Goal: Transaction & Acquisition: Purchase product/service

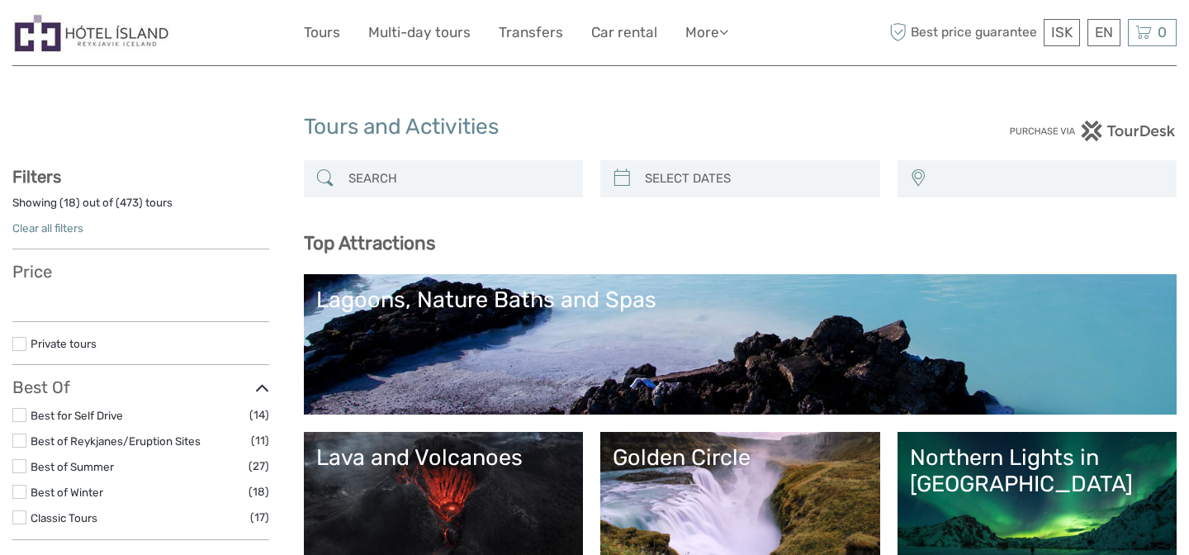
select select
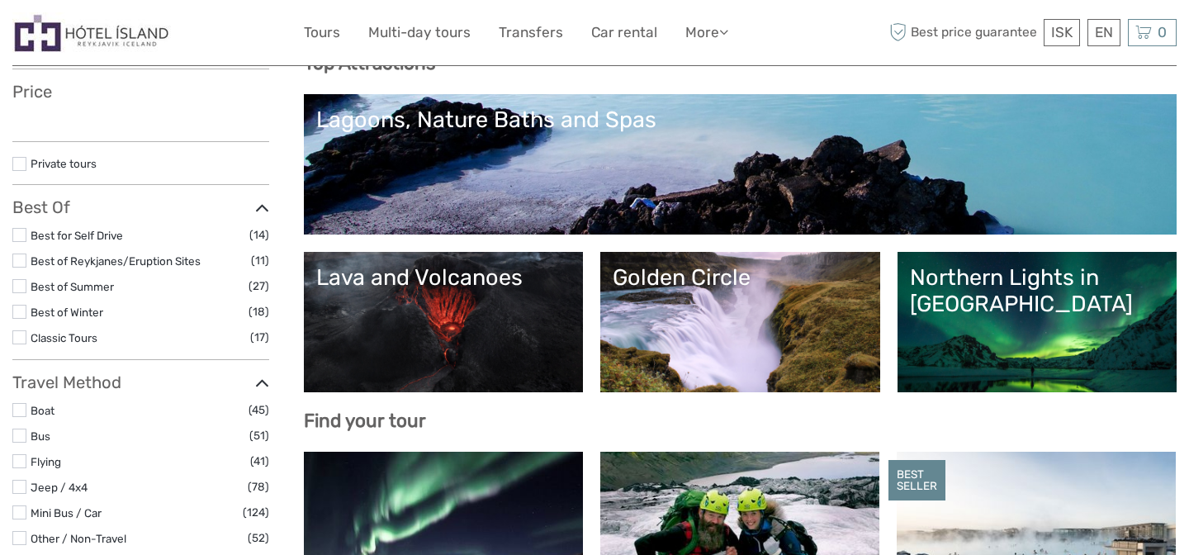
scroll to position [187, 0]
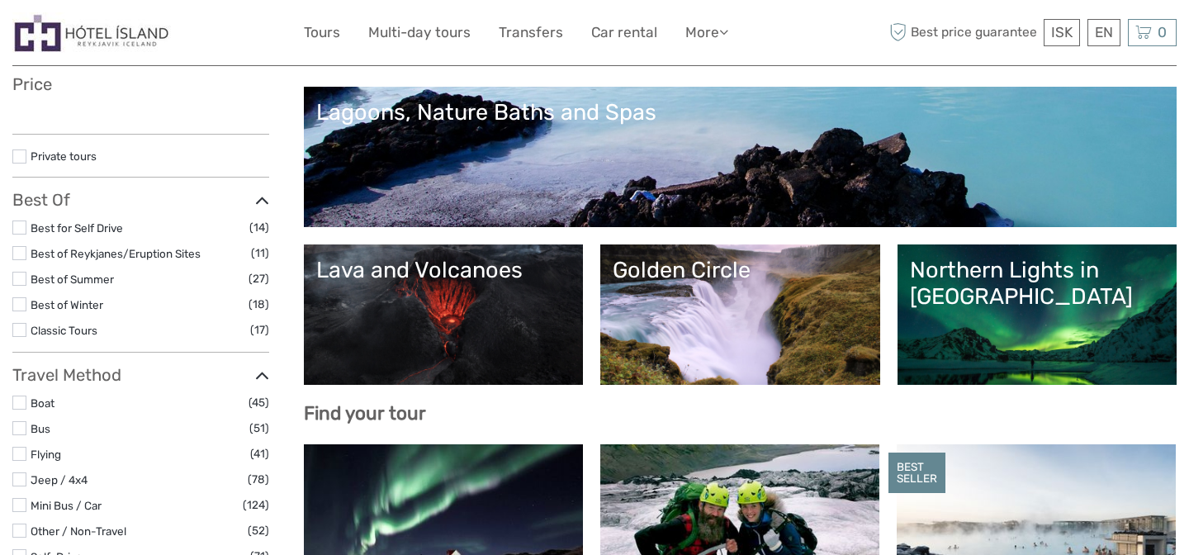
select select
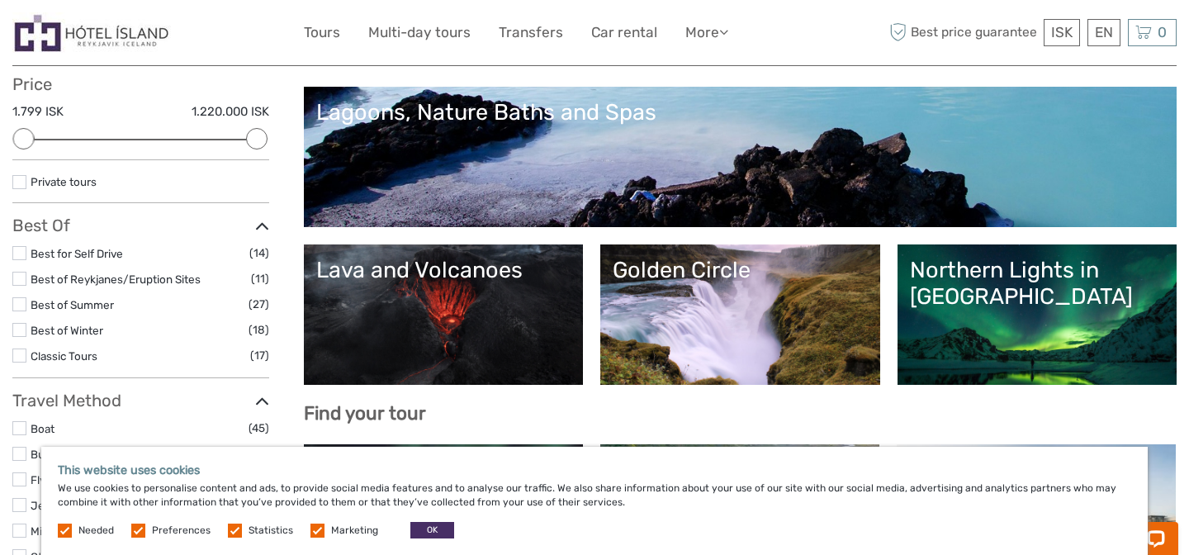
scroll to position [0, 0]
click at [424, 528] on button "OK" at bounding box center [432, 530] width 44 height 17
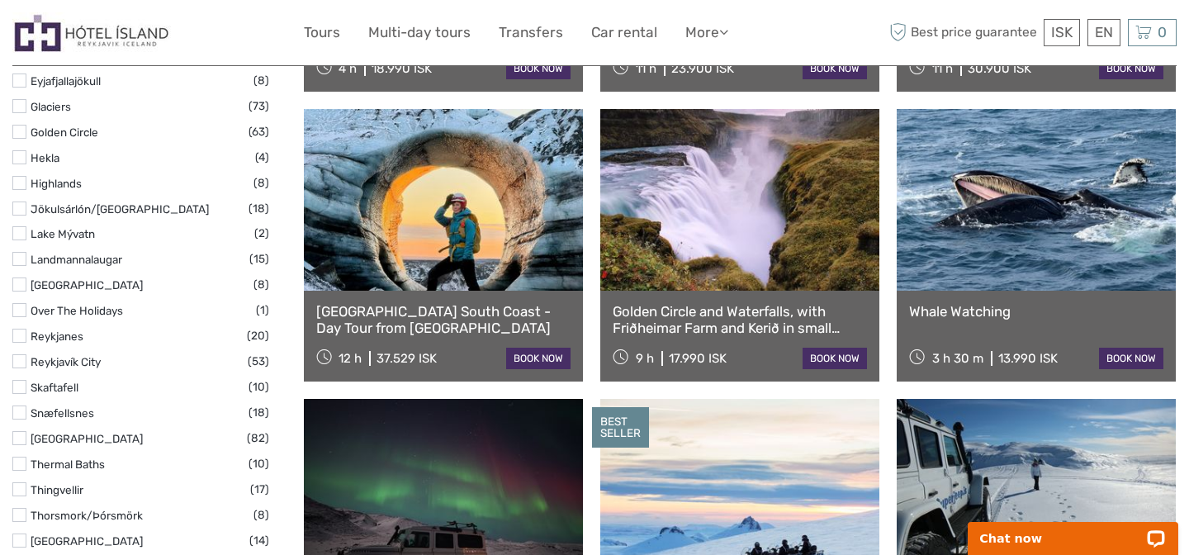
scroll to position [464, 0]
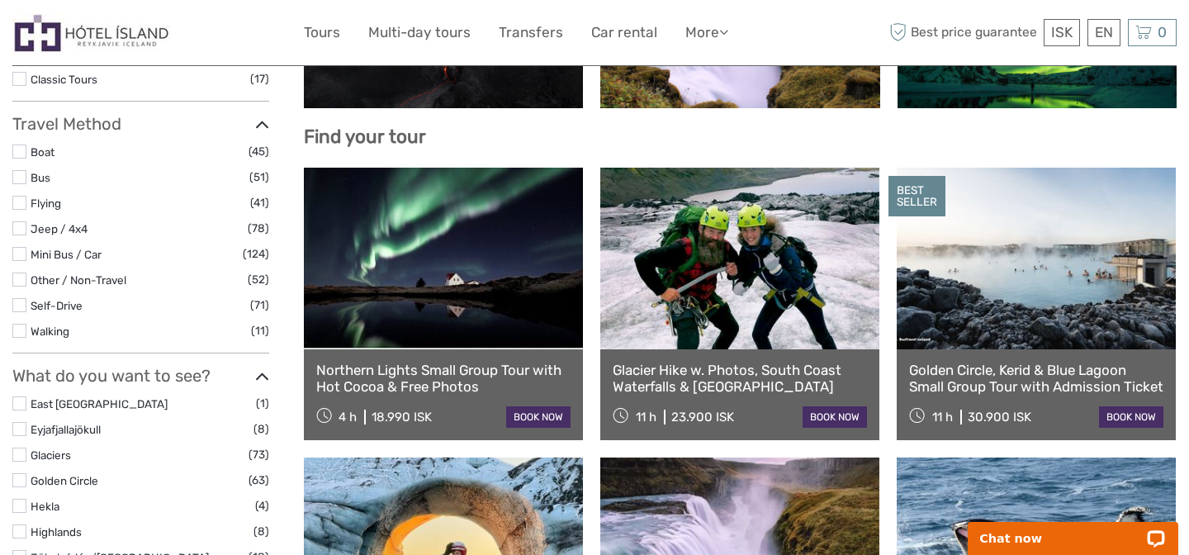
click at [981, 215] on link at bounding box center [1036, 259] width 279 height 182
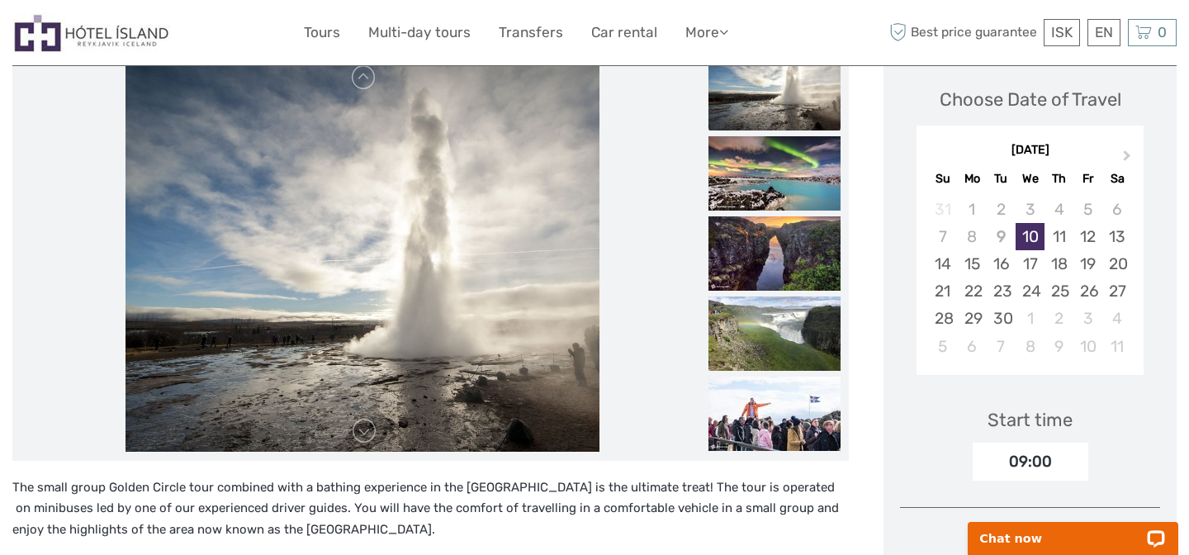
scroll to position [228, 0]
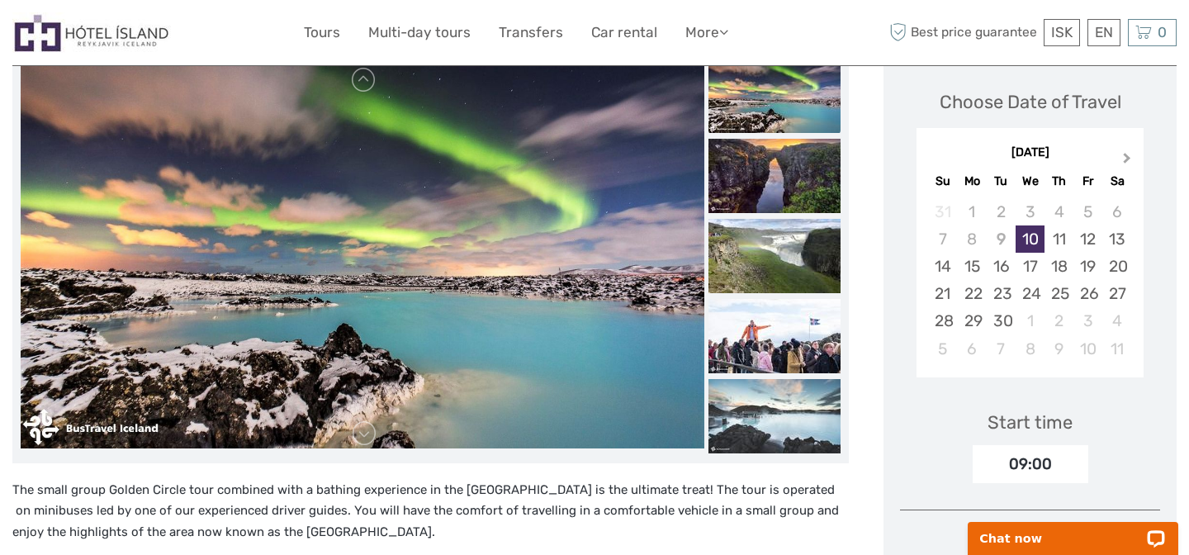
click at [1130, 159] on button "Next Month" at bounding box center [1128, 162] width 26 height 26
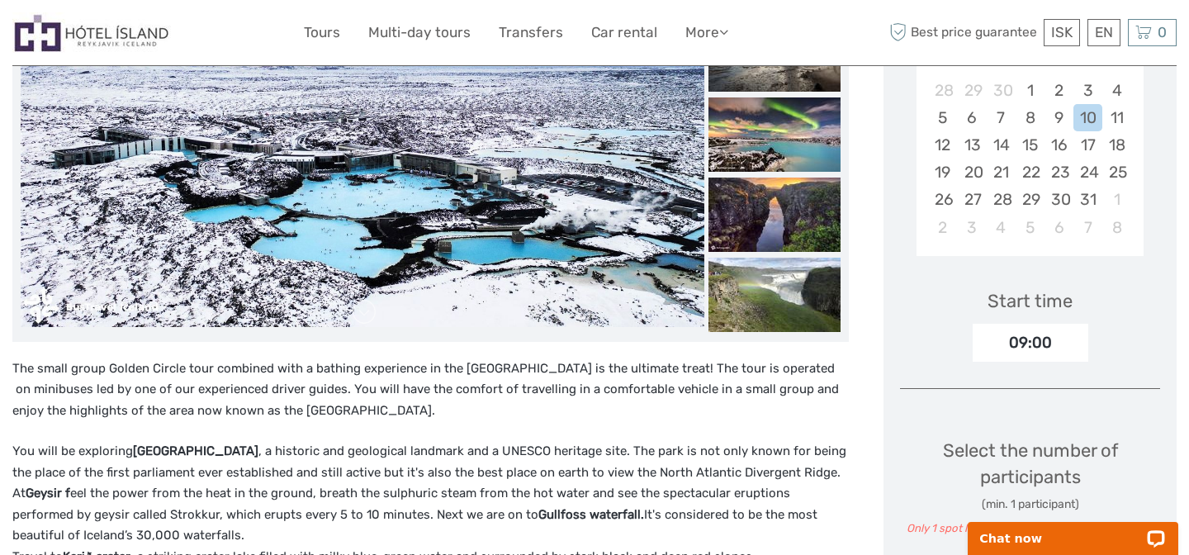
scroll to position [329, 0]
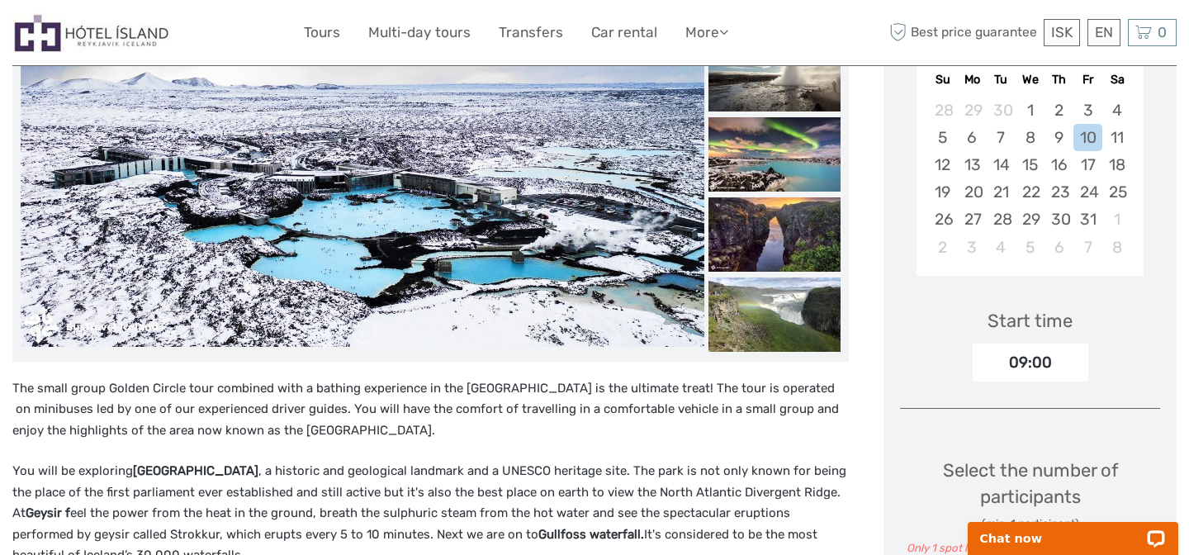
click at [395, 205] on img at bounding box center [363, 155] width 684 height 385
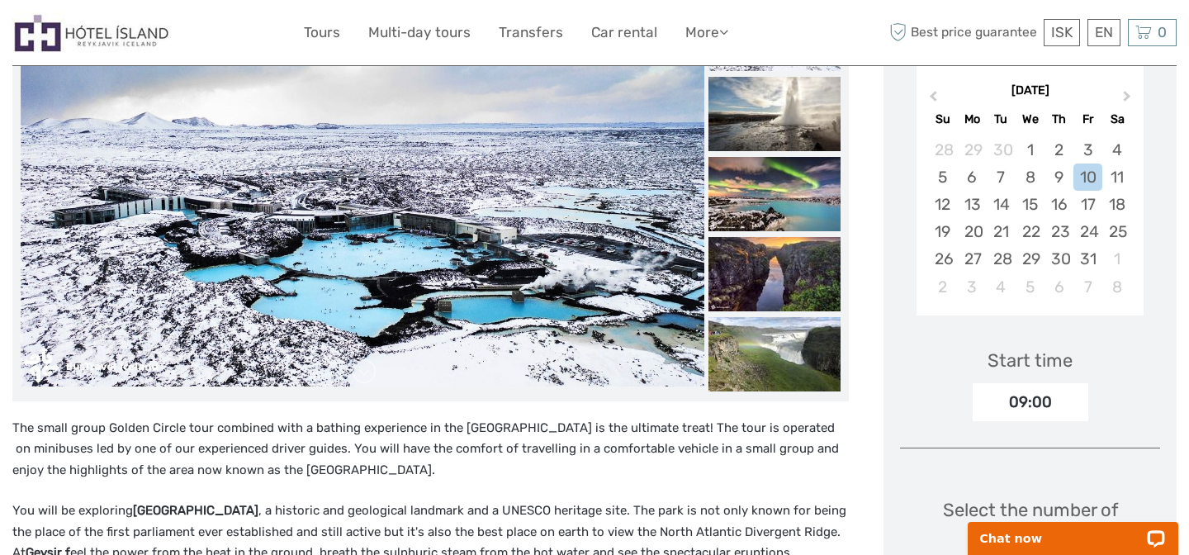
scroll to position [244, 0]
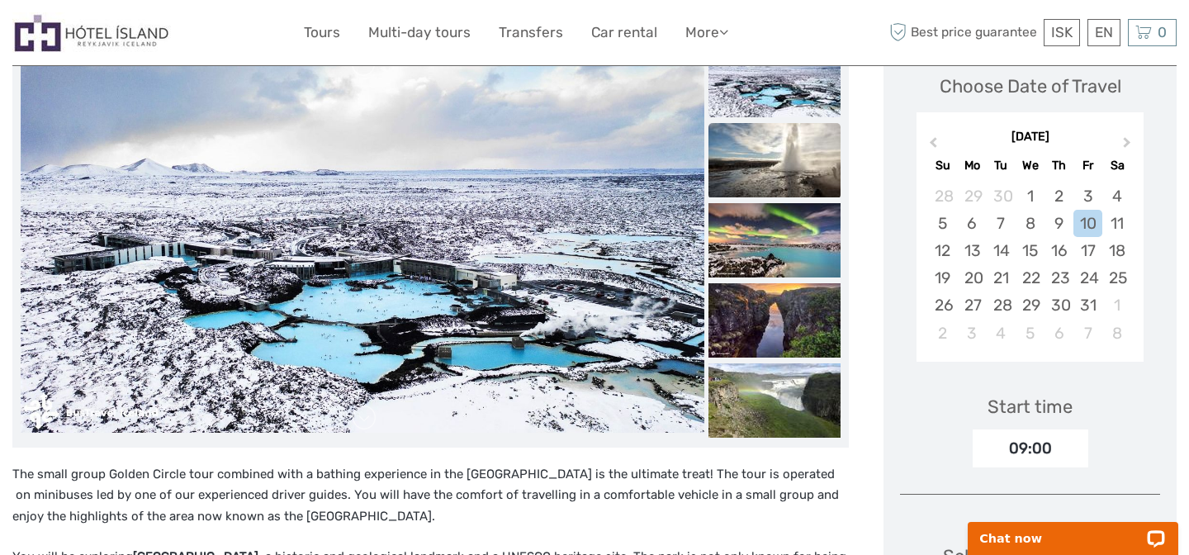
click at [769, 148] on img at bounding box center [774, 160] width 132 height 74
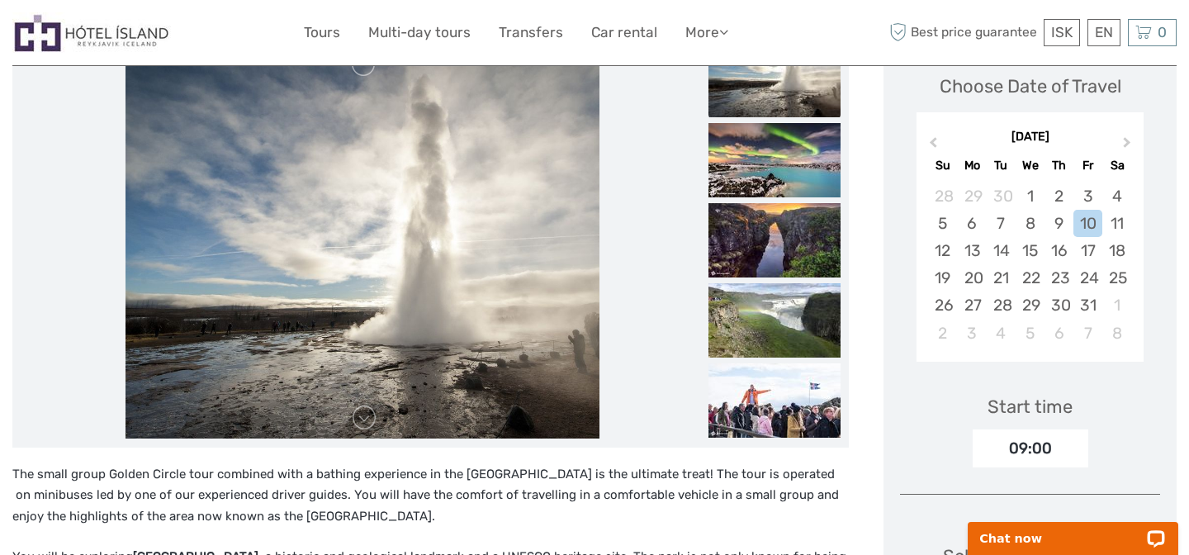
click at [769, 148] on img at bounding box center [774, 160] width 132 height 74
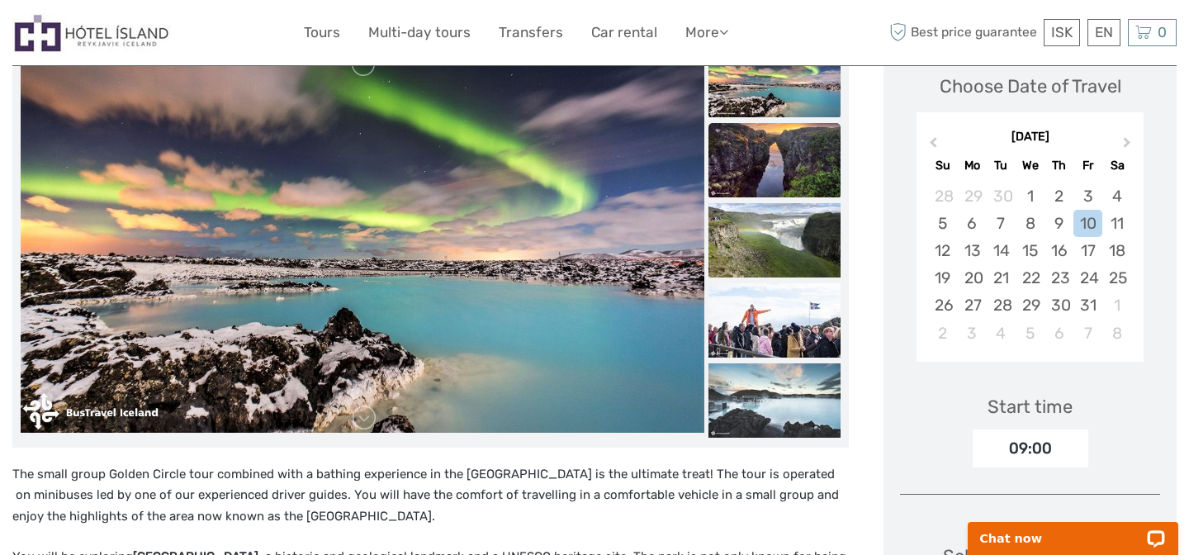
click at [776, 168] on img at bounding box center [774, 160] width 132 height 74
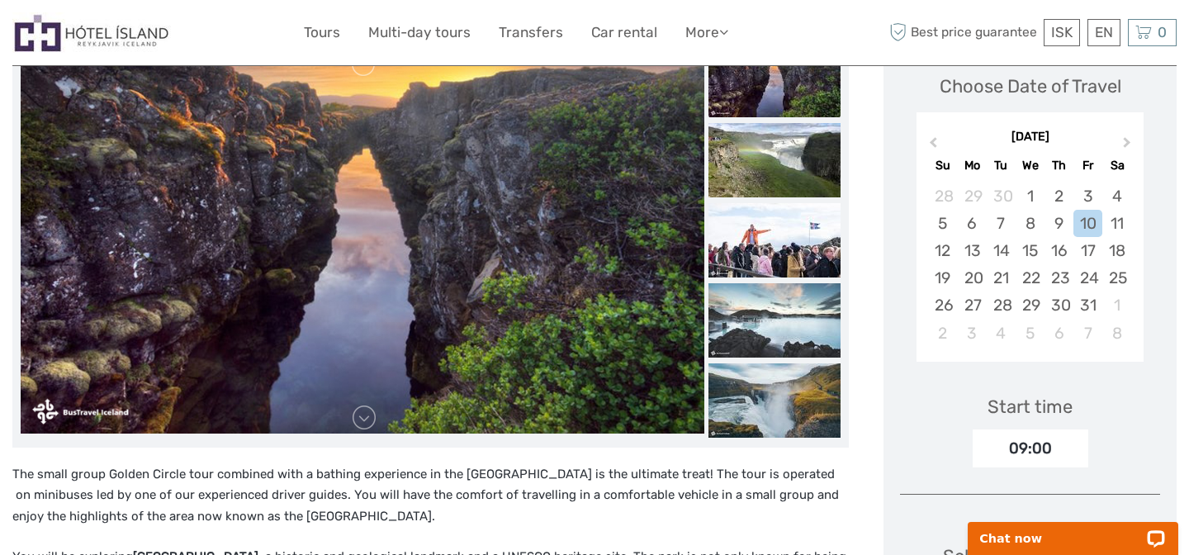
click at [776, 168] on img at bounding box center [774, 160] width 132 height 74
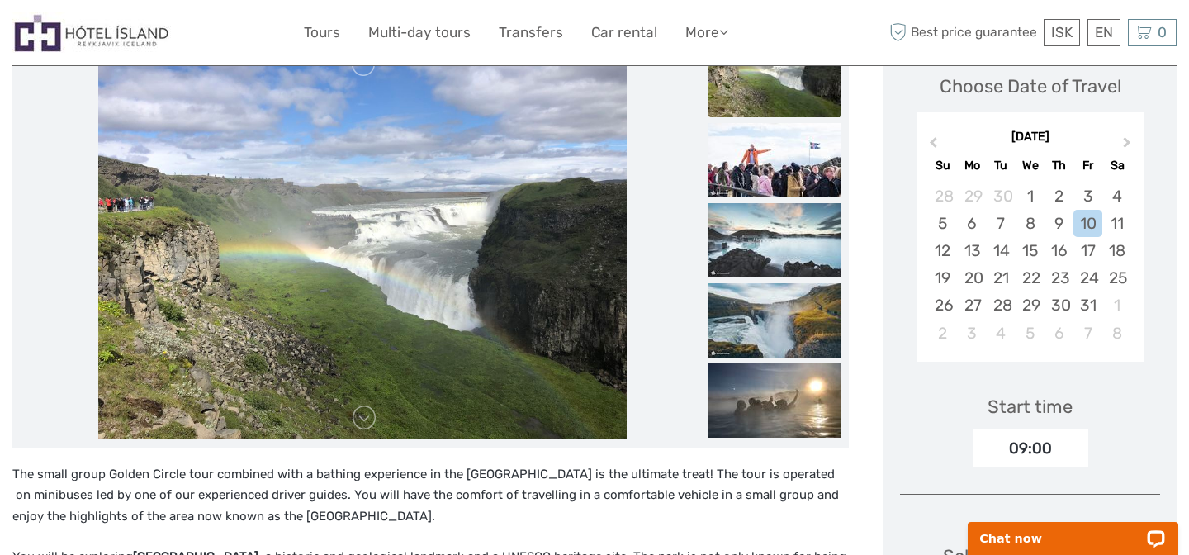
click at [776, 168] on img at bounding box center [774, 160] width 132 height 74
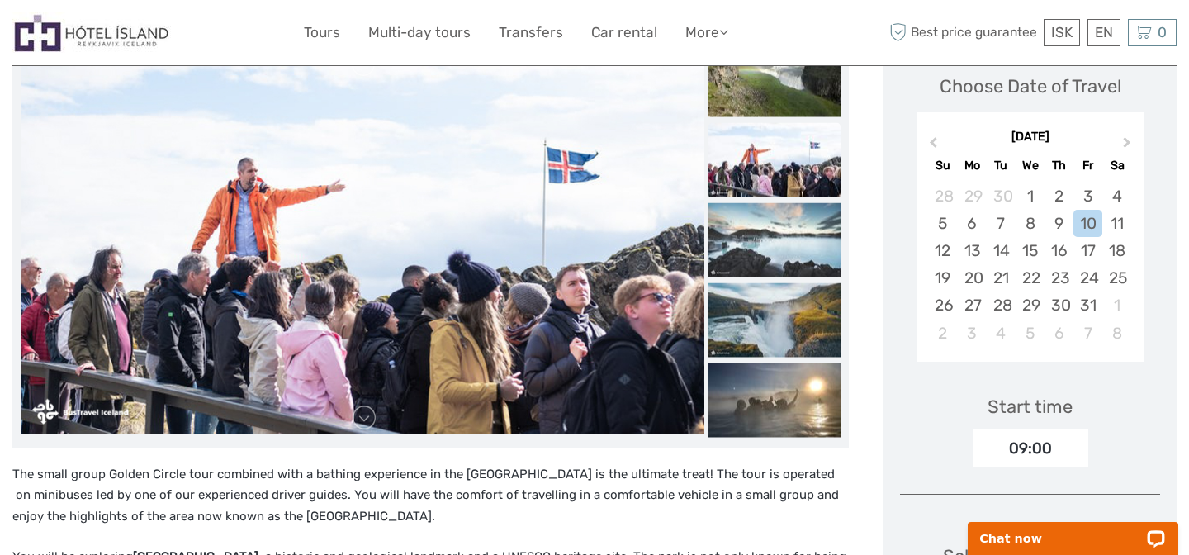
click at [776, 168] on img at bounding box center [774, 159] width 132 height 74
click at [792, 225] on img at bounding box center [774, 239] width 132 height 74
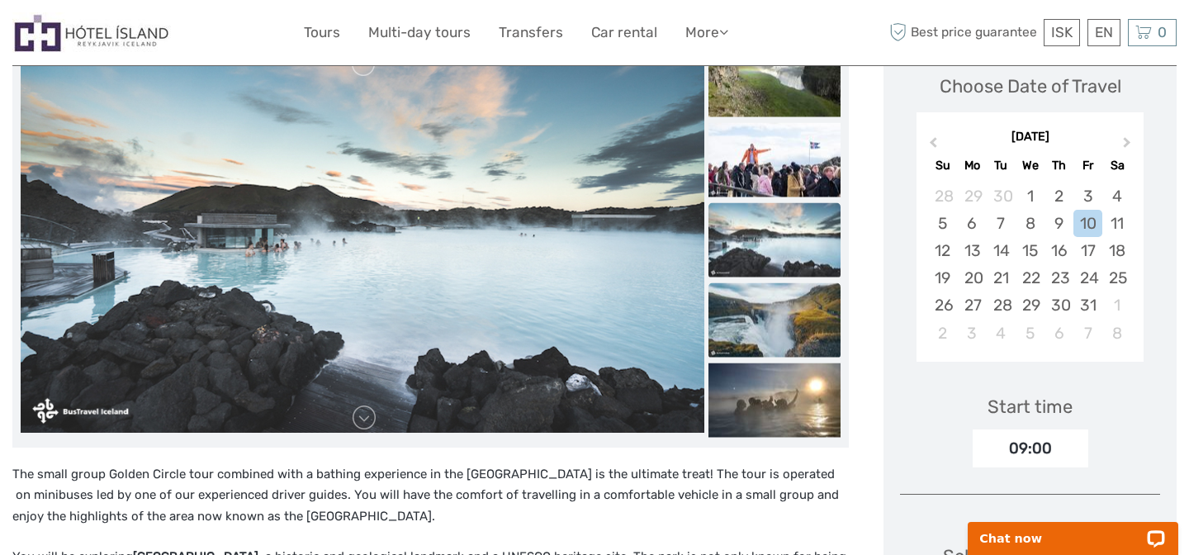
click at [778, 330] on img at bounding box center [774, 319] width 132 height 74
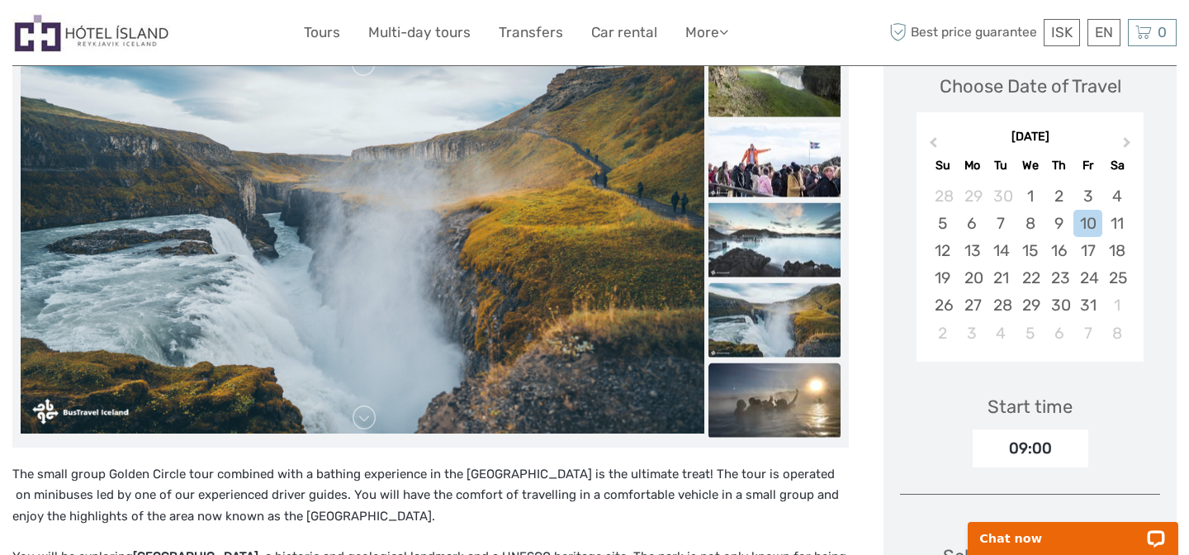
click at [776, 403] on img at bounding box center [774, 399] width 132 height 74
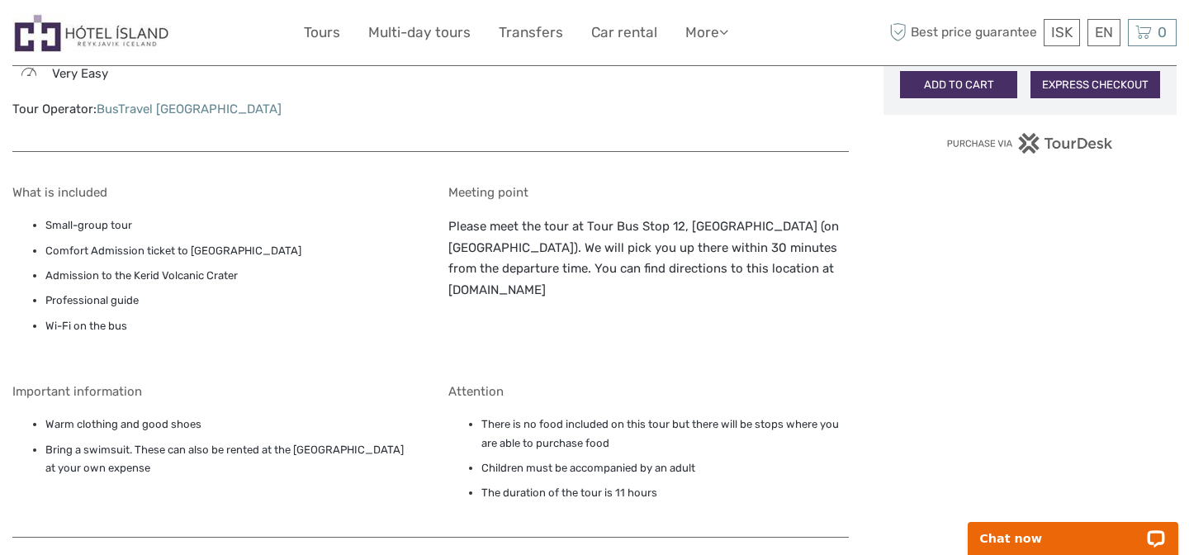
scroll to position [1225, 0]
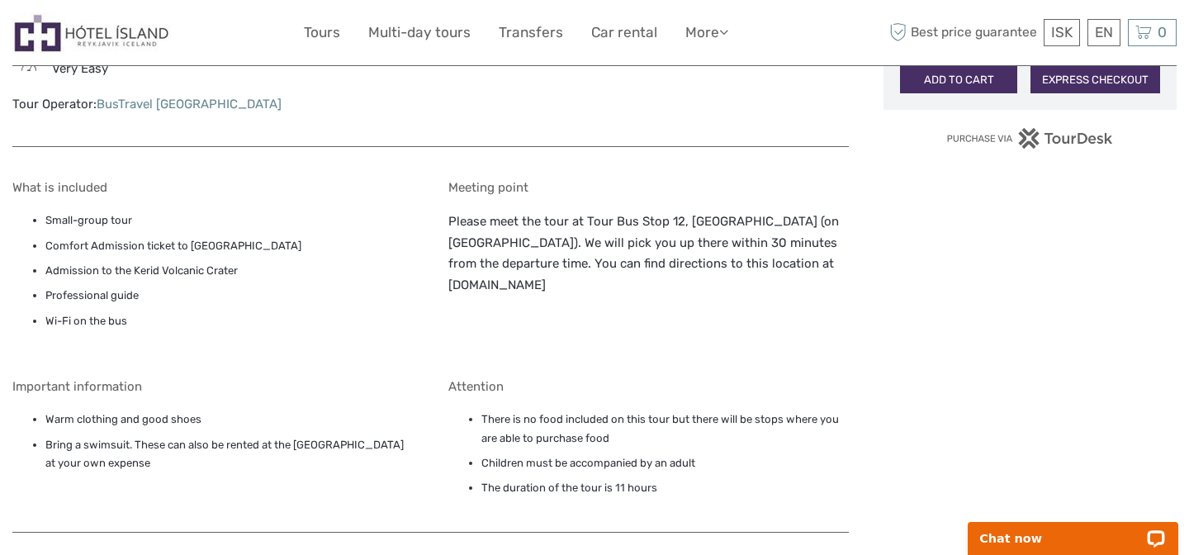
click at [482, 286] on p "Please meet the tour at Tour Bus Stop 12, Höfðatorg (on Þórunnartún). We will p…" at bounding box center [648, 253] width 401 height 84
drag, startPoint x: 443, startPoint y: 286, endPoint x: 541, endPoint y: 285, distance: 97.4
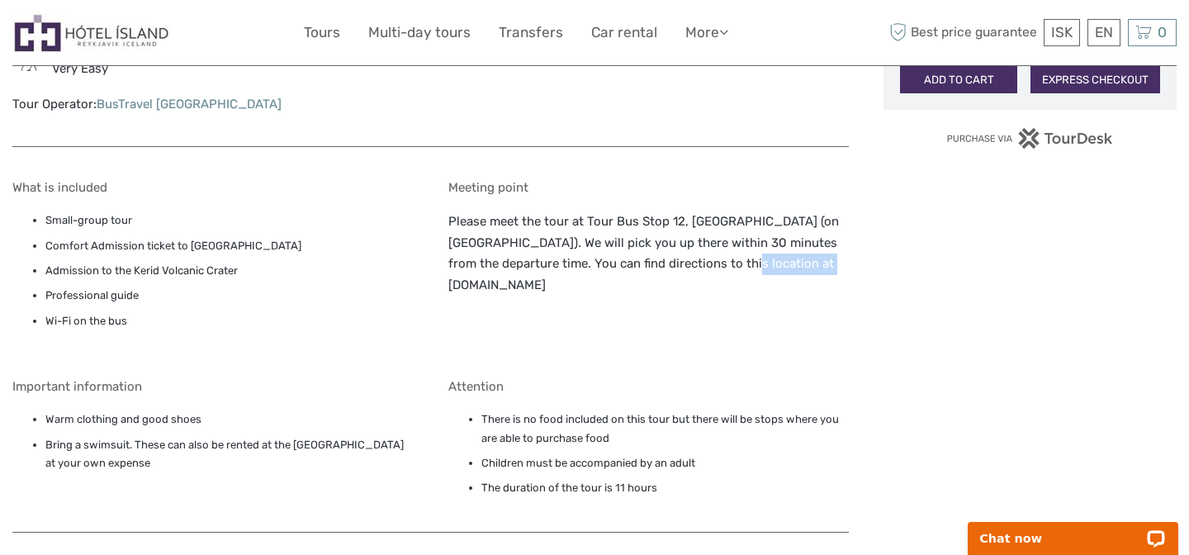
click at [541, 285] on div "What is included Small-group tour Comfort Admission ticket to Blue Lagoon Admis…" at bounding box center [430, 347] width 836 height 369
copy p "www.busstop.is"
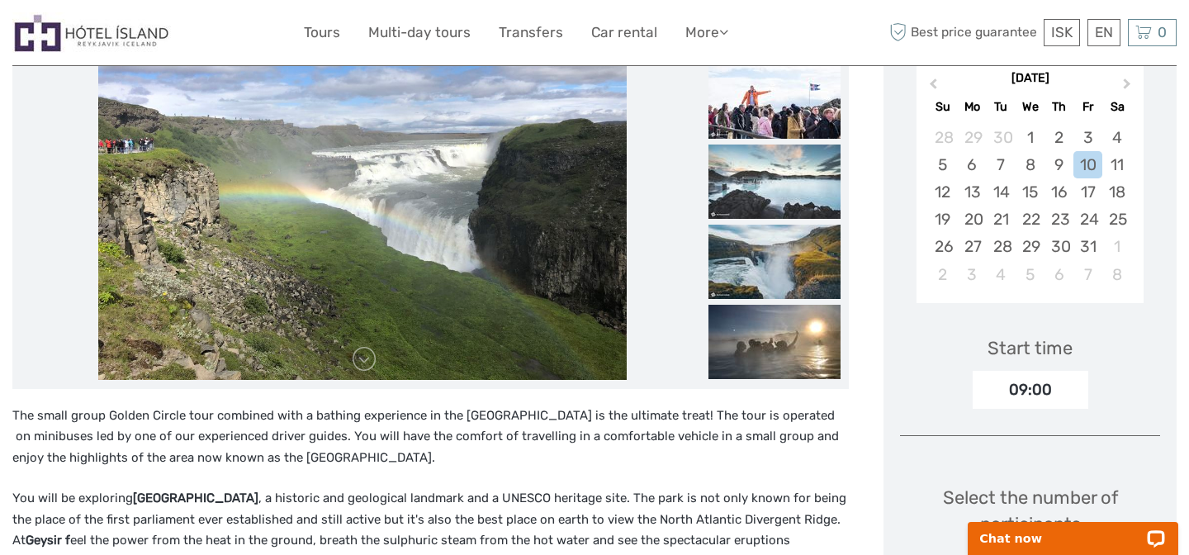
scroll to position [285, 0]
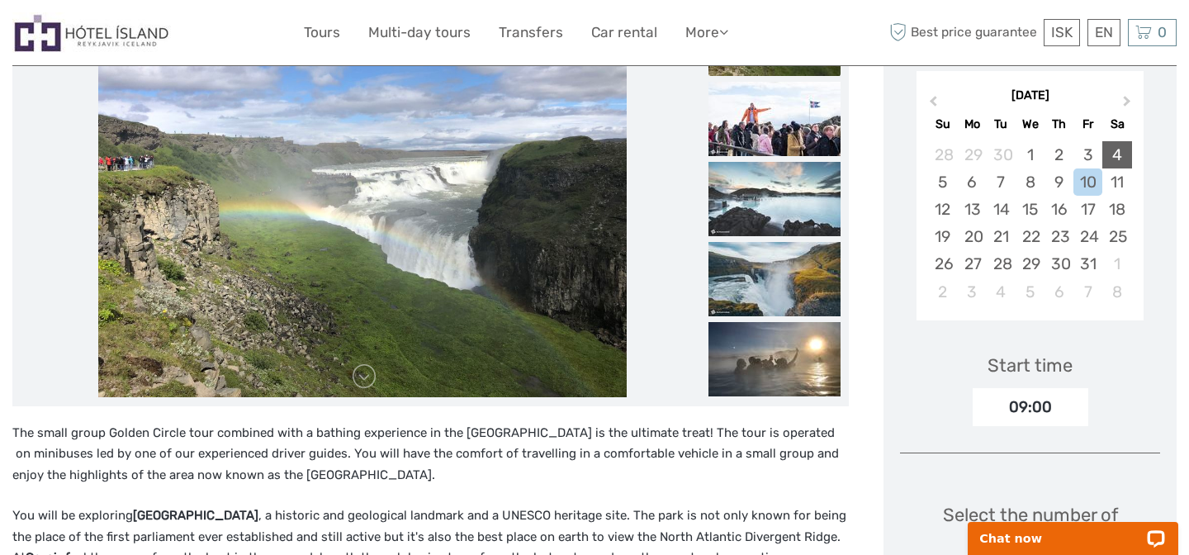
click at [1111, 160] on div "4" at bounding box center [1116, 154] width 29 height 27
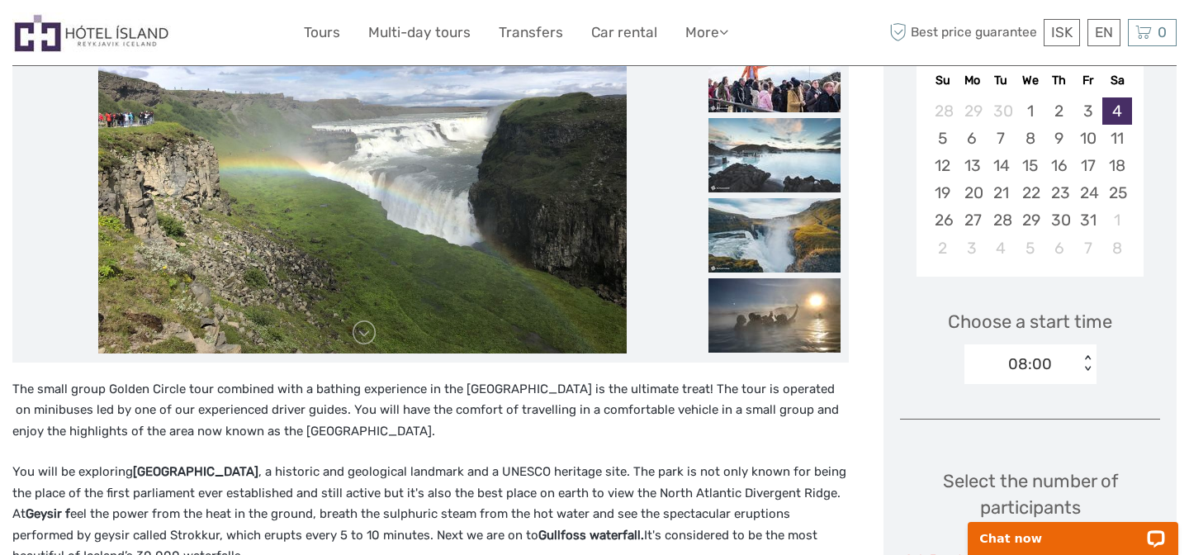
scroll to position [367, 0]
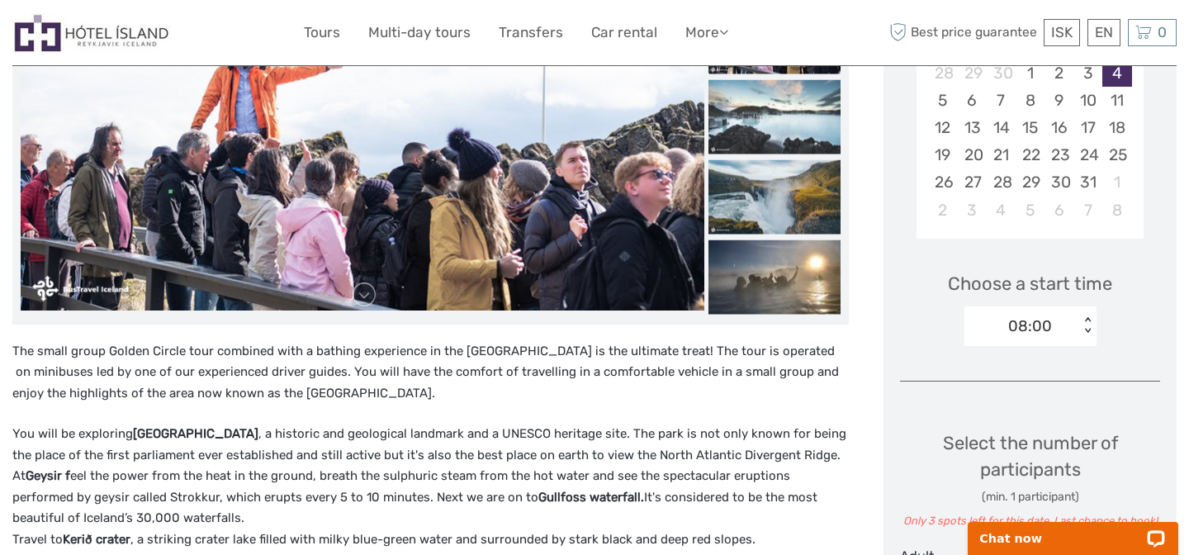
click at [1086, 334] on div "08:00 < >" at bounding box center [1030, 326] width 132 height 40
click at [1018, 400] on div "09:00" at bounding box center [1030, 404] width 116 height 28
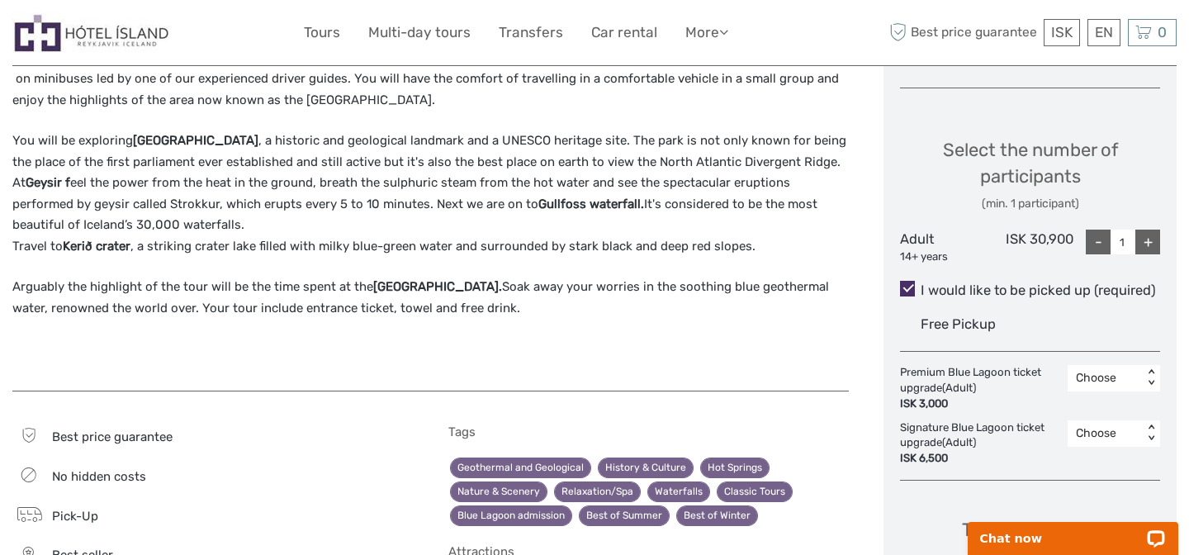
scroll to position [670, 0]
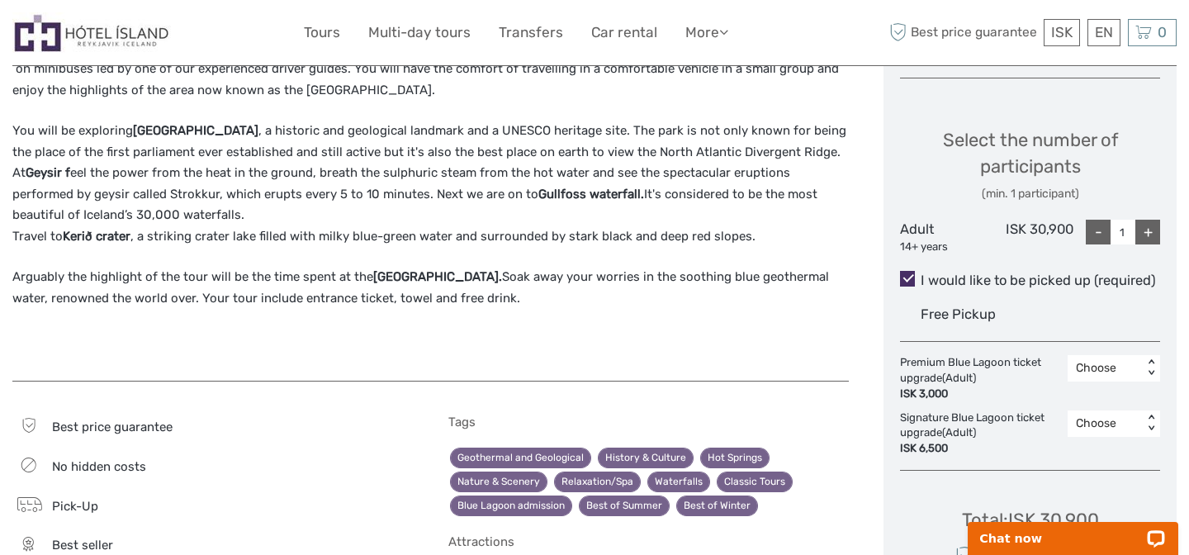
click at [1132, 367] on div "Choose" at bounding box center [1105, 368] width 59 height 17
click at [1029, 318] on div "Free Pickup" at bounding box center [1039, 313] width 239 height 27
click at [920, 274] on input "I would like to be picked up (required)" at bounding box center [920, 274] width 0 height 0
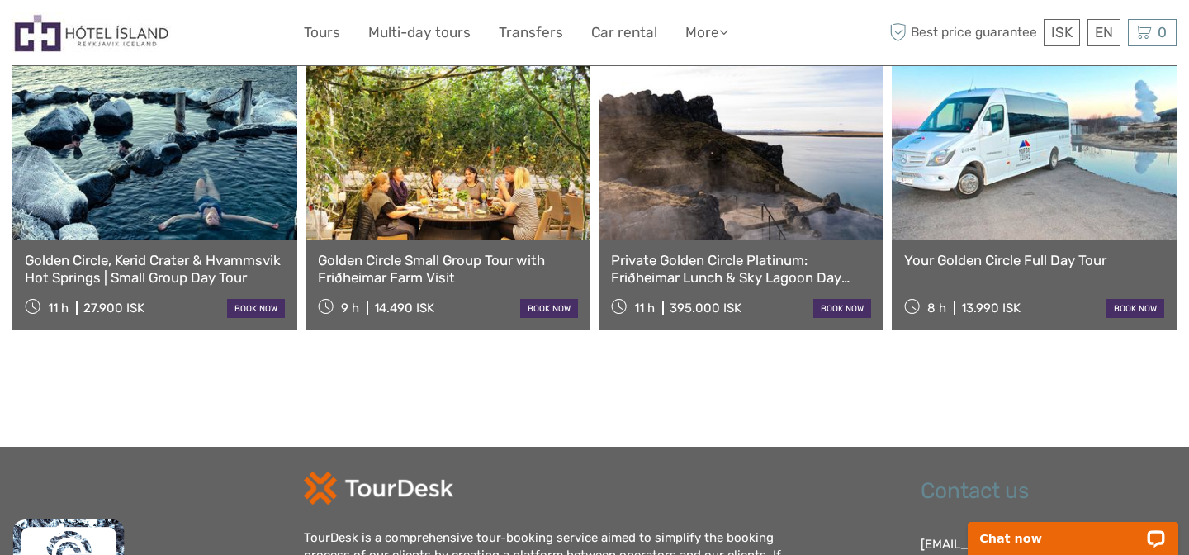
scroll to position [1791, 0]
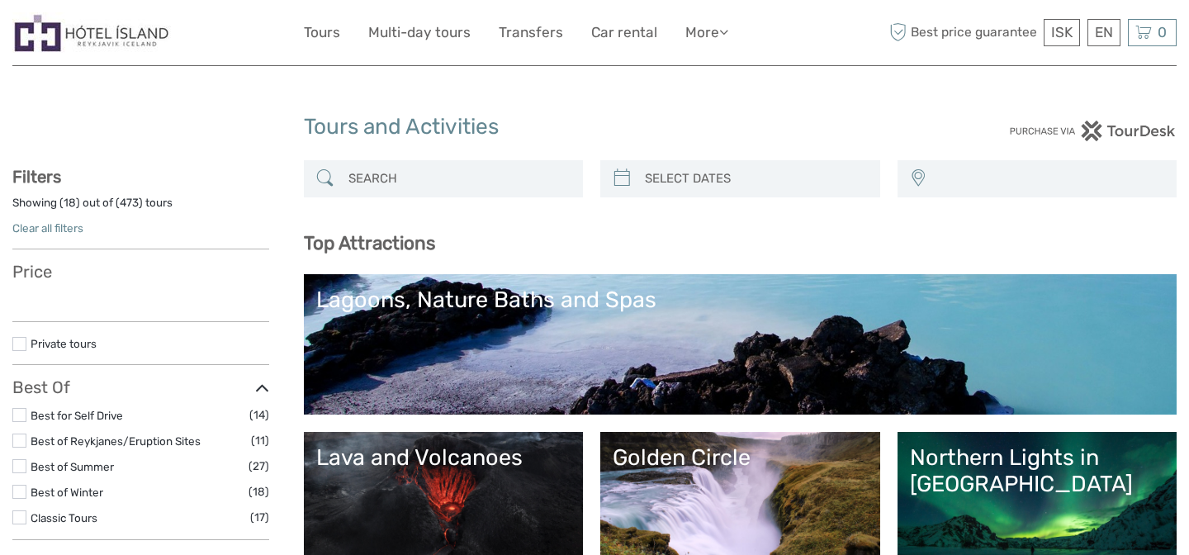
select select
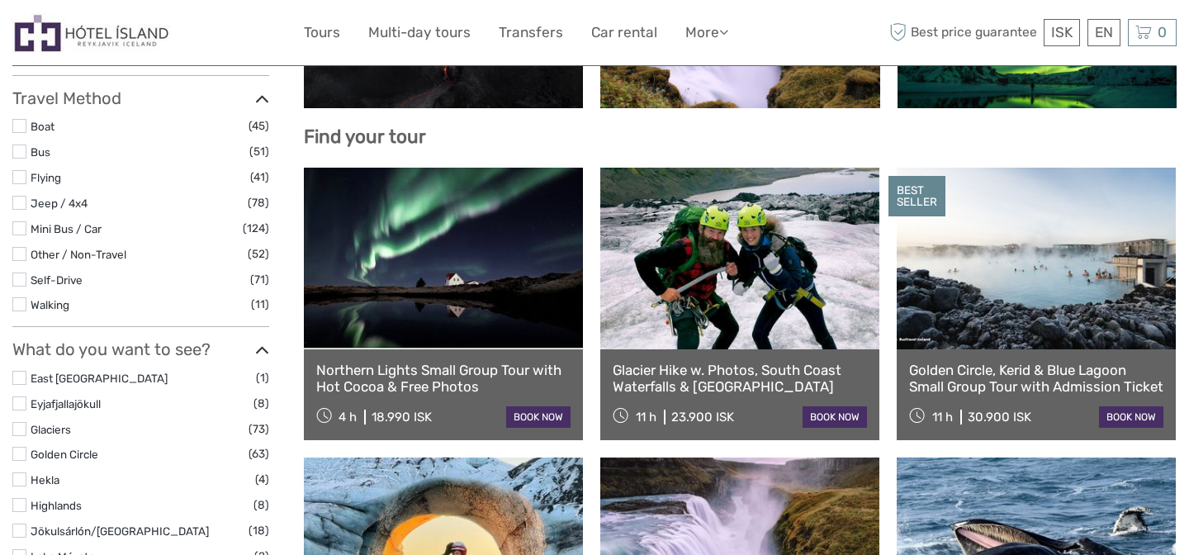
select select
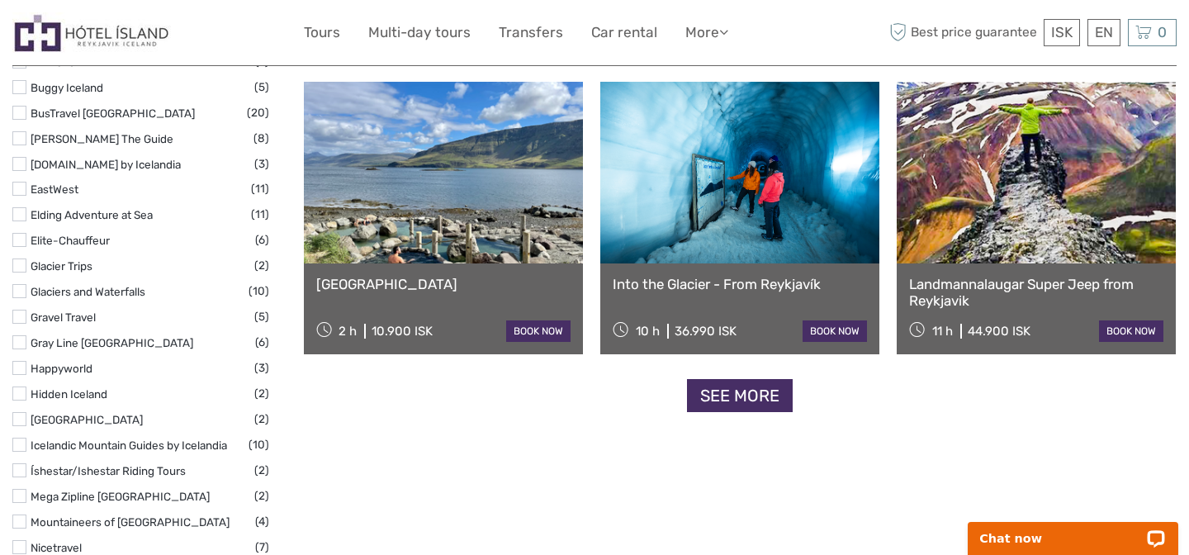
scroll to position [1997, 0]
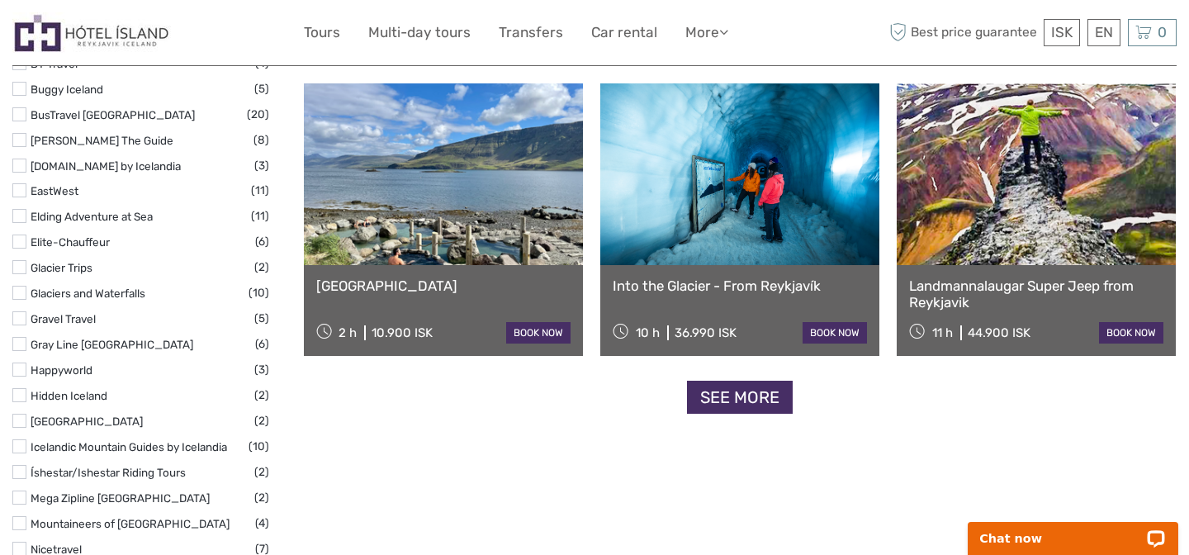
click at [741, 390] on link "See more" at bounding box center [740, 398] width 106 height 34
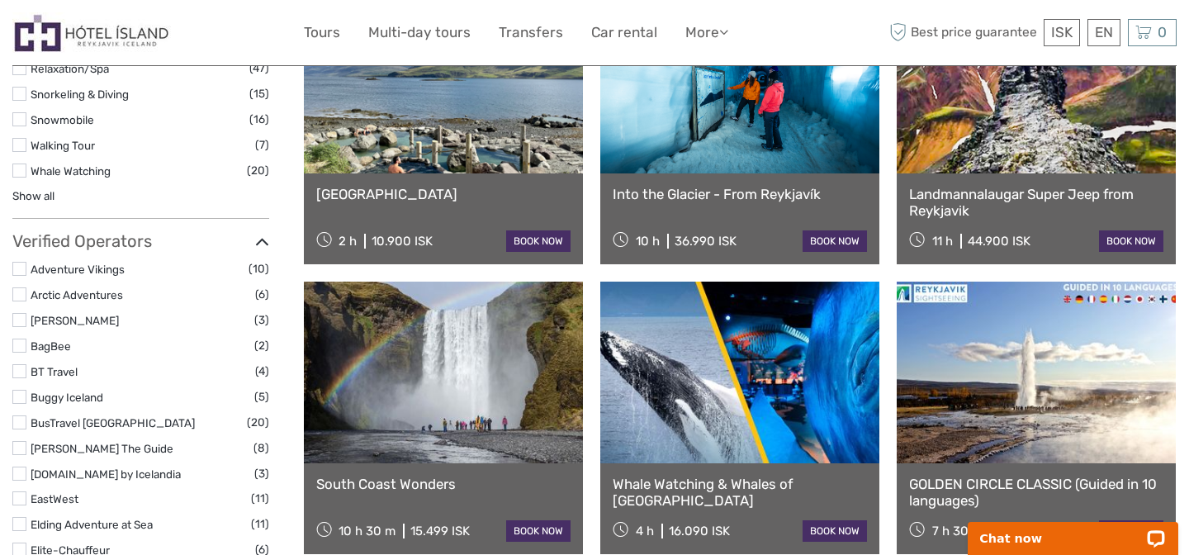
scroll to position [1645, 0]
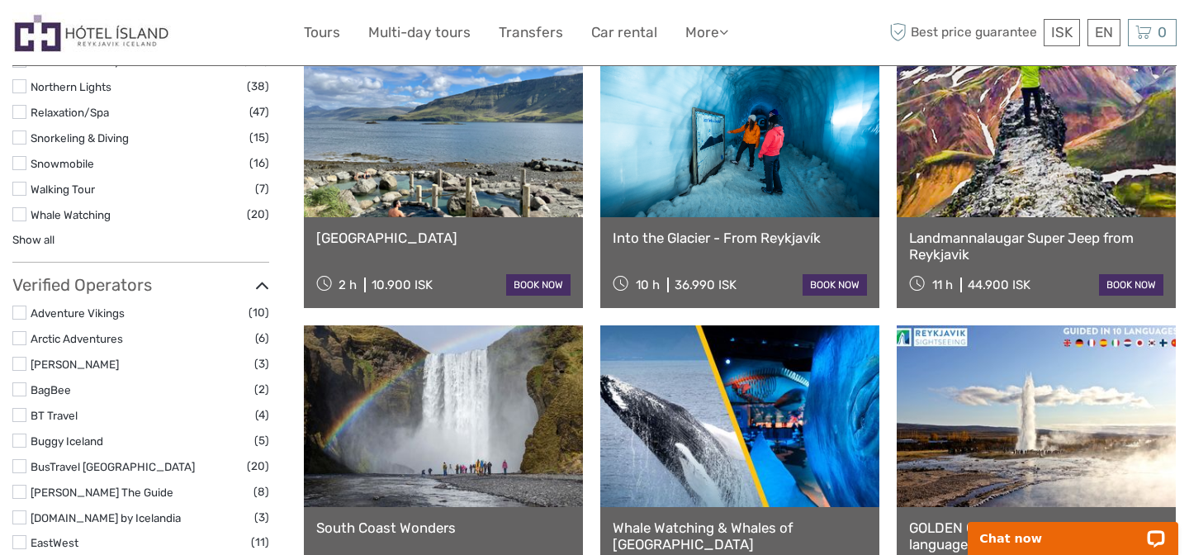
click at [263, 285] on icon at bounding box center [262, 286] width 14 height 22
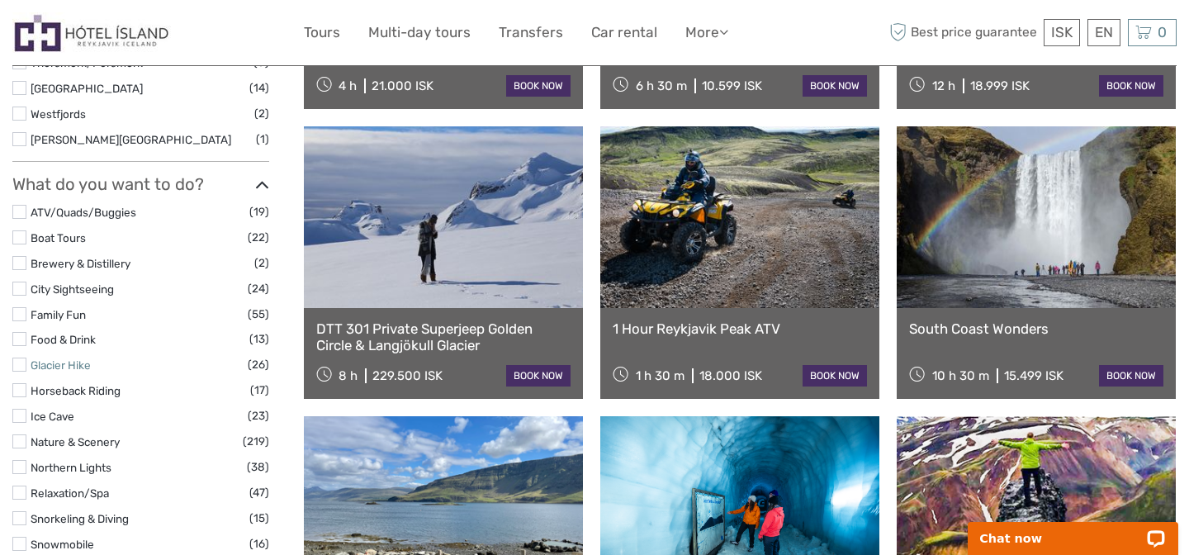
scroll to position [1185, 0]
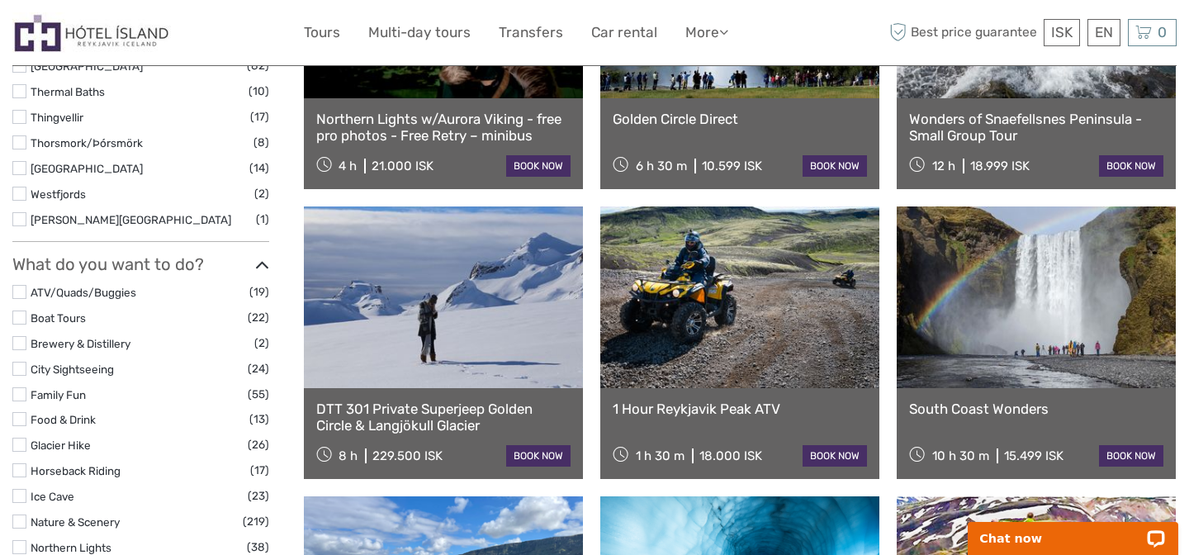
click at [263, 264] on icon at bounding box center [262, 265] width 14 height 22
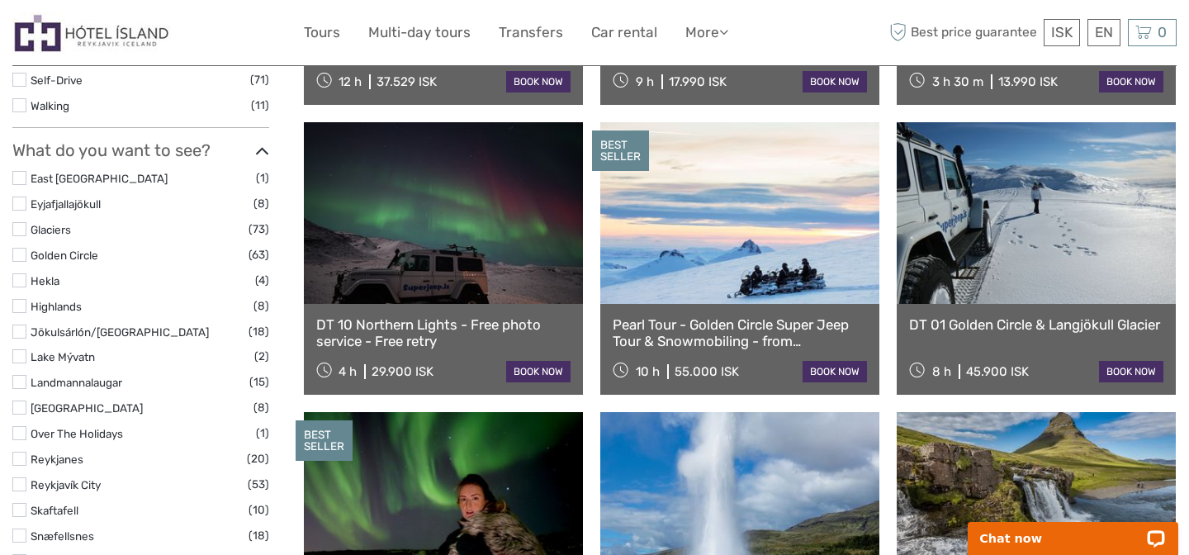
scroll to position [679, 0]
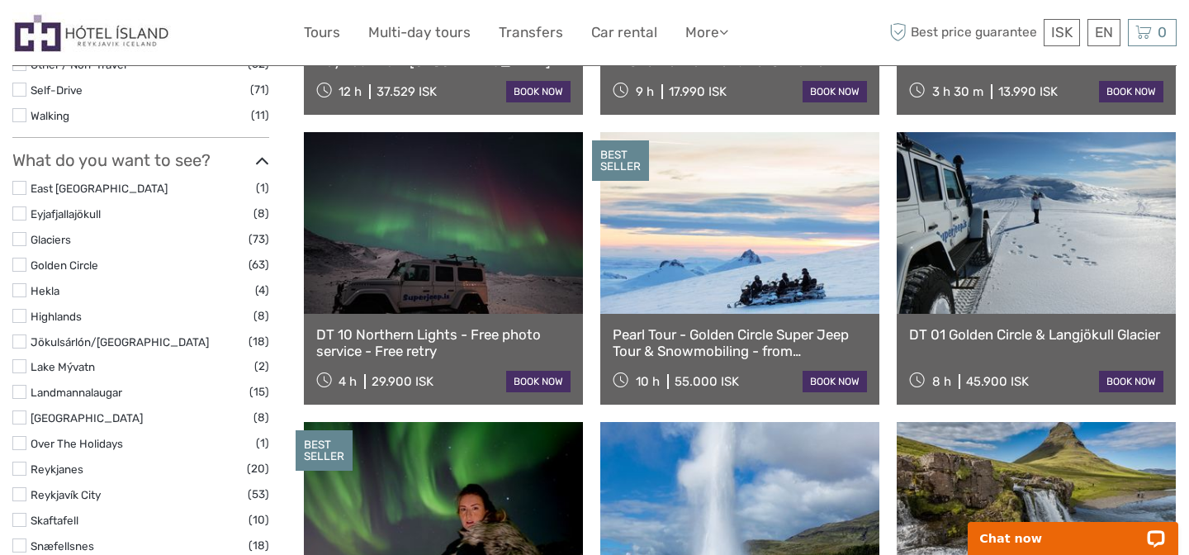
click at [264, 158] on icon at bounding box center [262, 161] width 14 height 22
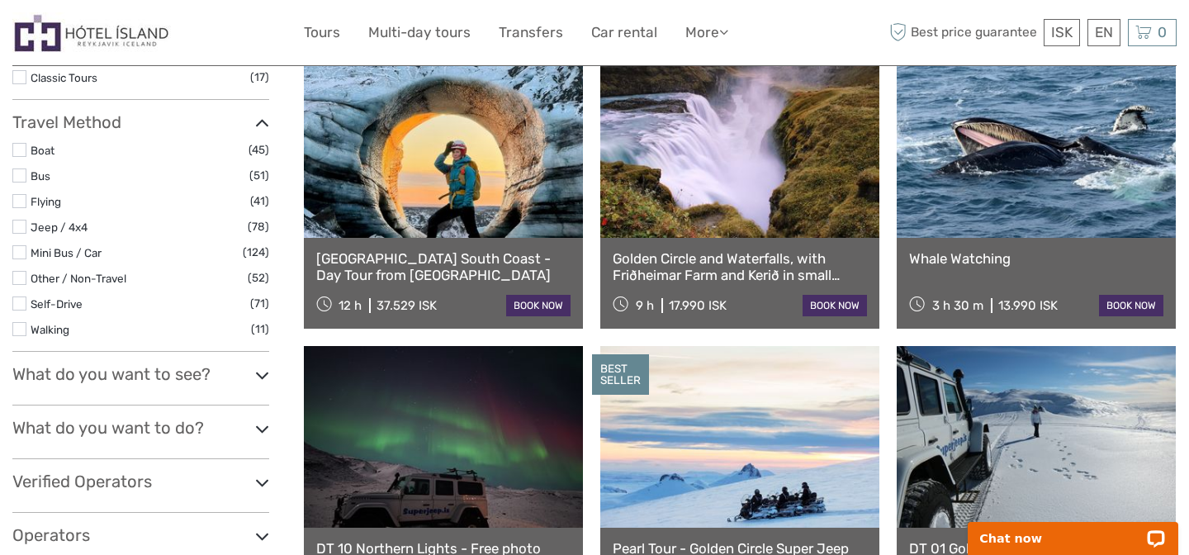
scroll to position [405, 0]
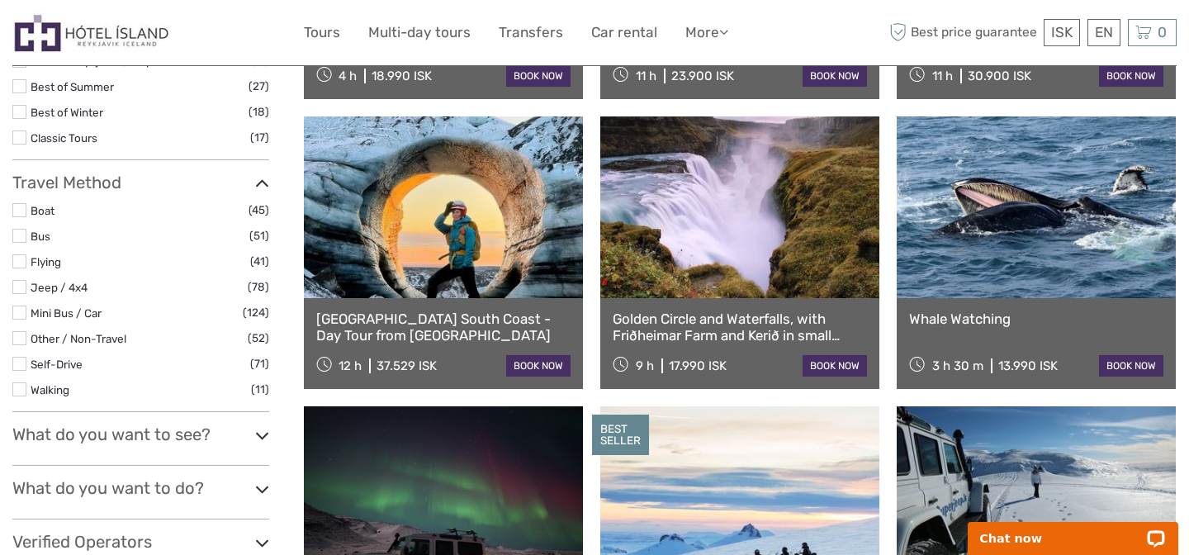
click at [264, 184] on icon at bounding box center [262, 184] width 14 height 22
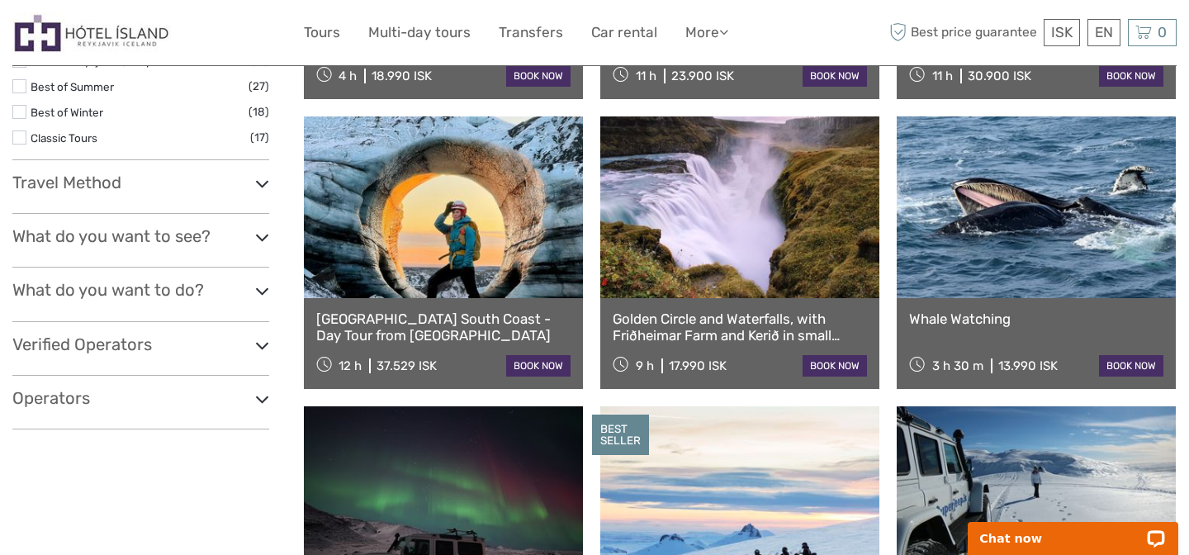
click at [122, 181] on h3 "Travel Method" at bounding box center [140, 183] width 257 height 20
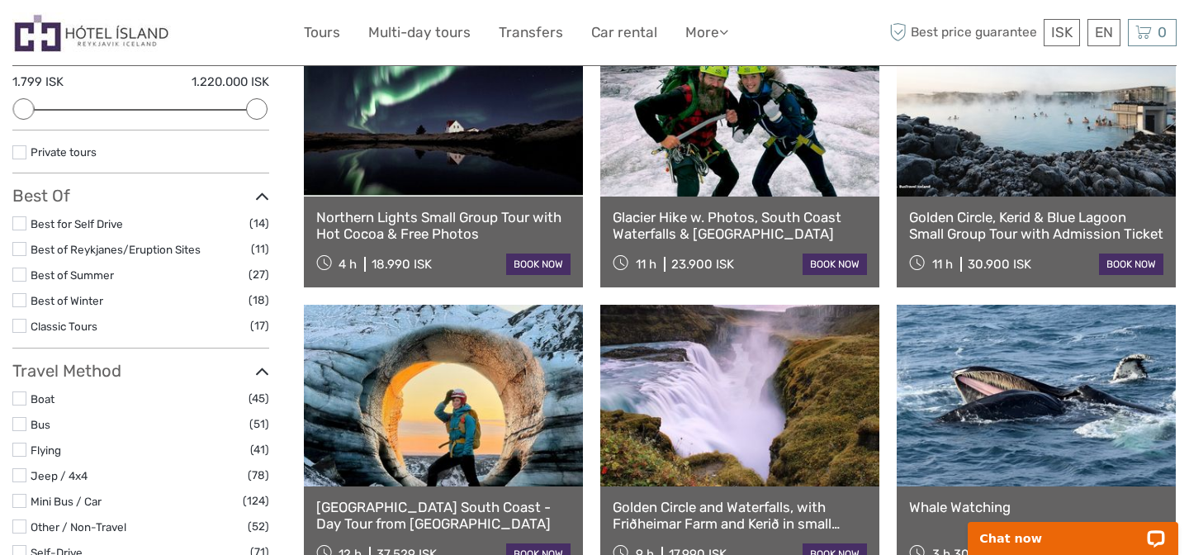
scroll to position [159, 0]
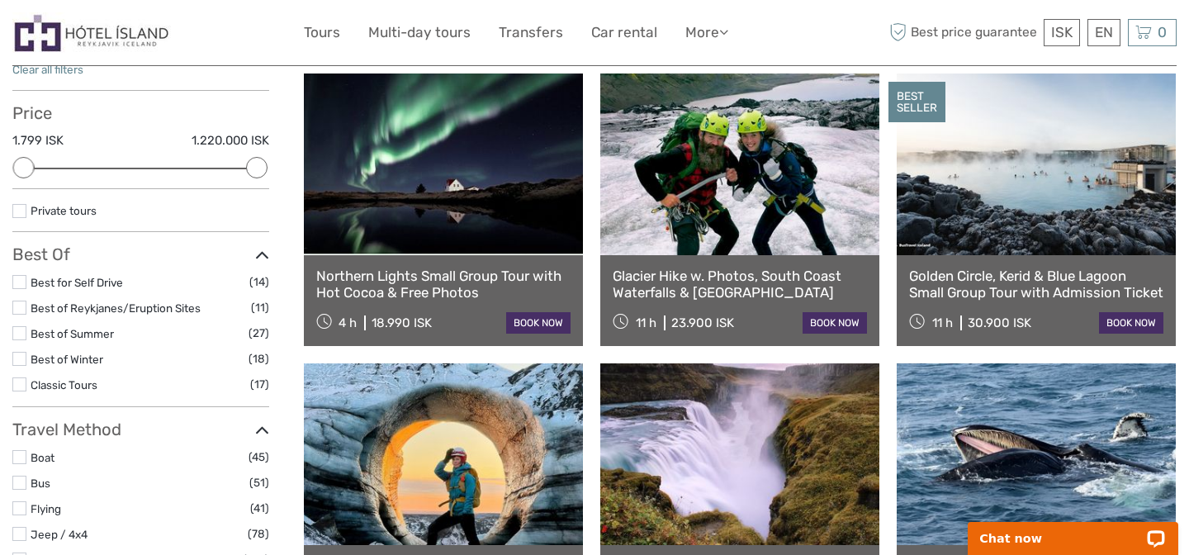
click at [263, 253] on icon at bounding box center [262, 255] width 14 height 22
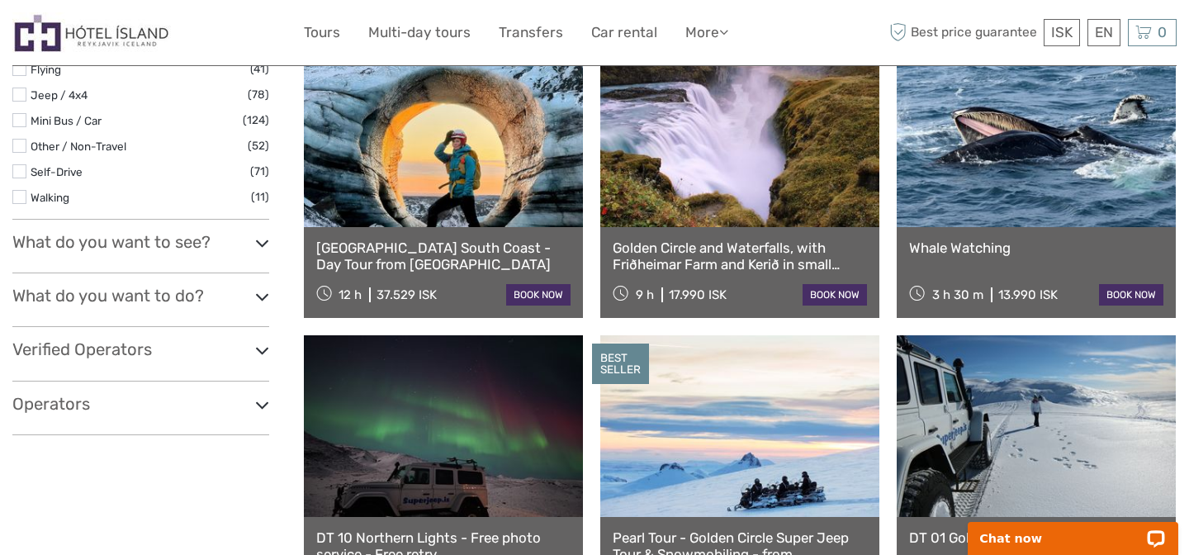
scroll to position [484, 0]
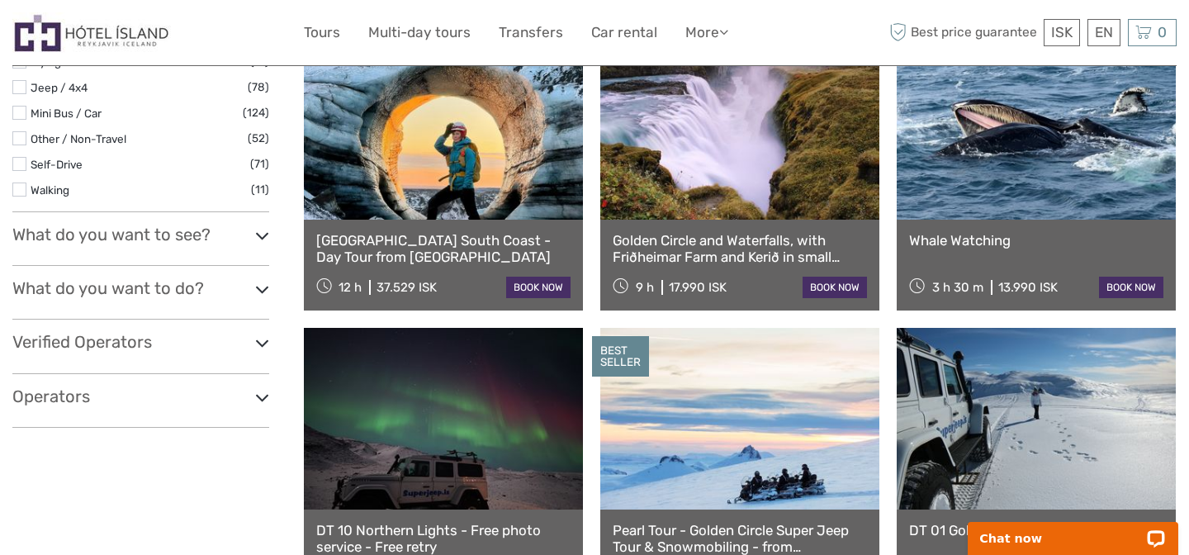
click at [258, 299] on icon at bounding box center [262, 289] width 14 height 22
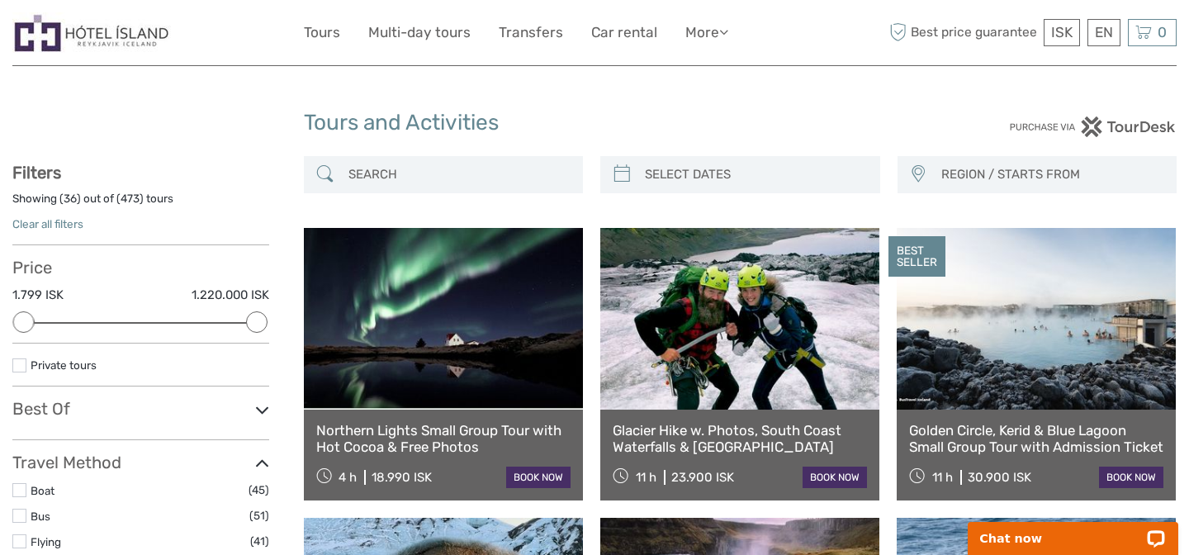
scroll to position [0, 0]
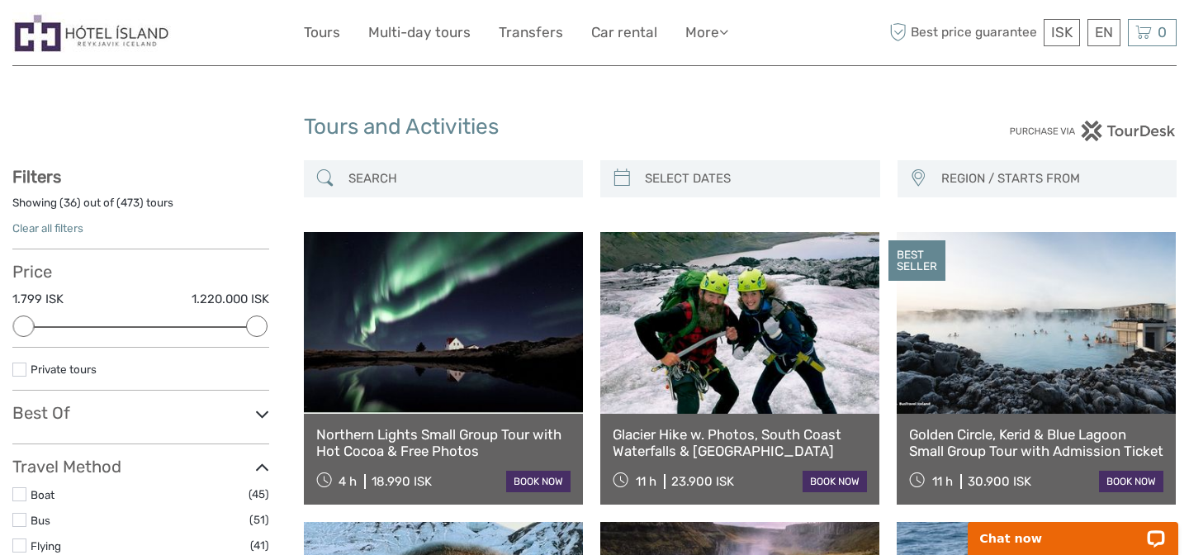
click at [769, 175] on input "search" at bounding box center [755, 178] width 234 height 29
type input "09/09/2025"
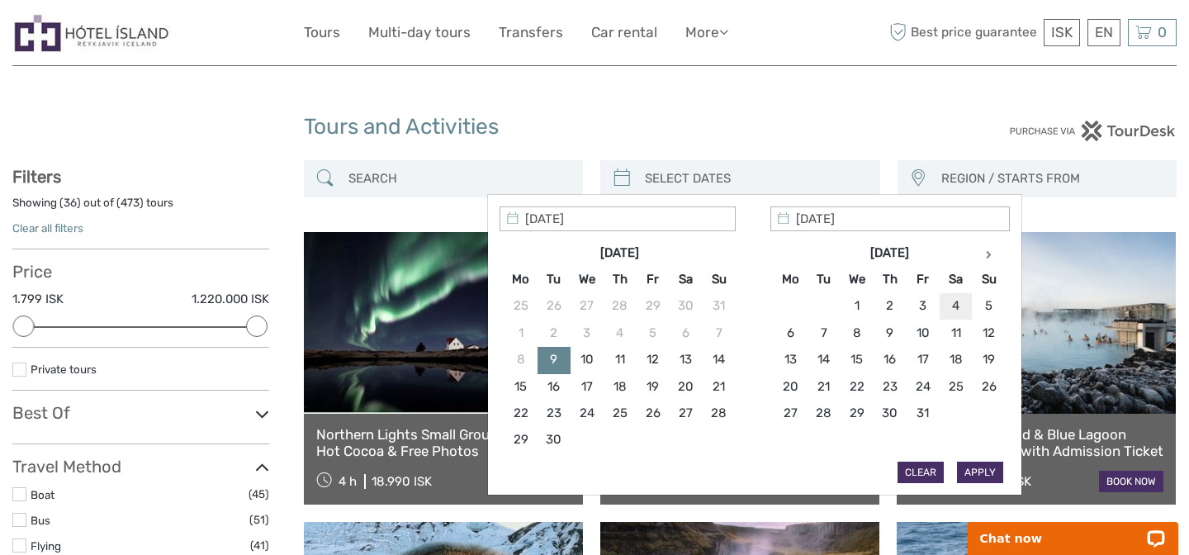
type input "04/10/2025"
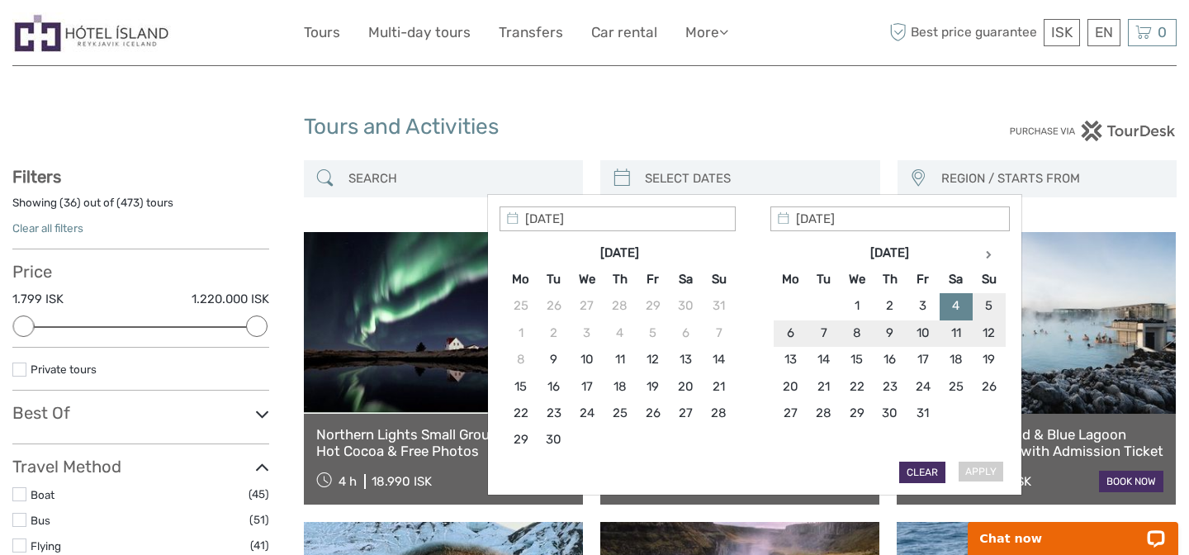
type input "05/10/2025"
type input "04/10/2025"
click at [984, 471] on button "Apply" at bounding box center [980, 471] width 46 height 21
type input "04/10/2025 - 05/10/2025"
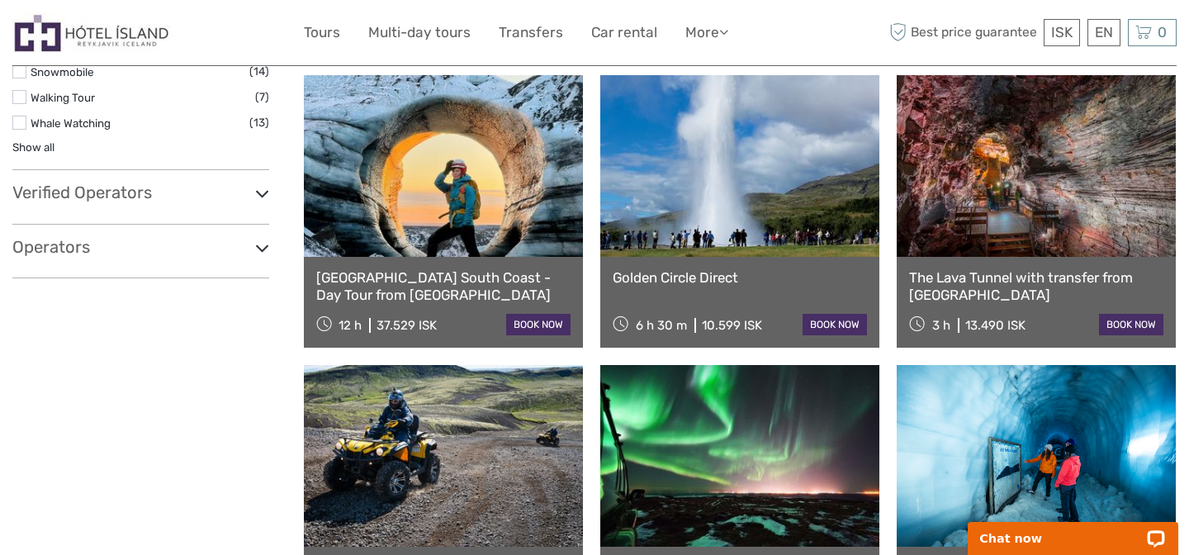
scroll to position [1069, 0]
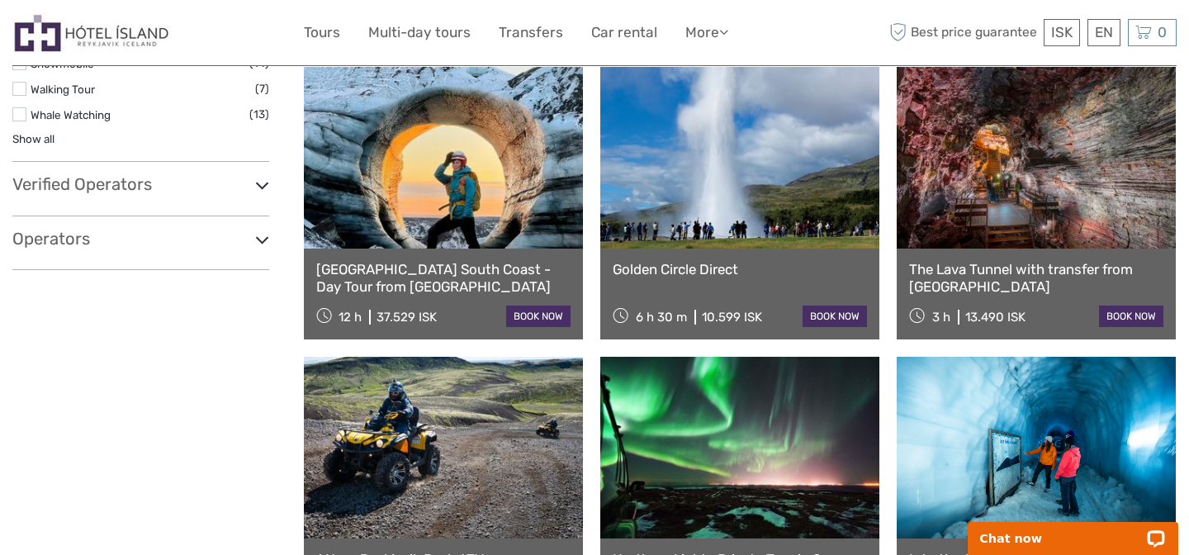
click at [717, 234] on link at bounding box center [739, 158] width 279 height 182
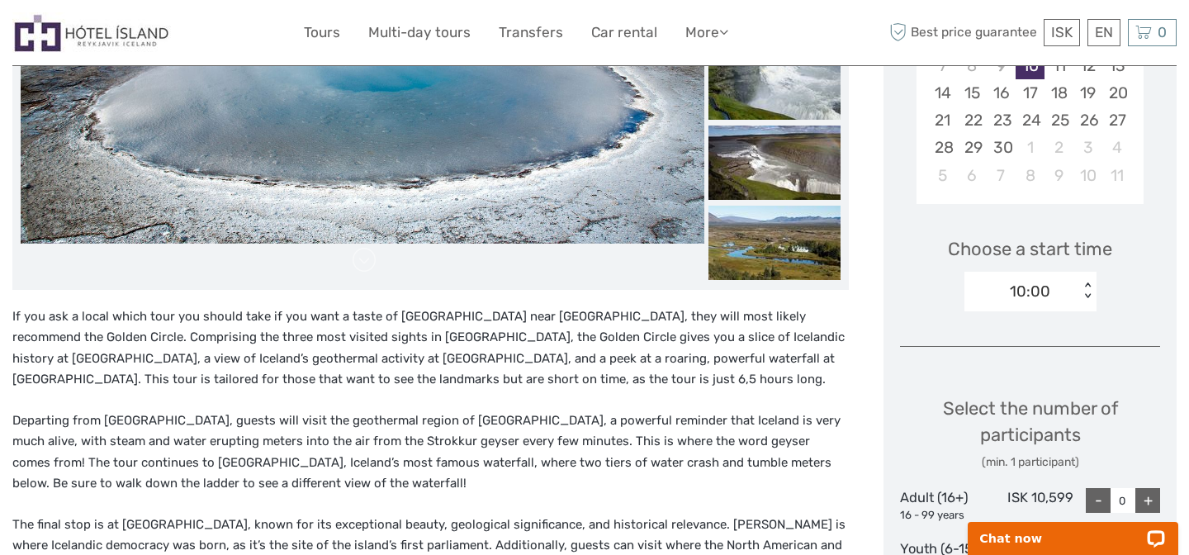
scroll to position [407, 0]
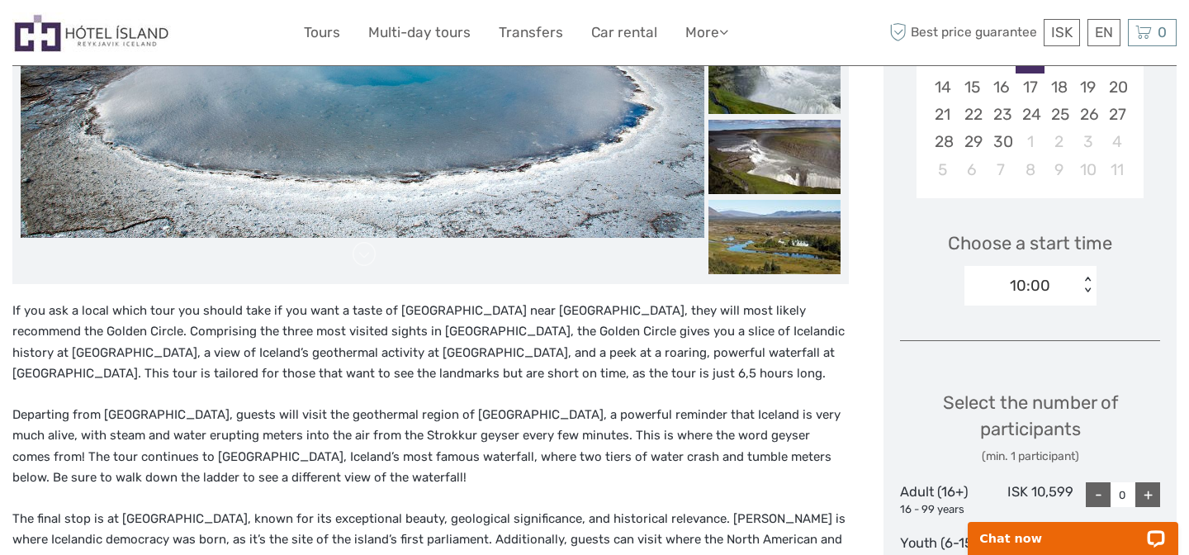
click at [1053, 285] on div "10:00" at bounding box center [1021, 285] width 115 height 25
click at [902, 245] on div "Choose a start time 10:00 < >" at bounding box center [1030, 261] width 260 height 106
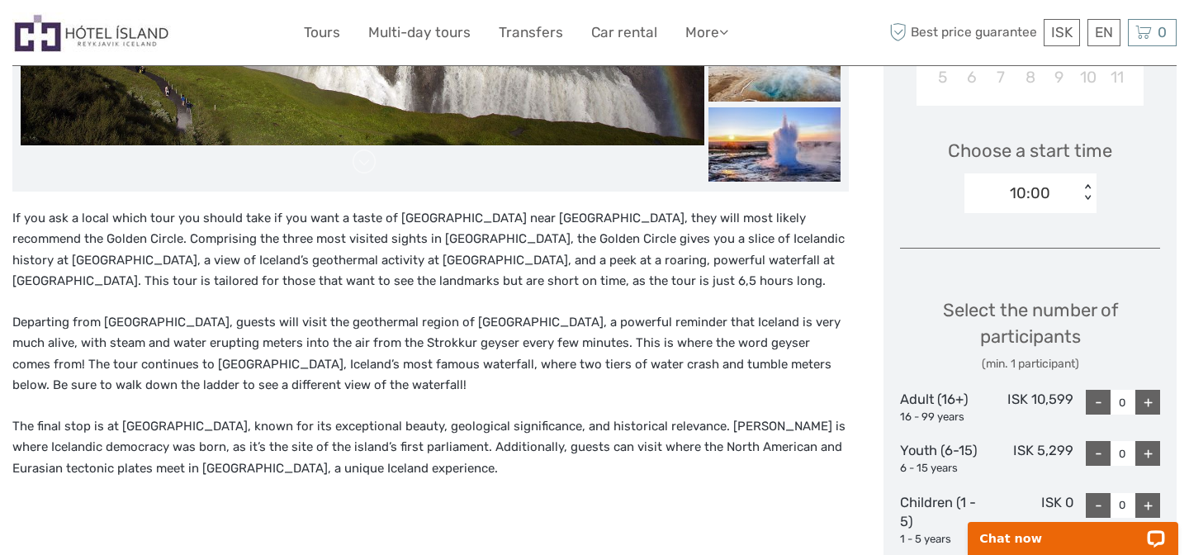
scroll to position [532, 0]
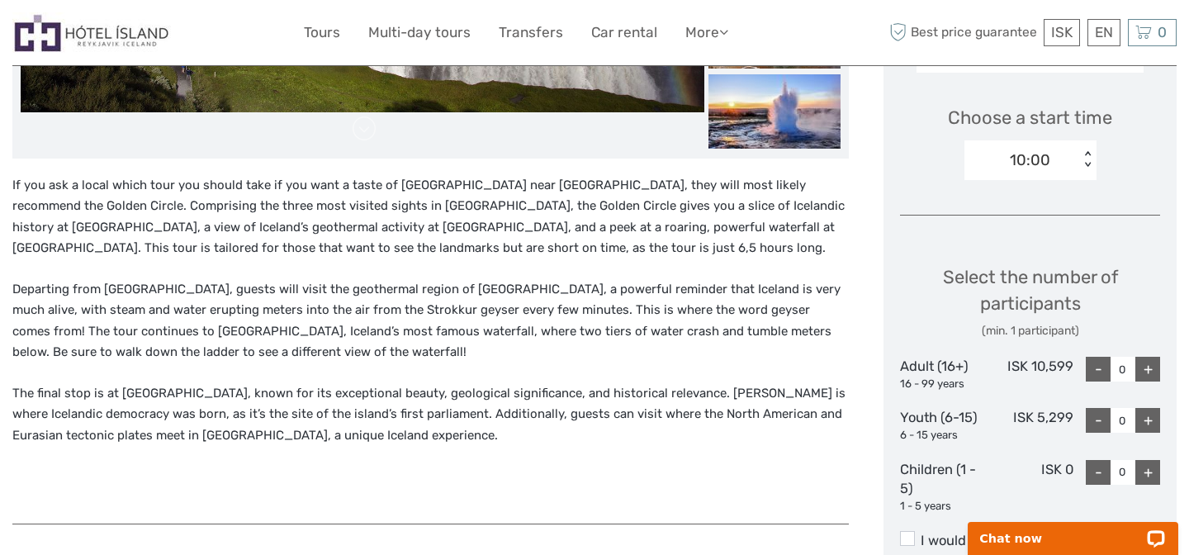
click at [1086, 163] on div "< >" at bounding box center [1087, 159] width 14 height 17
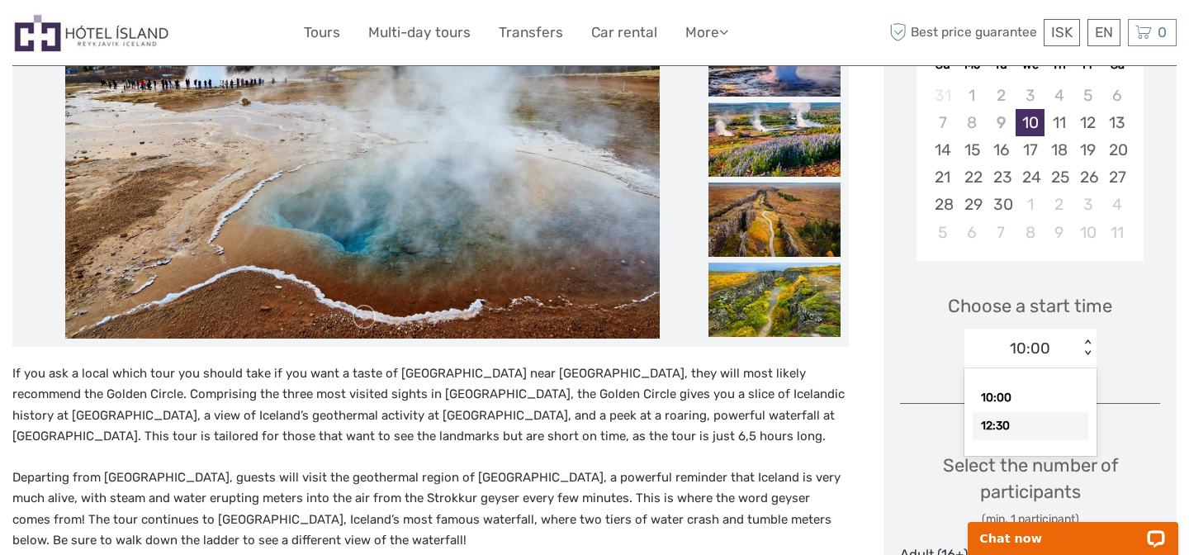
scroll to position [347, 0]
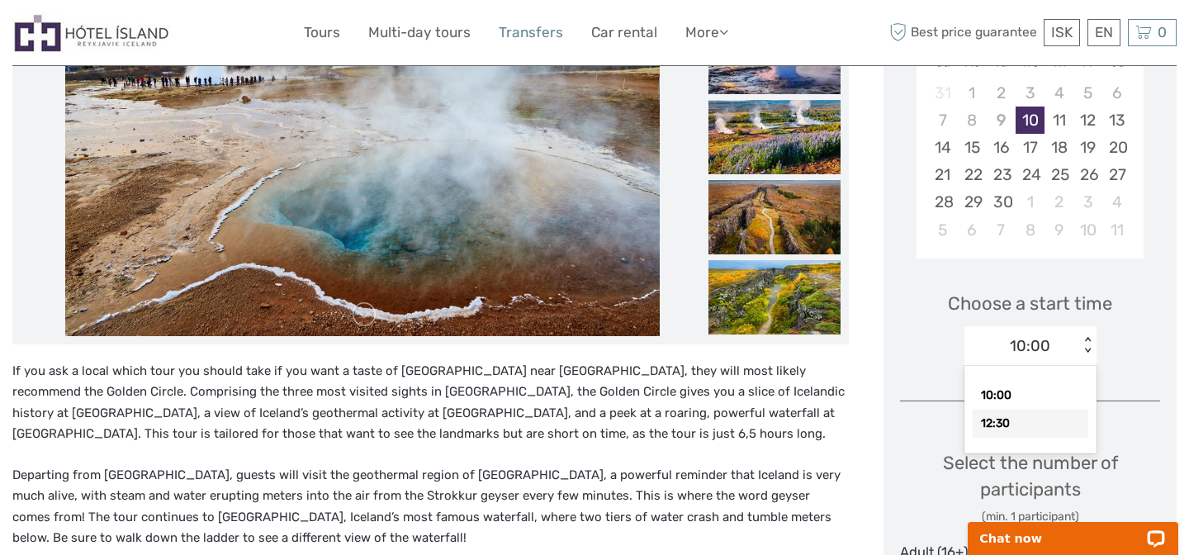
click at [549, 40] on link "Transfers" at bounding box center [531, 33] width 64 height 24
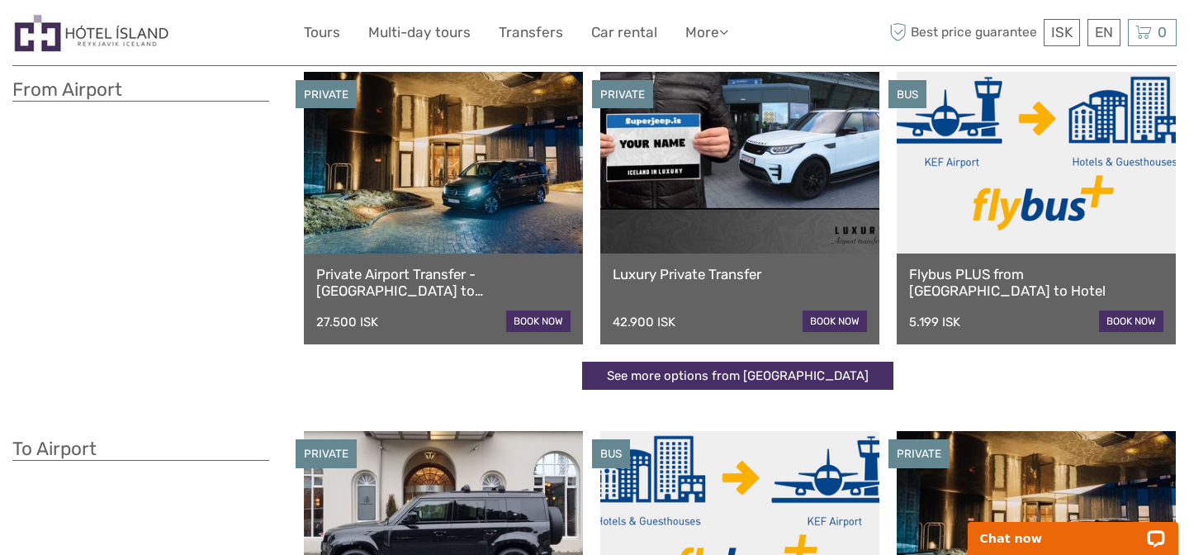
scroll to position [57, 0]
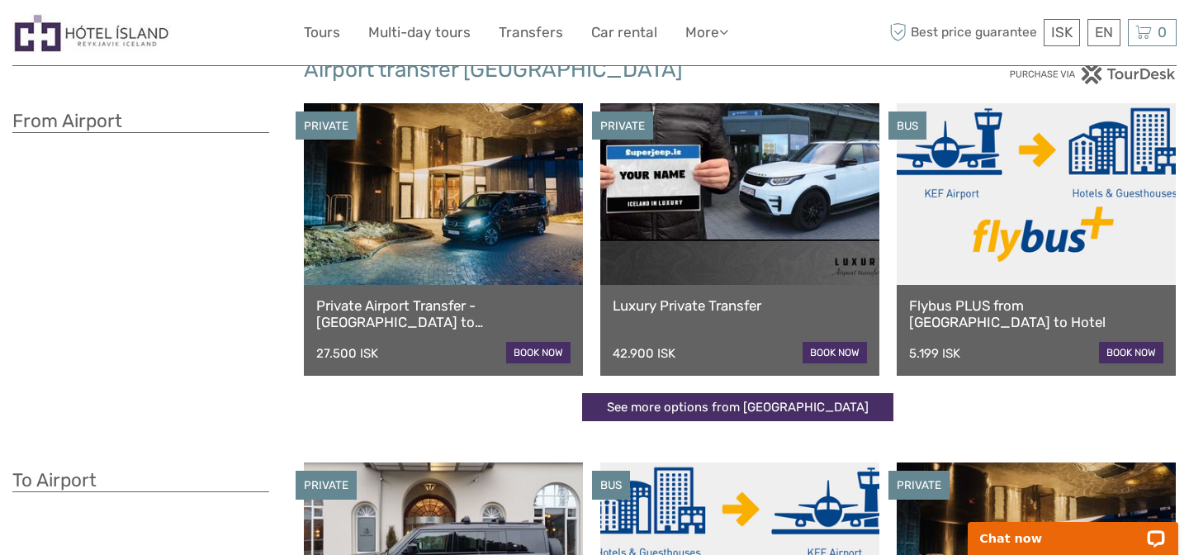
click at [539, 214] on link at bounding box center [443, 194] width 279 height 182
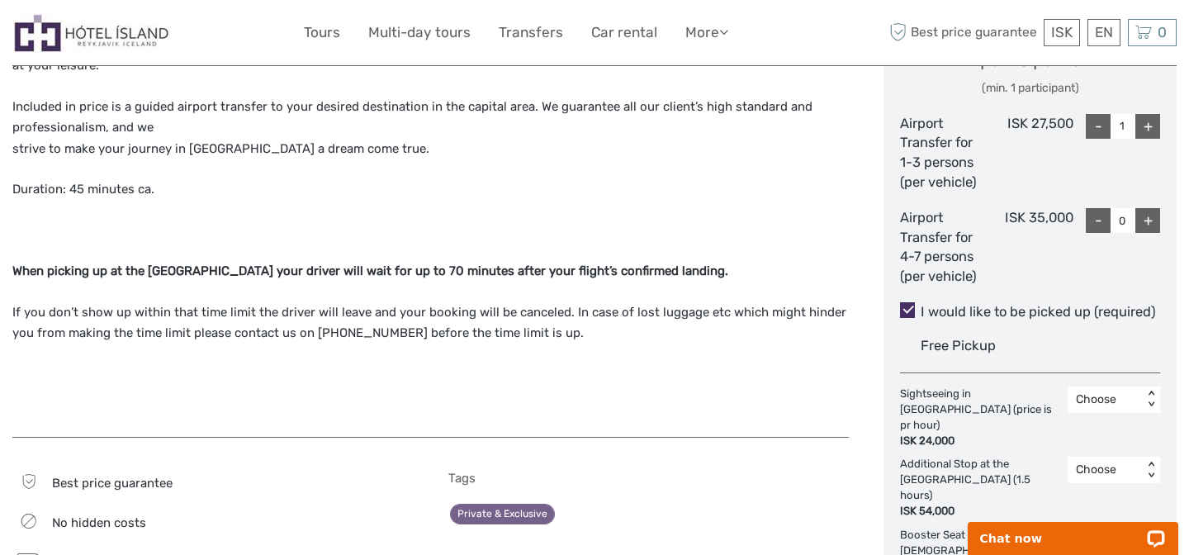
scroll to position [742, 0]
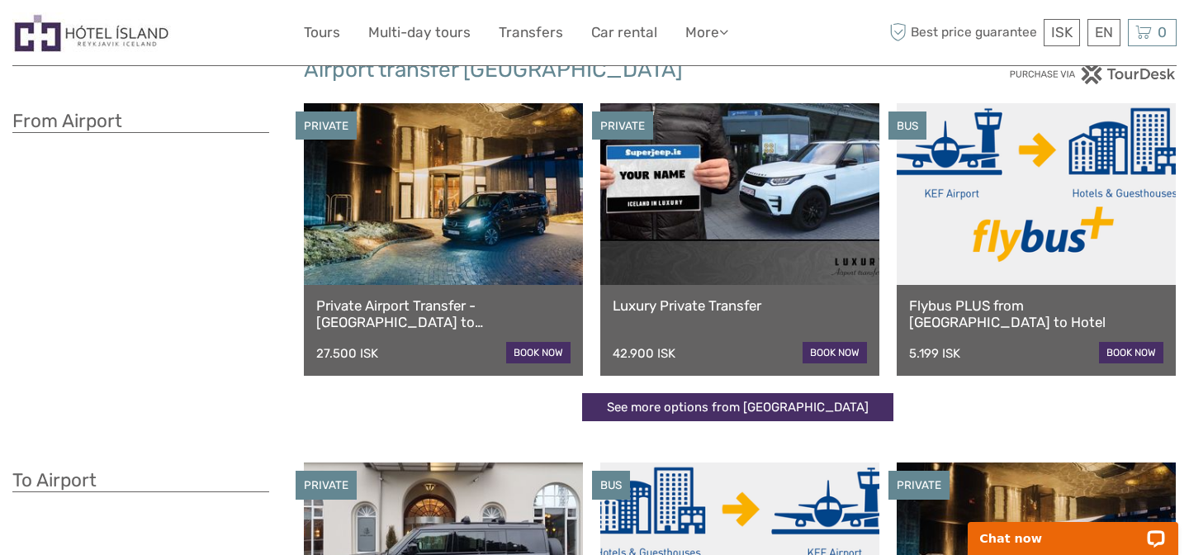
click at [1129, 353] on link "book now" at bounding box center [1131, 352] width 64 height 21
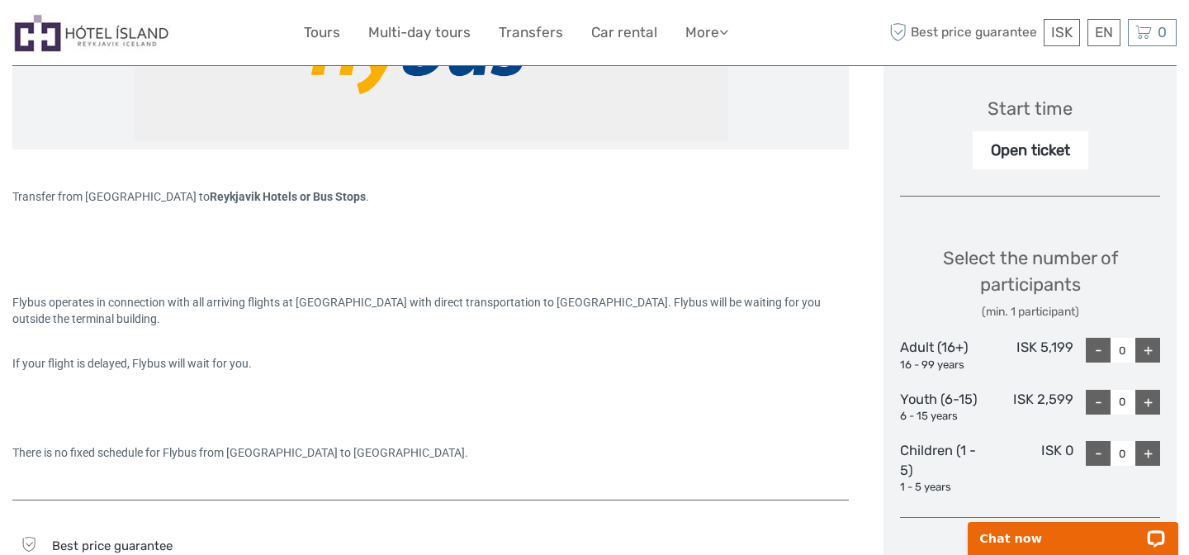
scroll to position [126, 0]
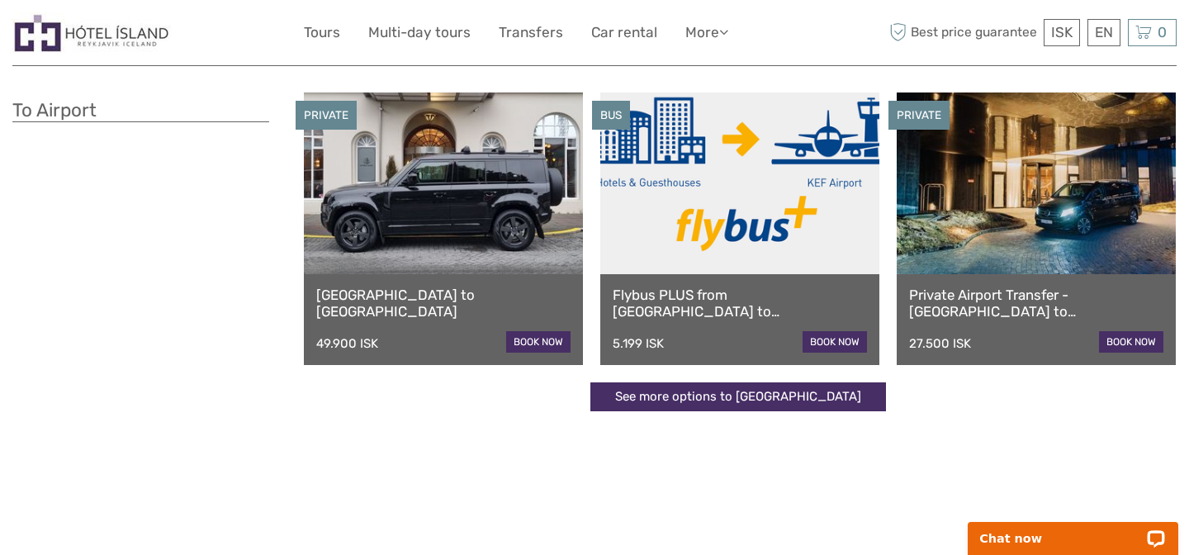
scroll to position [430, 0]
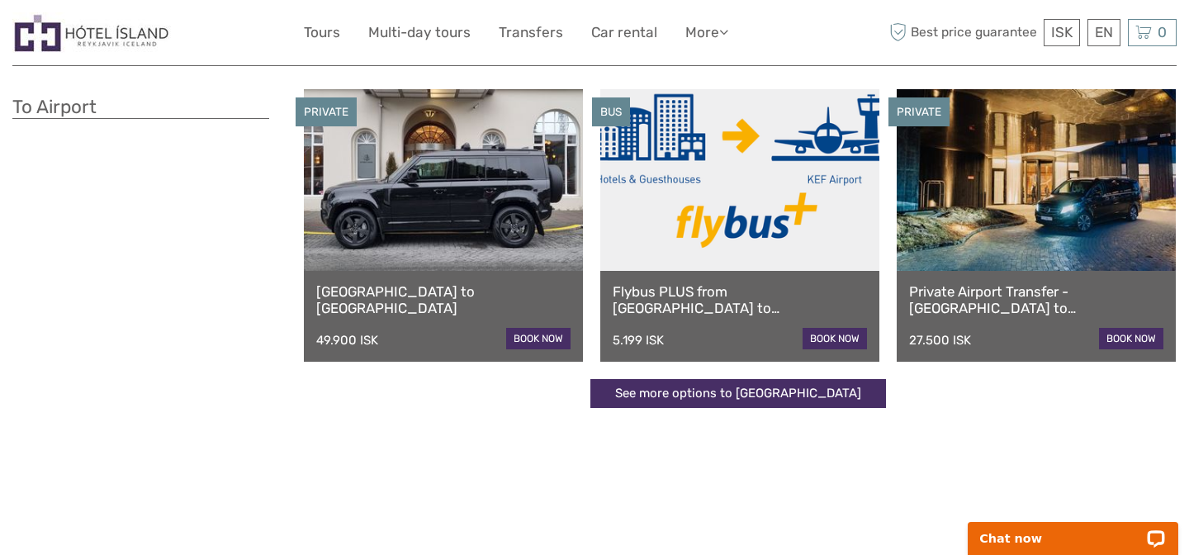
click at [741, 397] on link "See more options to Keflavík airport" at bounding box center [738, 393] width 296 height 29
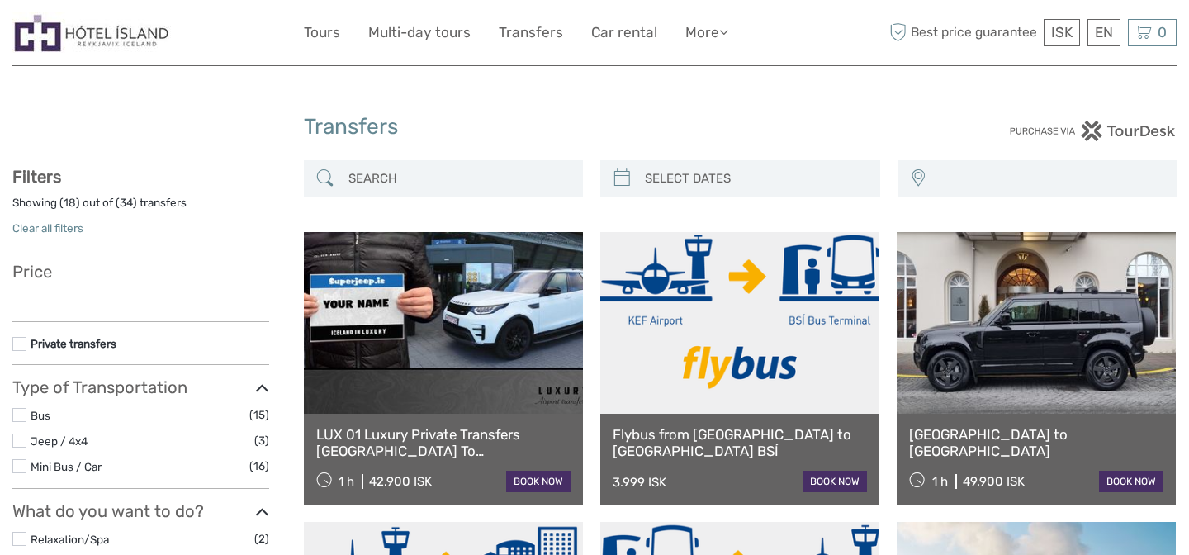
select select
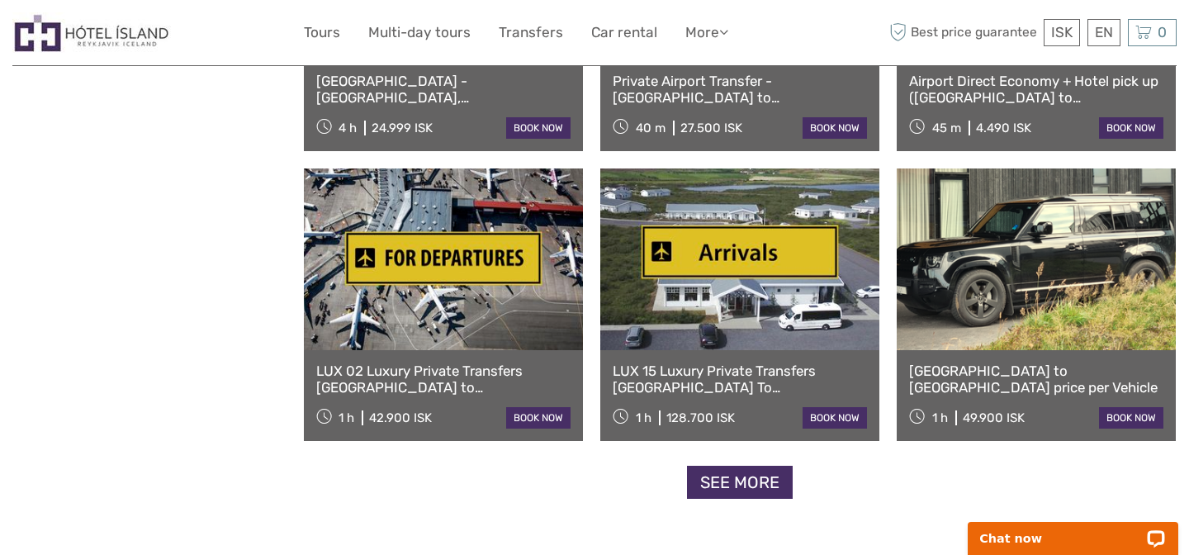
scroll to position [1522, 0]
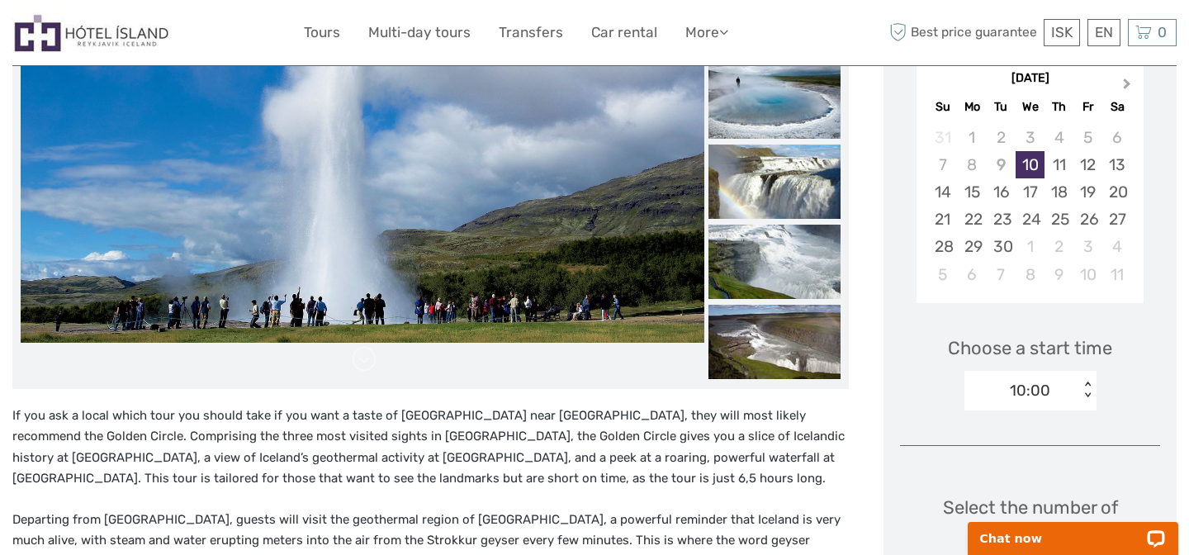
click at [1127, 82] on span "Next Month" at bounding box center [1127, 87] width 0 height 24
click at [1115, 139] on div "4" at bounding box center [1116, 137] width 29 height 27
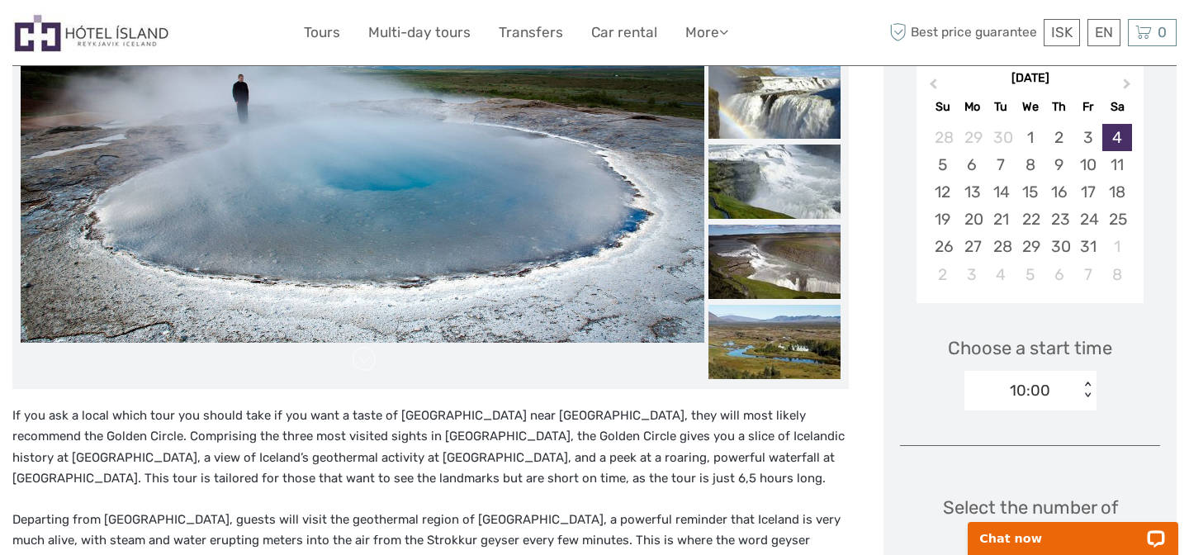
click at [1074, 388] on div "10:00" at bounding box center [1021, 390] width 115 height 25
click at [1024, 439] on div "10:00" at bounding box center [1030, 440] width 116 height 28
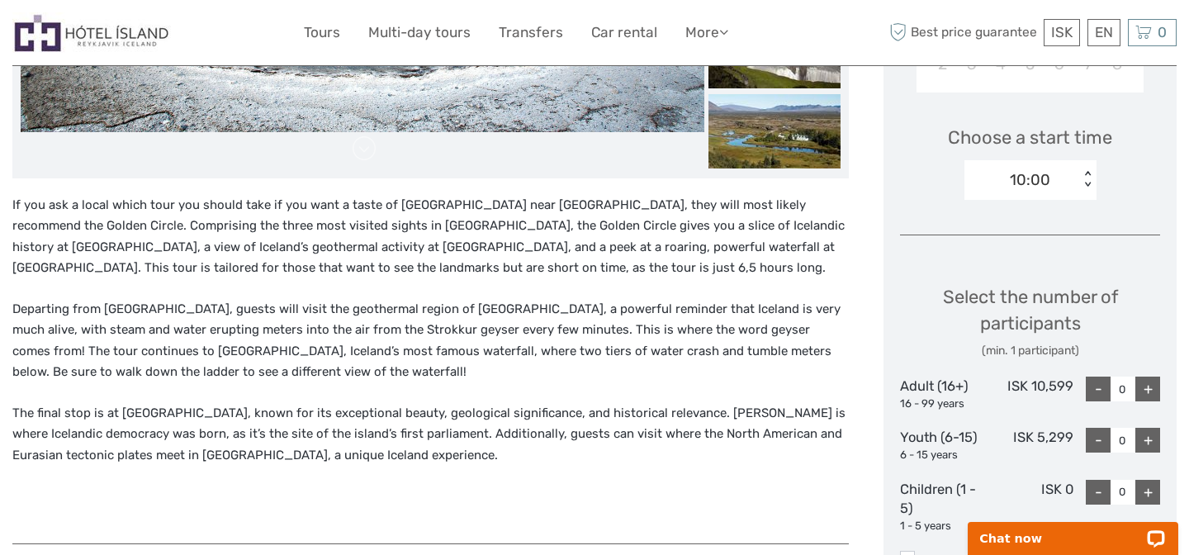
scroll to position [517, 0]
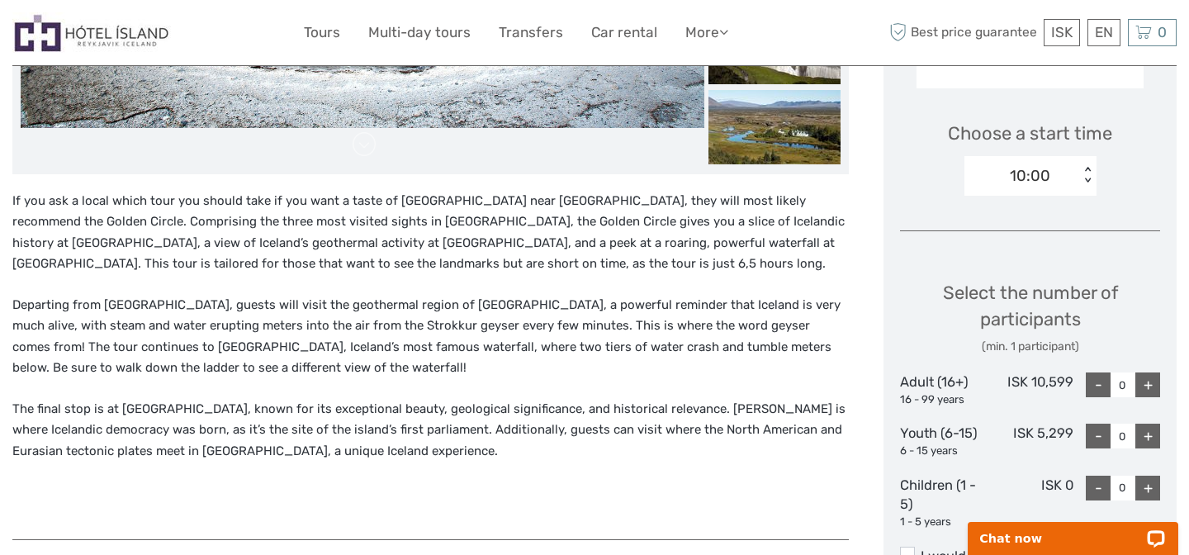
click at [1148, 378] on div "+" at bounding box center [1147, 384] width 25 height 25
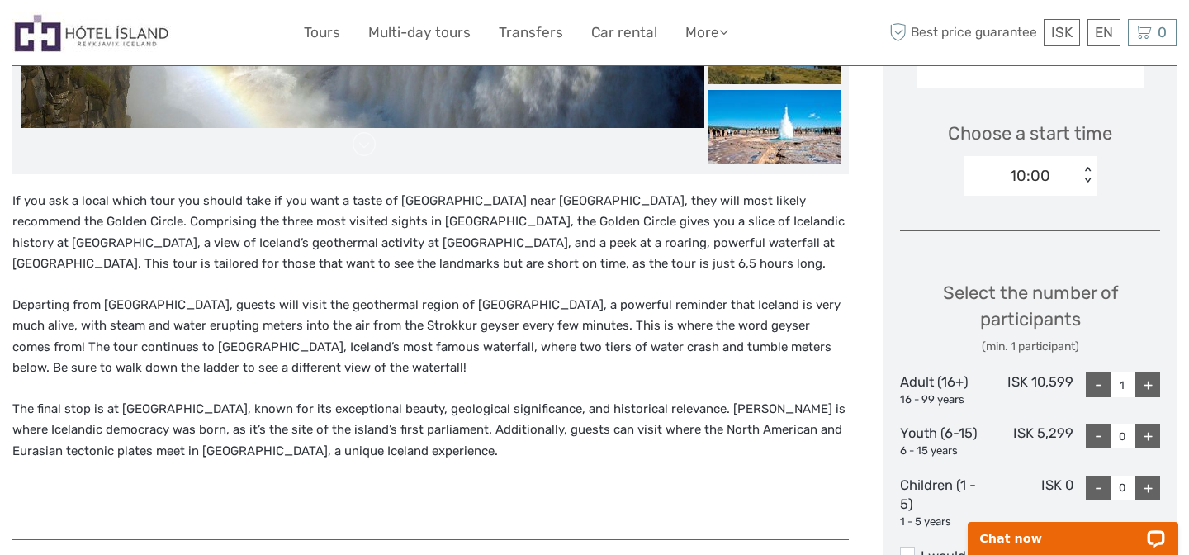
click at [1148, 378] on div "+" at bounding box center [1147, 384] width 25 height 25
type input "2"
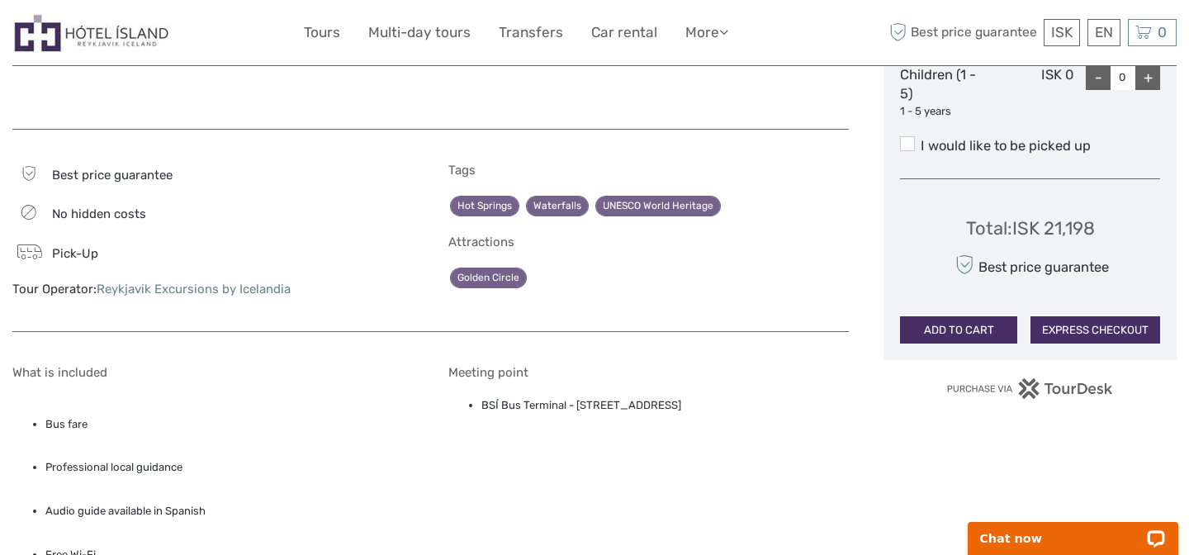
scroll to position [958, 0]
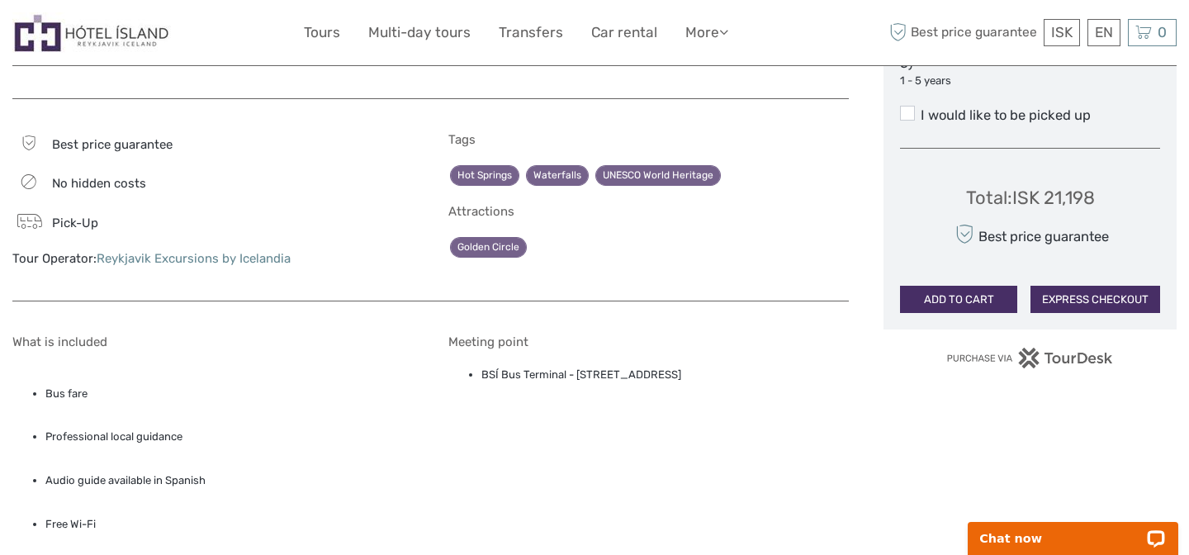
click at [1076, 200] on div "Total : ISK 21,198" at bounding box center [1030, 198] width 129 height 26
copy div "21,198"
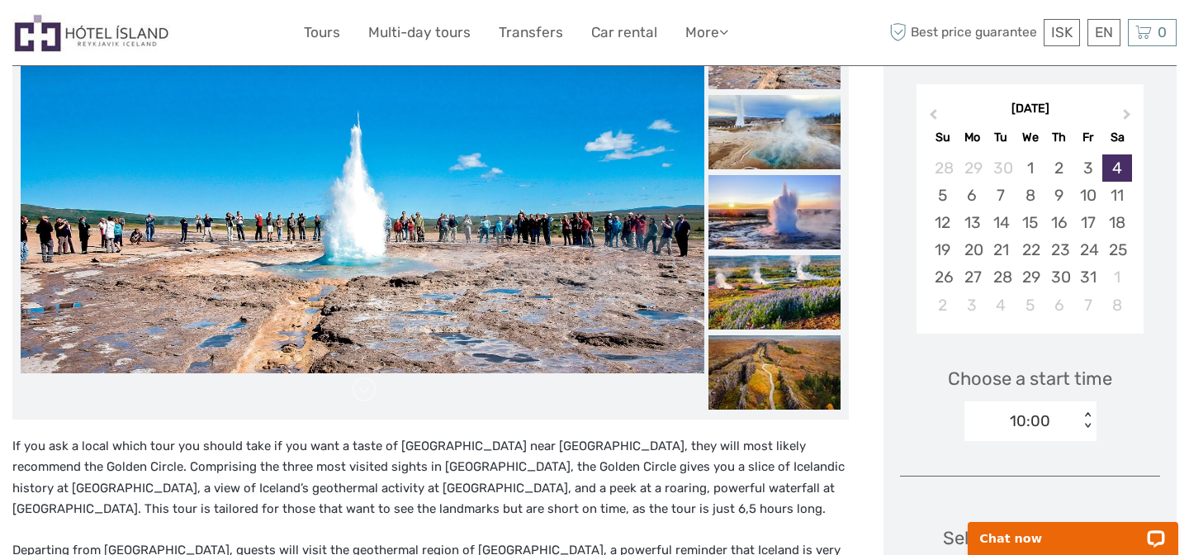
scroll to position [262, 0]
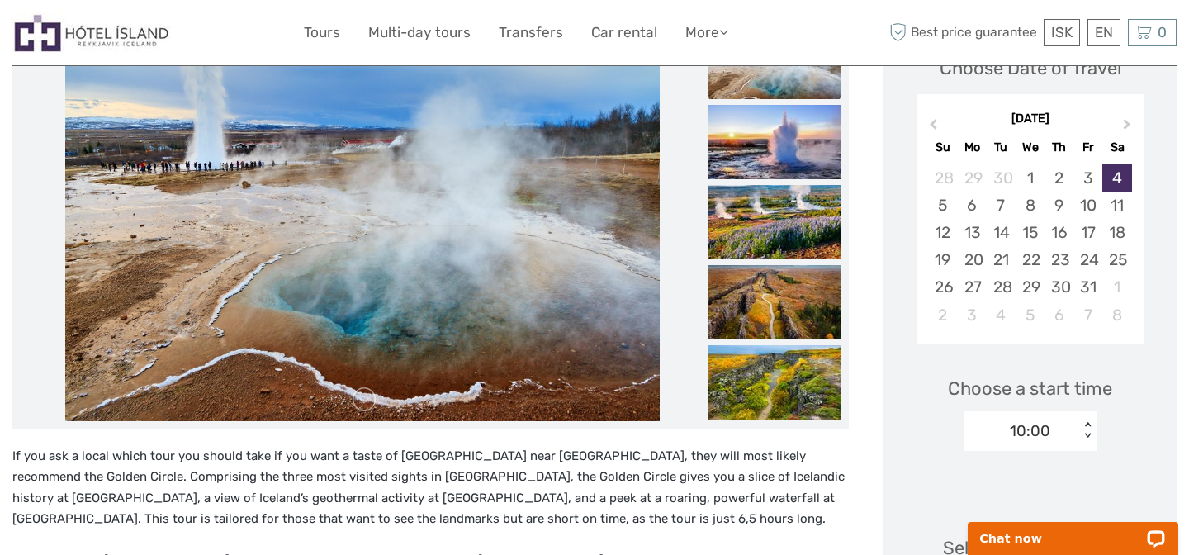
click at [1064, 428] on div "10:00" at bounding box center [1021, 431] width 115 height 25
click at [1024, 504] on body "Chat now" at bounding box center [1073, 529] width 232 height 52
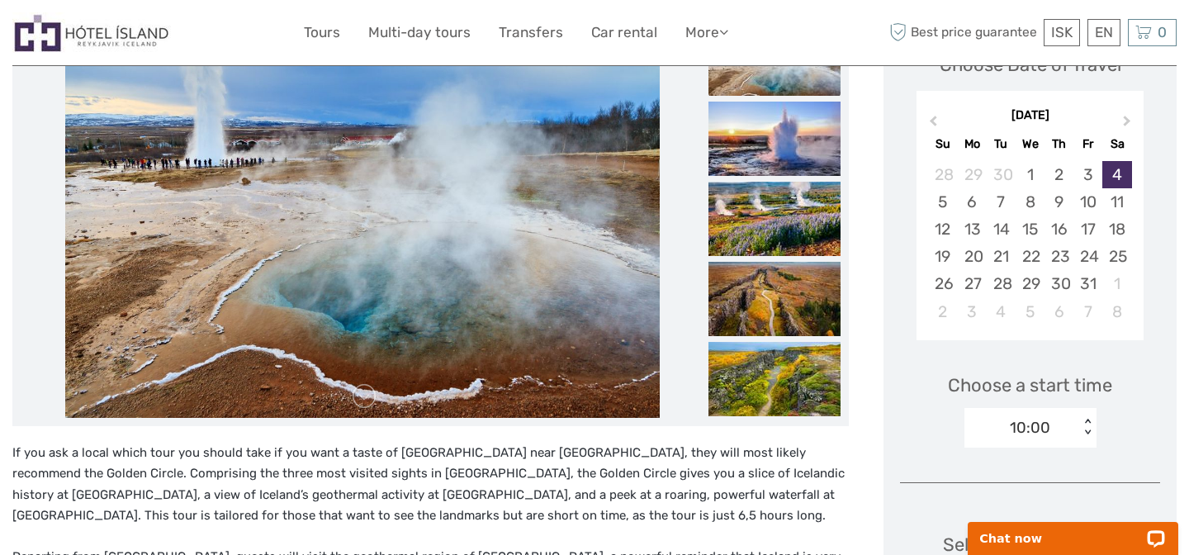
scroll to position [303, 0]
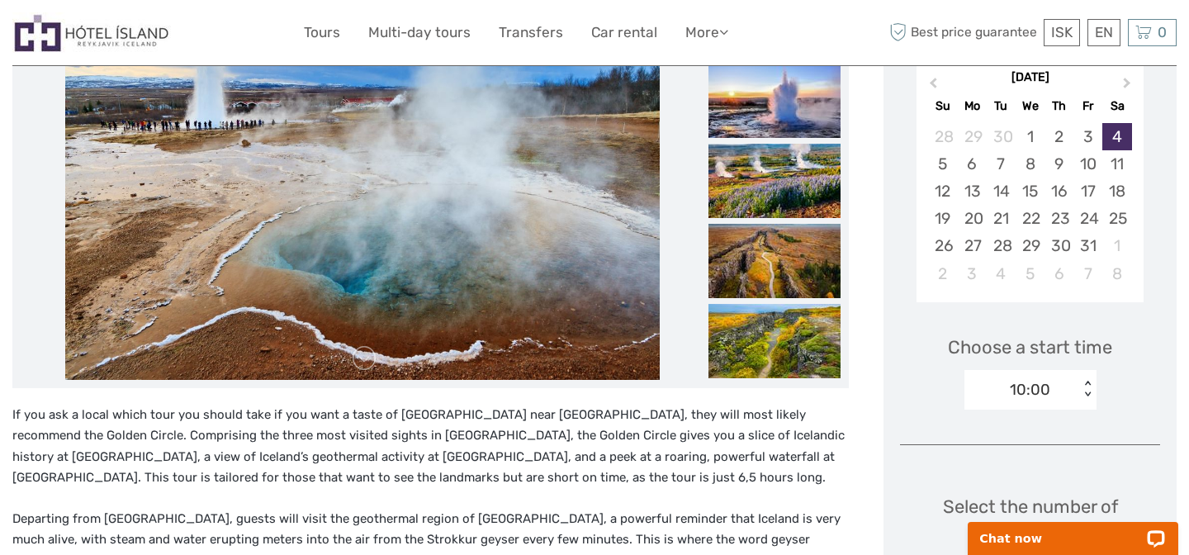
click at [957, 329] on div "Choose a start time 10:00 < >" at bounding box center [1030, 365] width 260 height 106
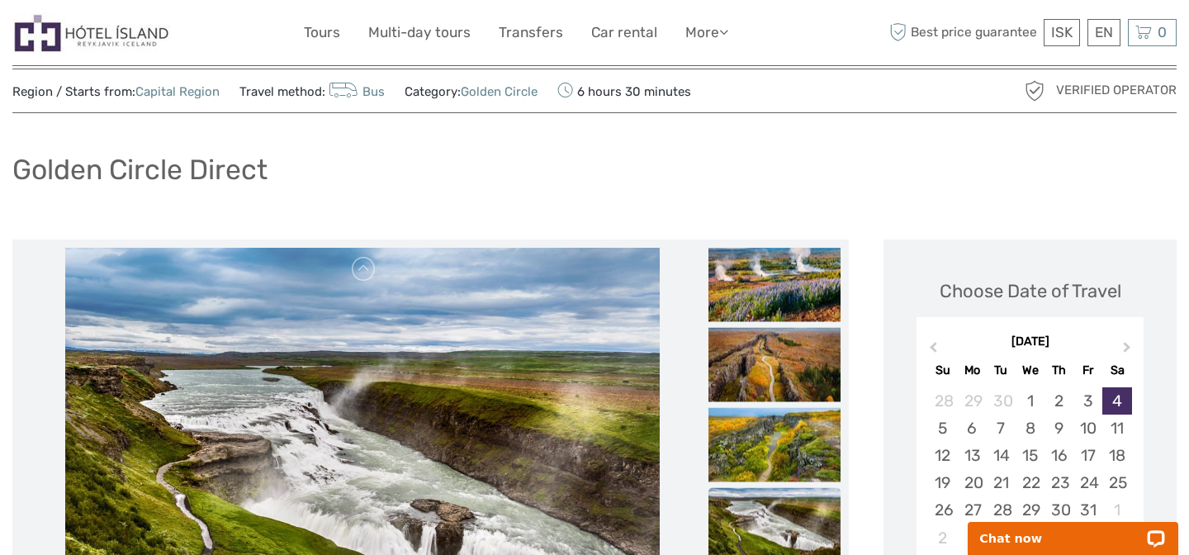
scroll to position [0, 0]
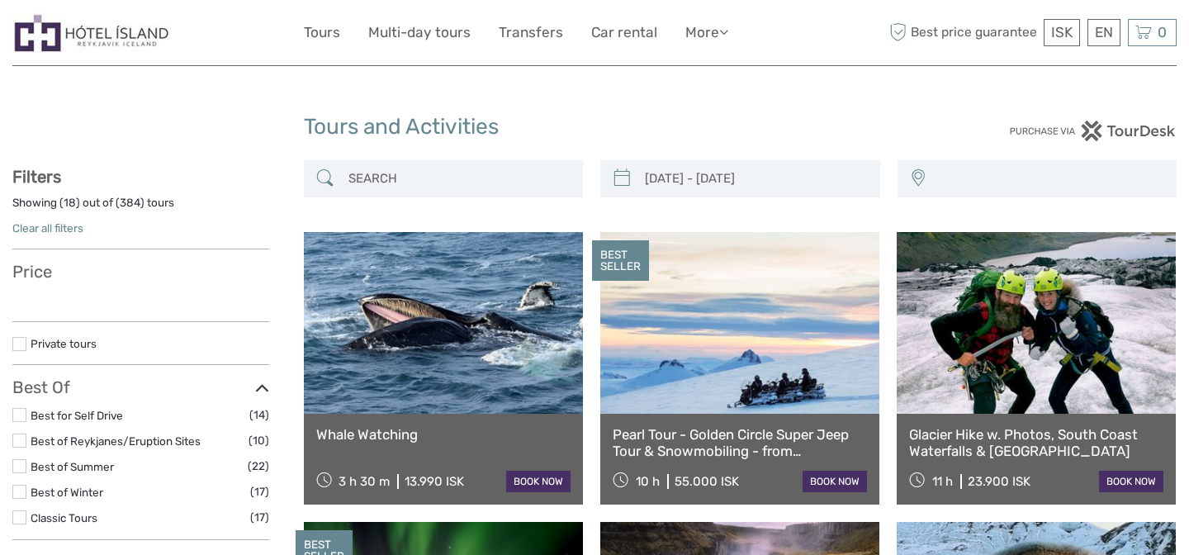
select select
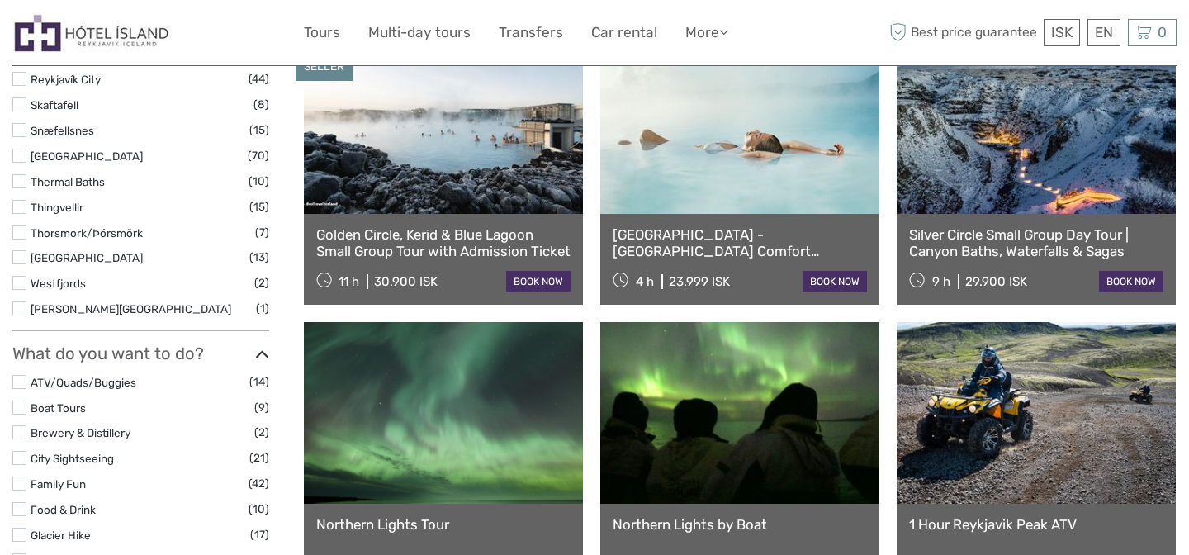
type input "04/10/2025 - 05/10/2025"
select select
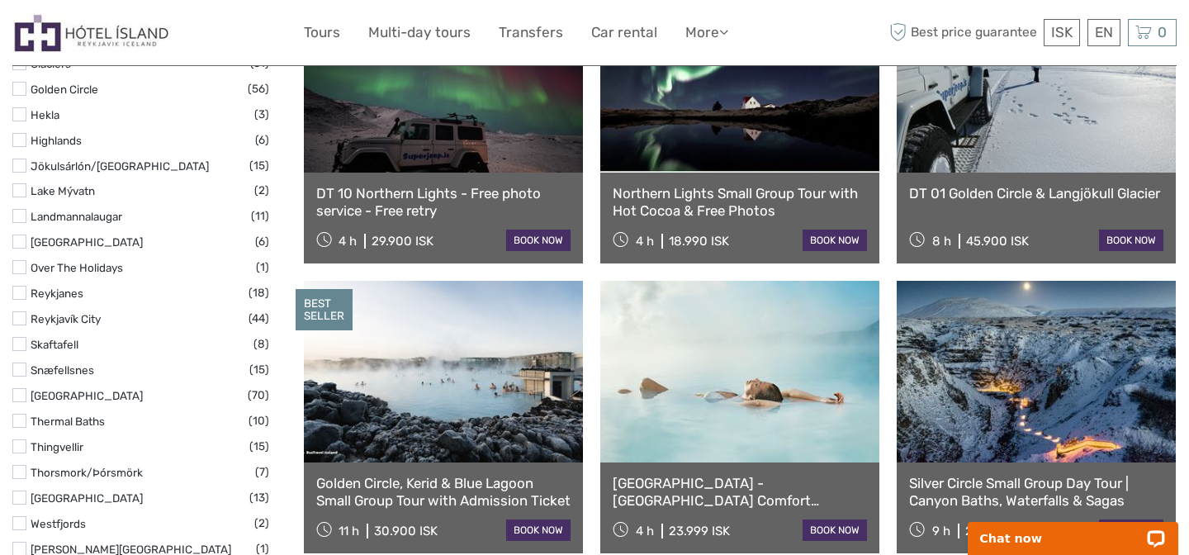
scroll to position [851, 0]
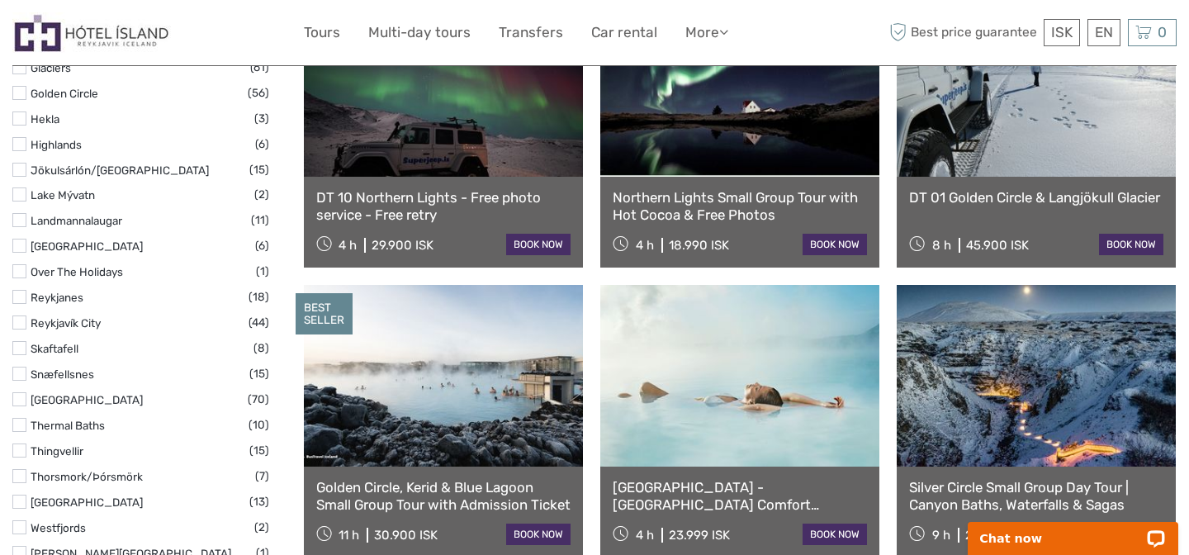
click at [20, 96] on label at bounding box center [19, 93] width 14 height 14
click at [0, 0] on input "checkbox" at bounding box center [0, 0] width 0 height 0
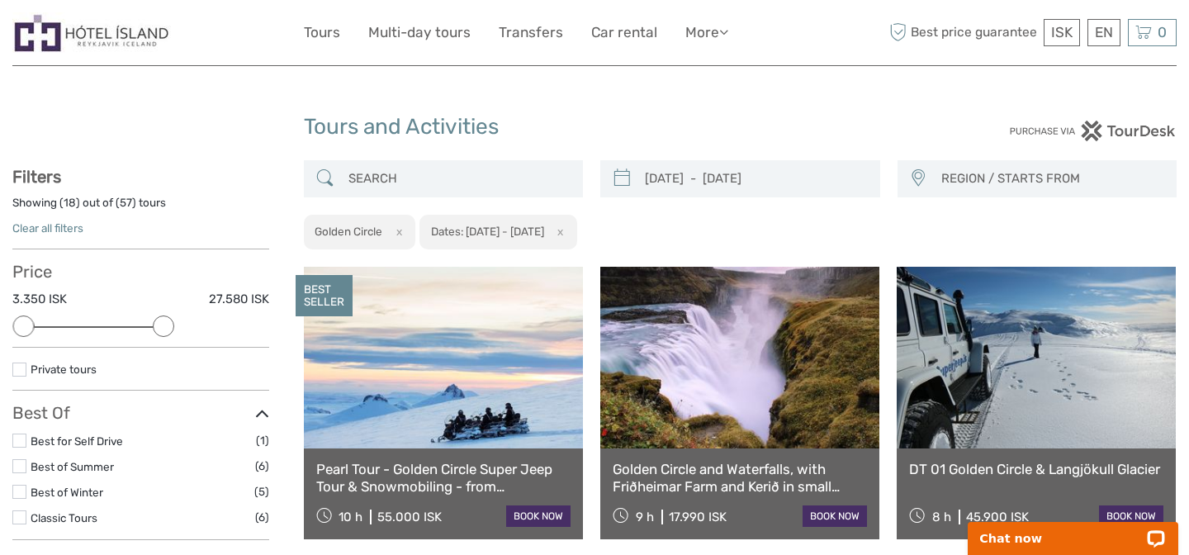
drag, startPoint x: 258, startPoint y: 326, endPoint x: 160, endPoint y: 331, distance: 97.5
click at [160, 331] on div at bounding box center [163, 325] width 21 height 21
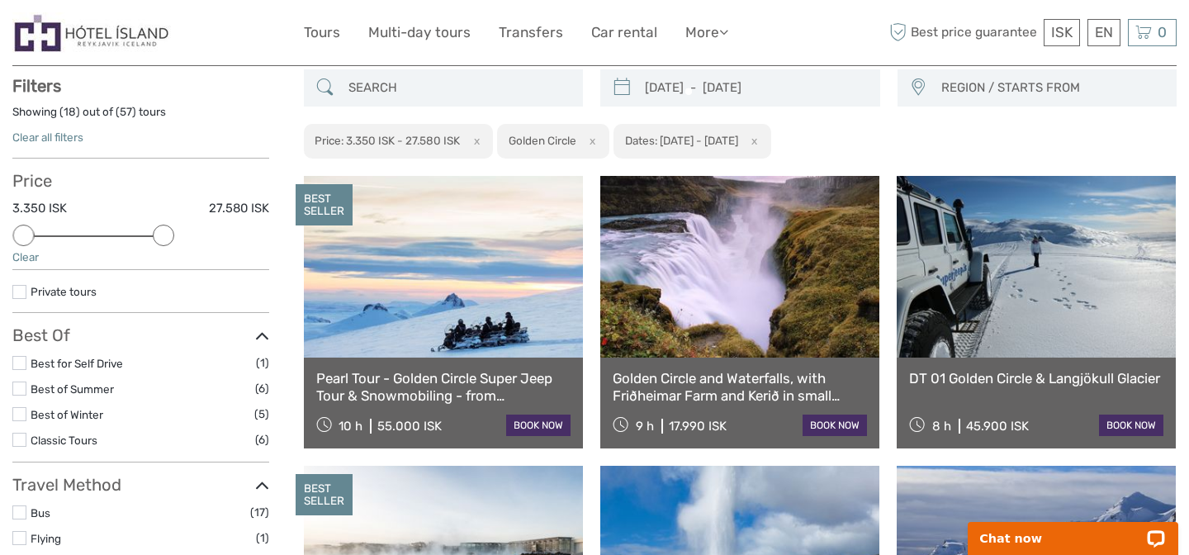
click at [160, 331] on h3 "Best Of" at bounding box center [140, 335] width 257 height 20
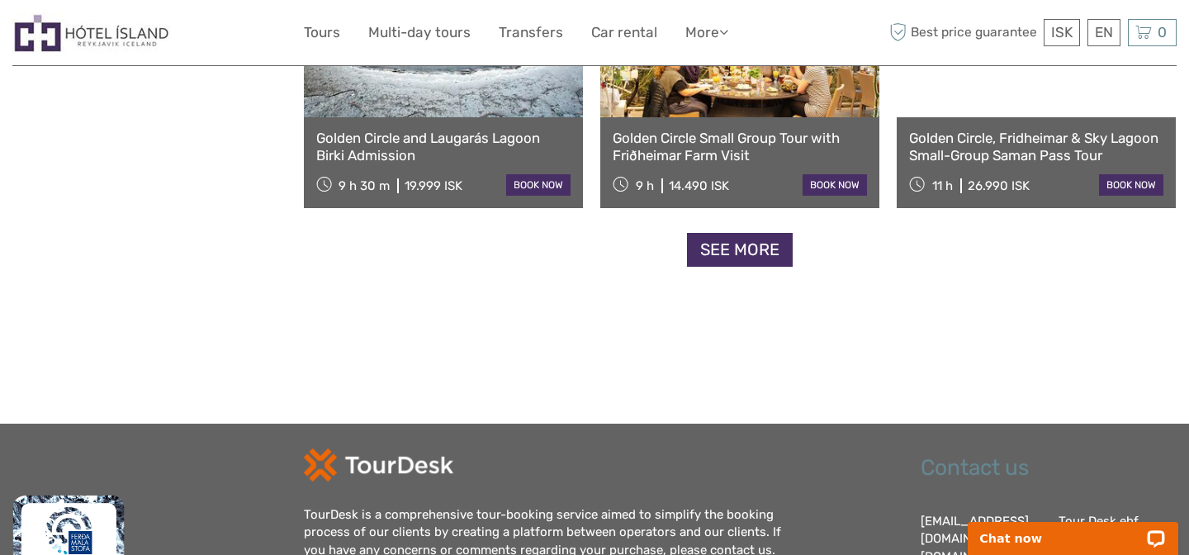
scroll to position [1790, 0]
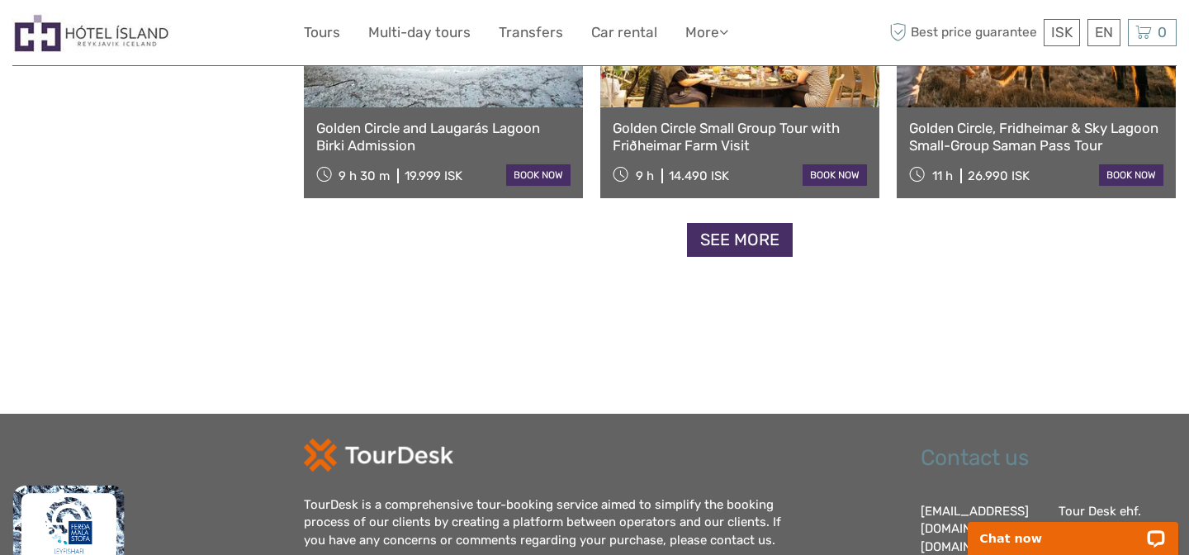
click at [742, 236] on link "See more" at bounding box center [740, 240] width 106 height 34
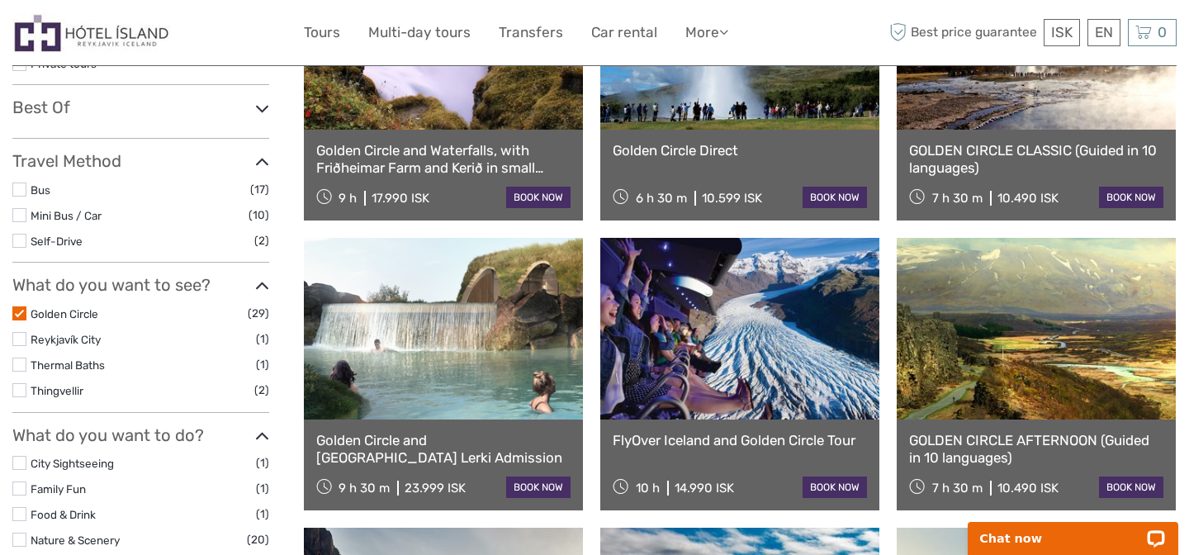
scroll to position [0, 0]
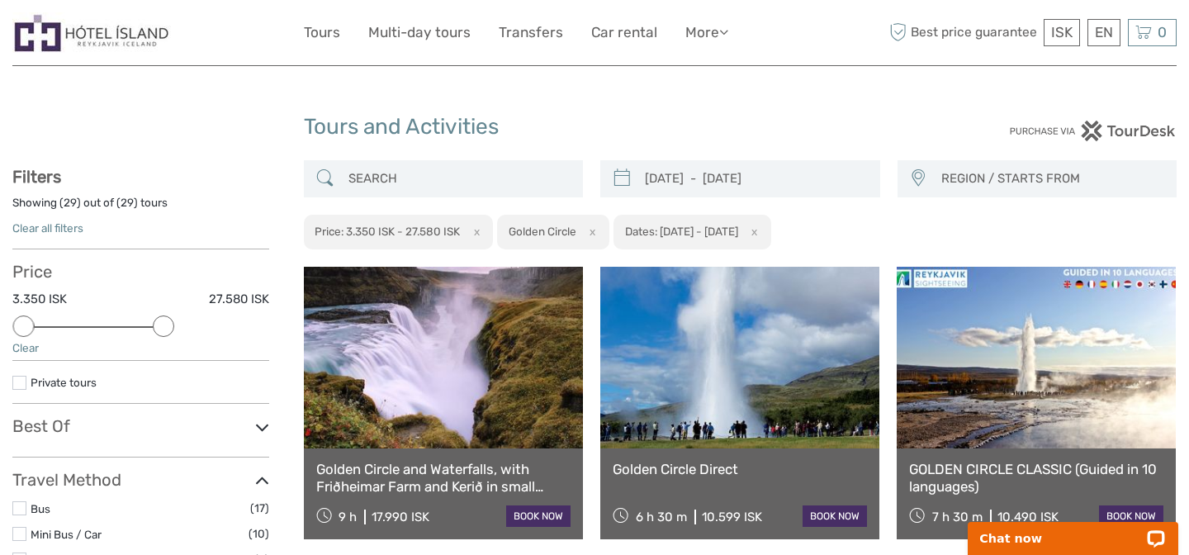
click at [773, 308] on link at bounding box center [739, 358] width 279 height 182
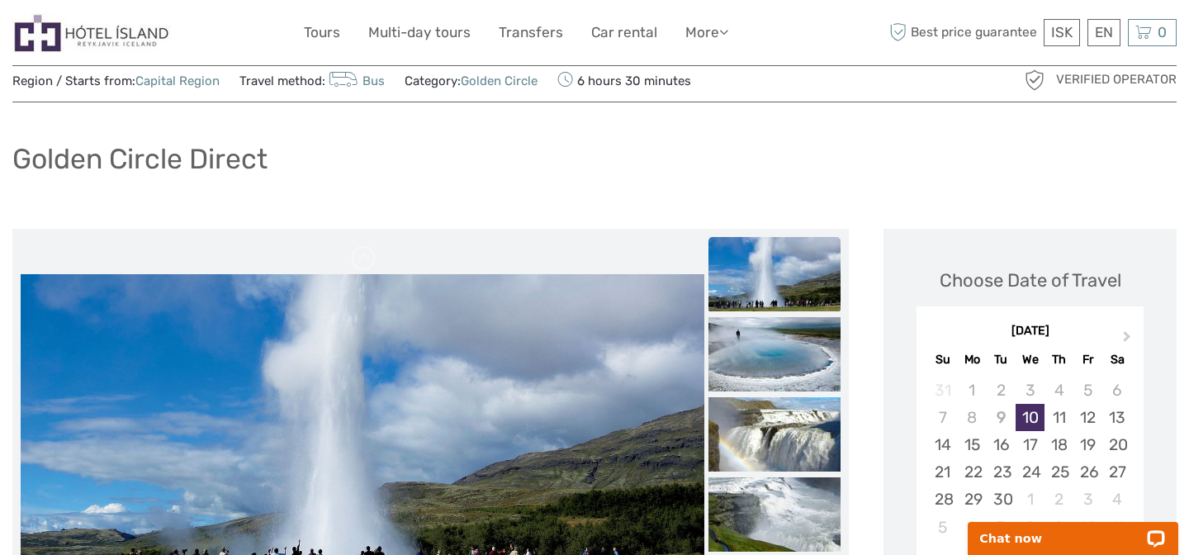
scroll to position [121, 0]
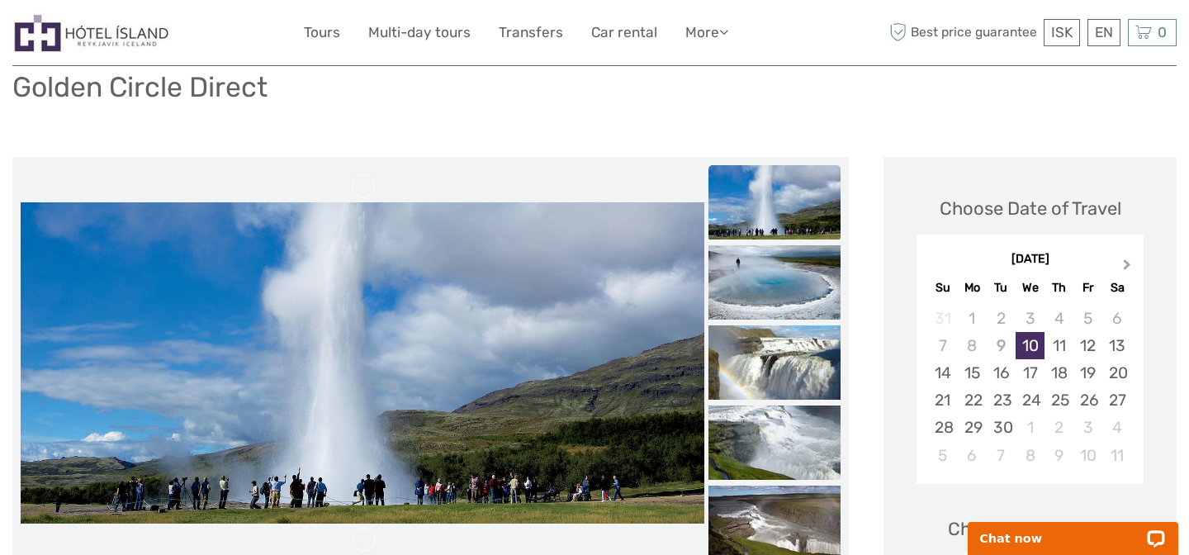
click at [1127, 269] on button "Next Month" at bounding box center [1128, 268] width 26 height 26
click at [1114, 320] on div "4" at bounding box center [1116, 318] width 29 height 27
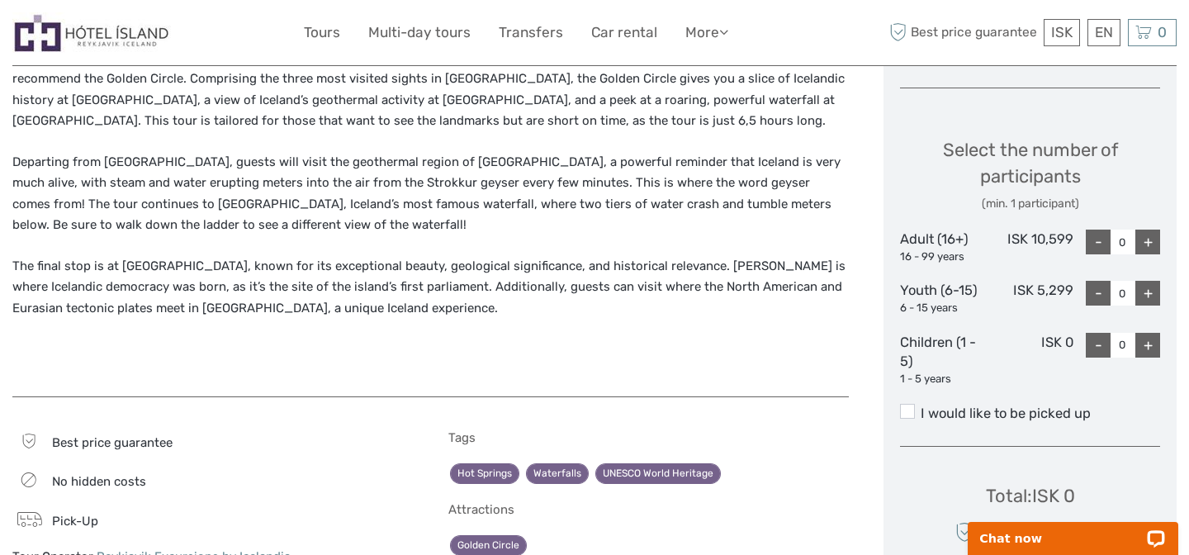
scroll to position [722, 0]
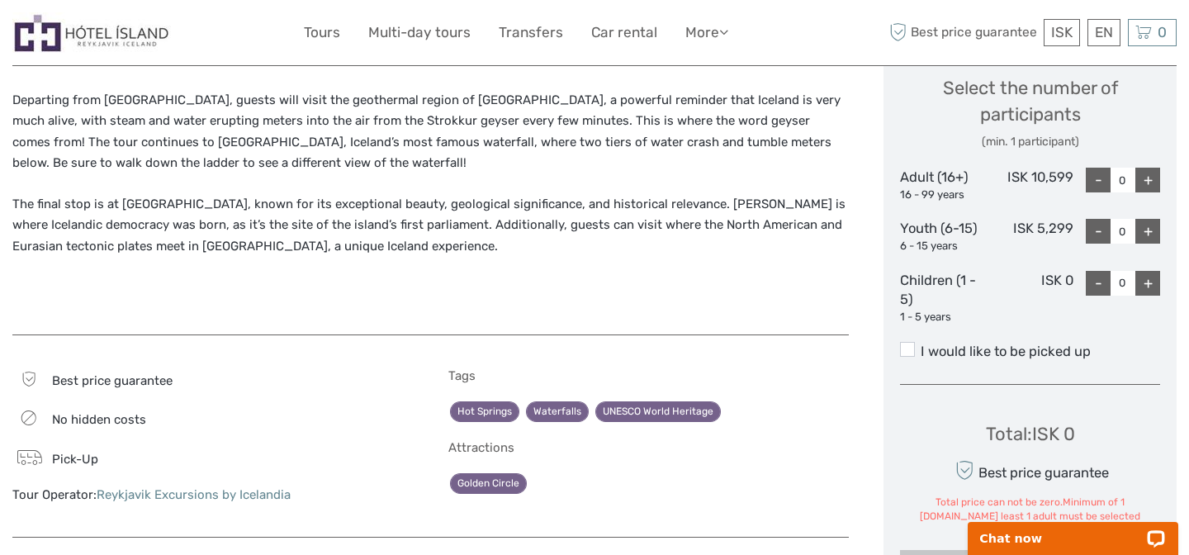
click at [1152, 179] on div "+" at bounding box center [1147, 180] width 25 height 25
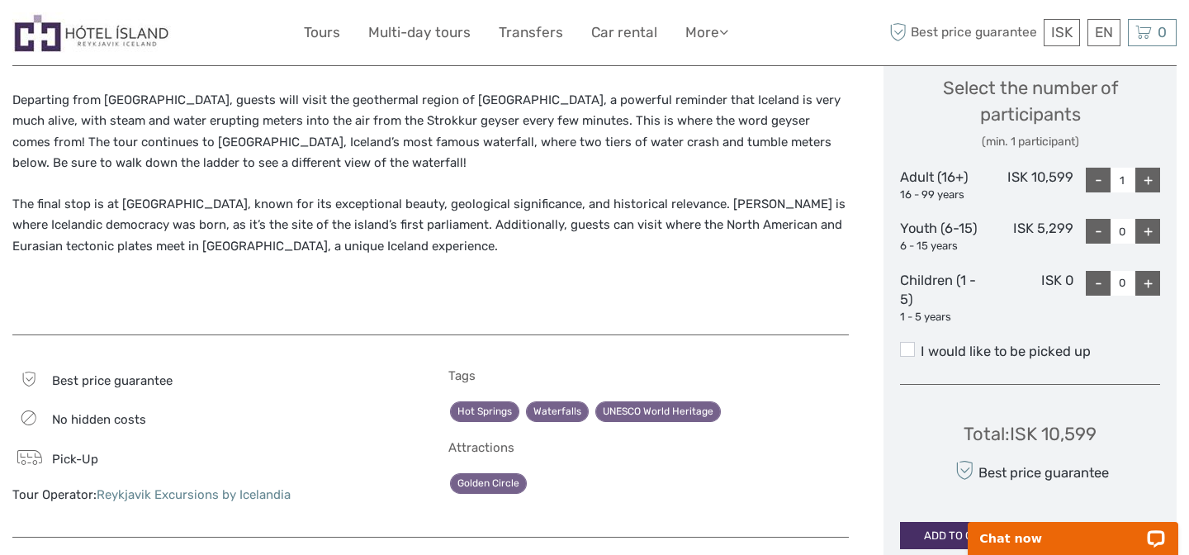
click at [1152, 179] on div "+" at bounding box center [1147, 180] width 25 height 25
type input "2"
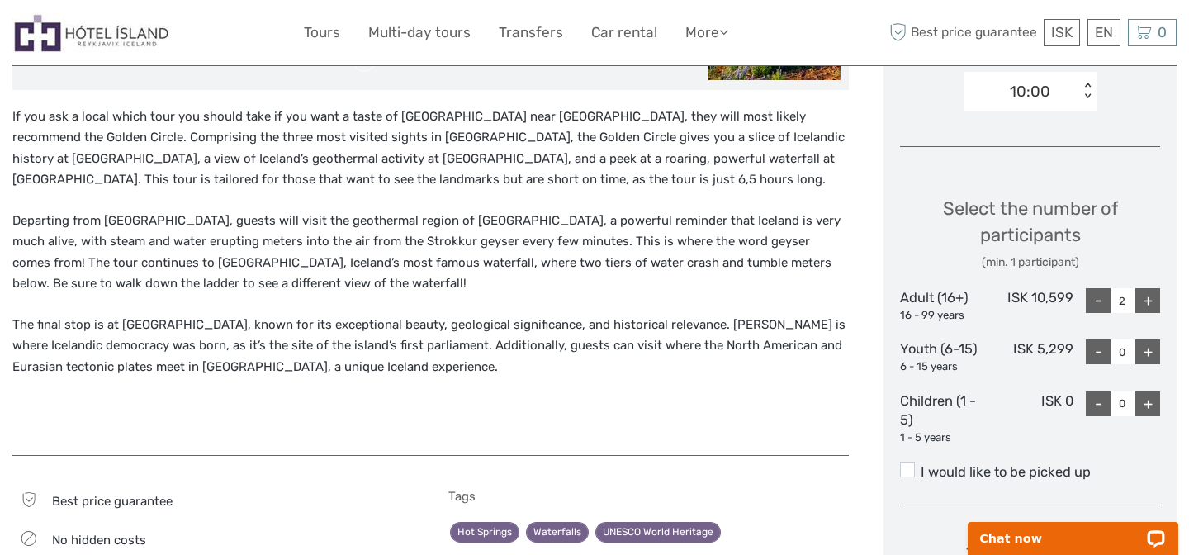
scroll to position [603, 0]
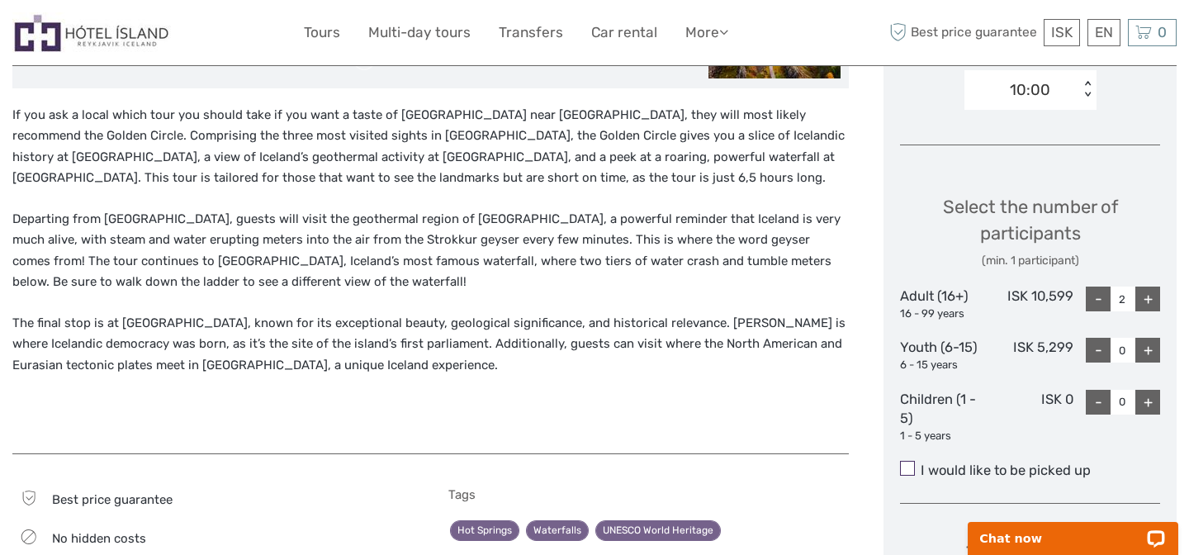
click at [907, 470] on span at bounding box center [907, 468] width 15 height 15
click at [920, 464] on input "I would like to be picked up" at bounding box center [920, 464] width 0 height 0
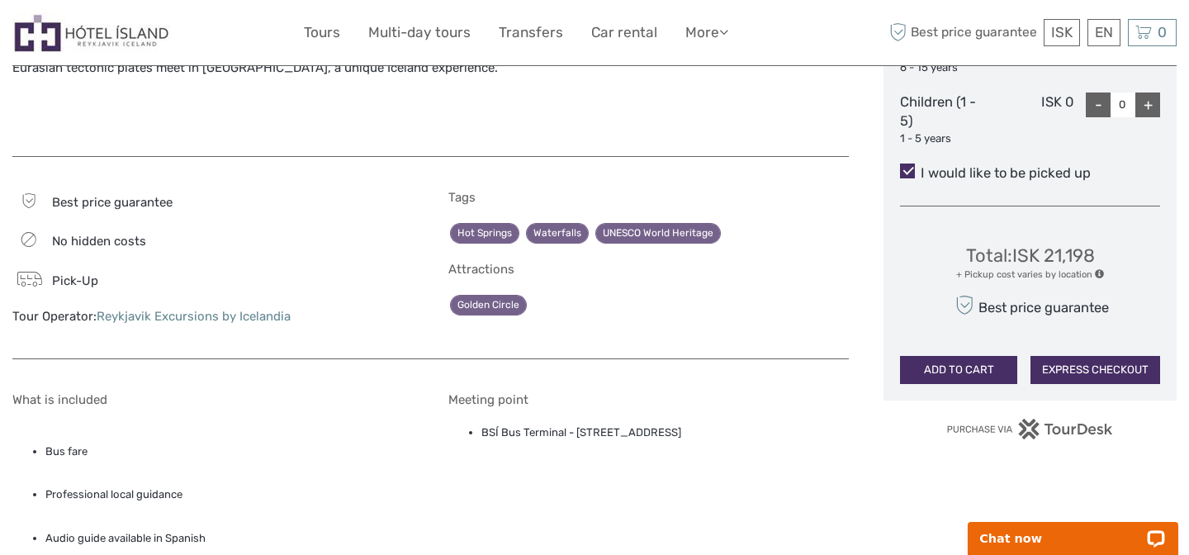
scroll to position [904, 0]
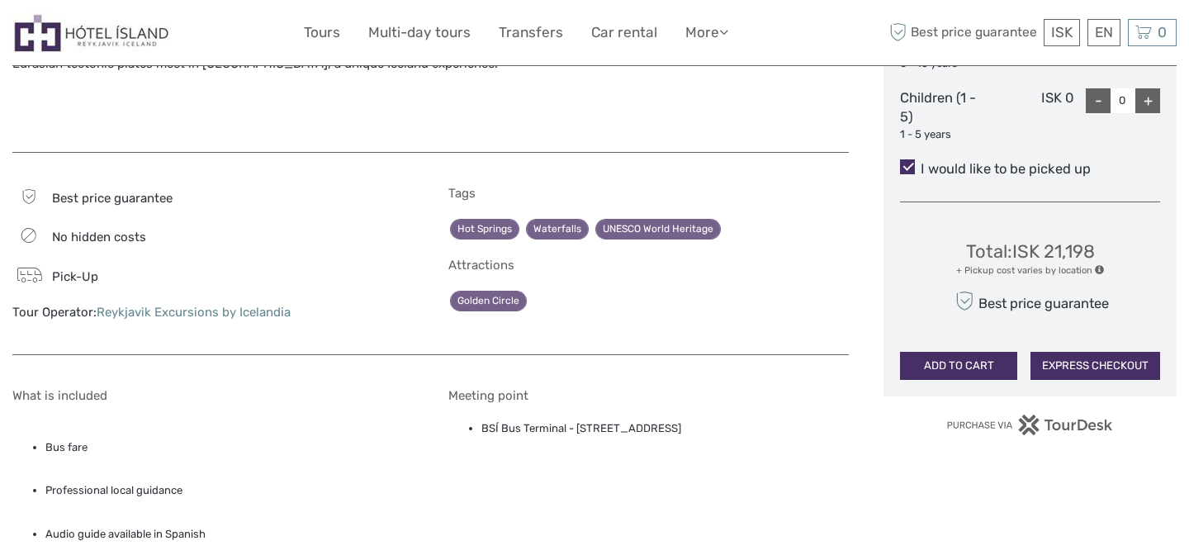
click at [906, 167] on span at bounding box center [907, 166] width 15 height 15
click at [920, 163] on input "I would like to be picked up" at bounding box center [920, 163] width 0 height 0
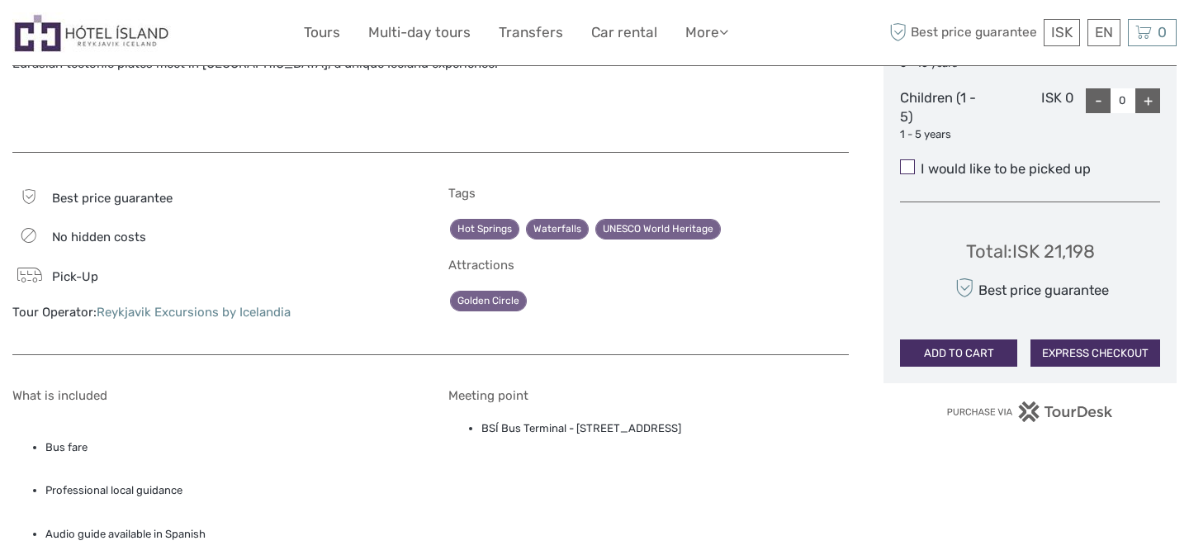
click at [906, 167] on span at bounding box center [907, 166] width 15 height 15
click at [920, 163] on input "I would like to be picked up" at bounding box center [920, 163] width 0 height 0
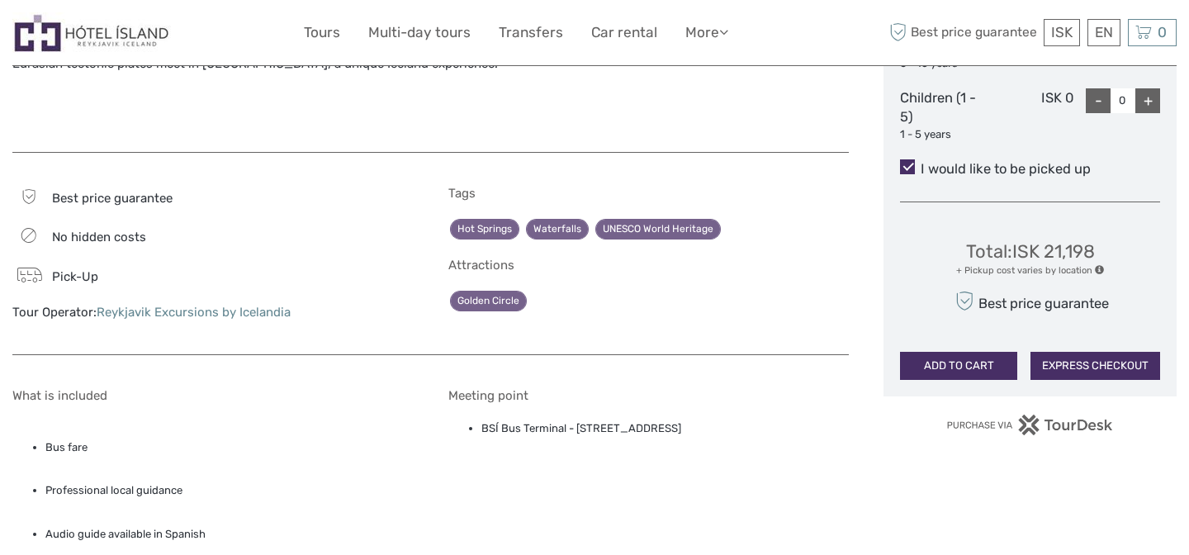
click at [906, 167] on span at bounding box center [907, 166] width 15 height 15
click at [920, 163] on input "I would like to be picked up" at bounding box center [920, 163] width 0 height 0
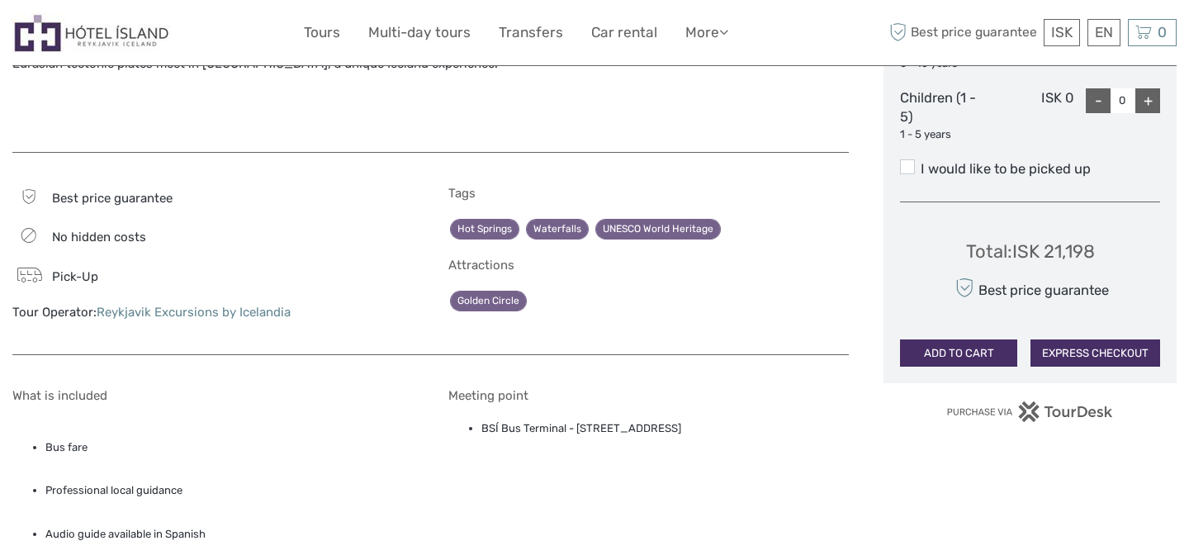
drag, startPoint x: 482, startPoint y: 429, endPoint x: 753, endPoint y: 427, distance: 270.8
click at [753, 427] on li "BSÍ Bus Terminal - Vatnsmýrarvegur 10, Reykjavík, 101" at bounding box center [665, 428] width 368 height 18
copy li "BSÍ Bus Terminal - Vatnsmýrarvegur 10, Reykjavík, 101"
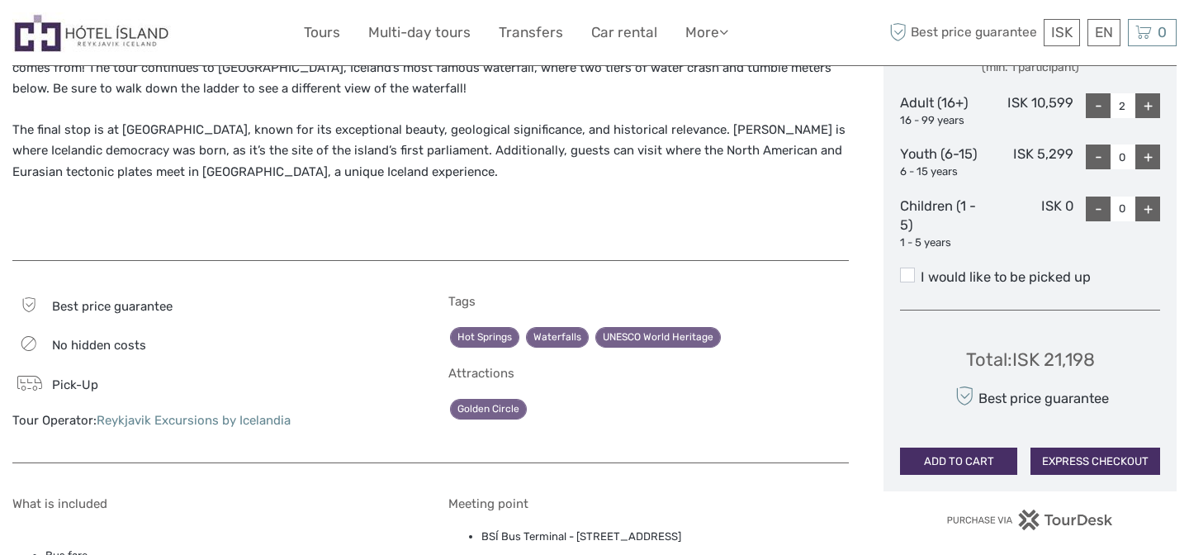
scroll to position [826, 0]
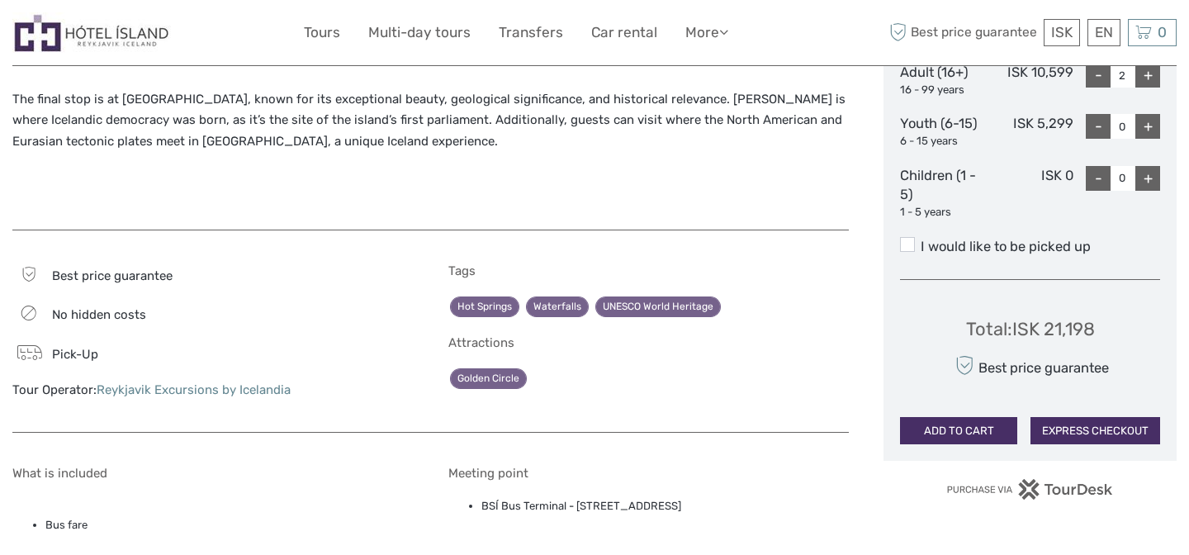
click at [959, 430] on button "ADD TO CART" at bounding box center [958, 431] width 117 height 28
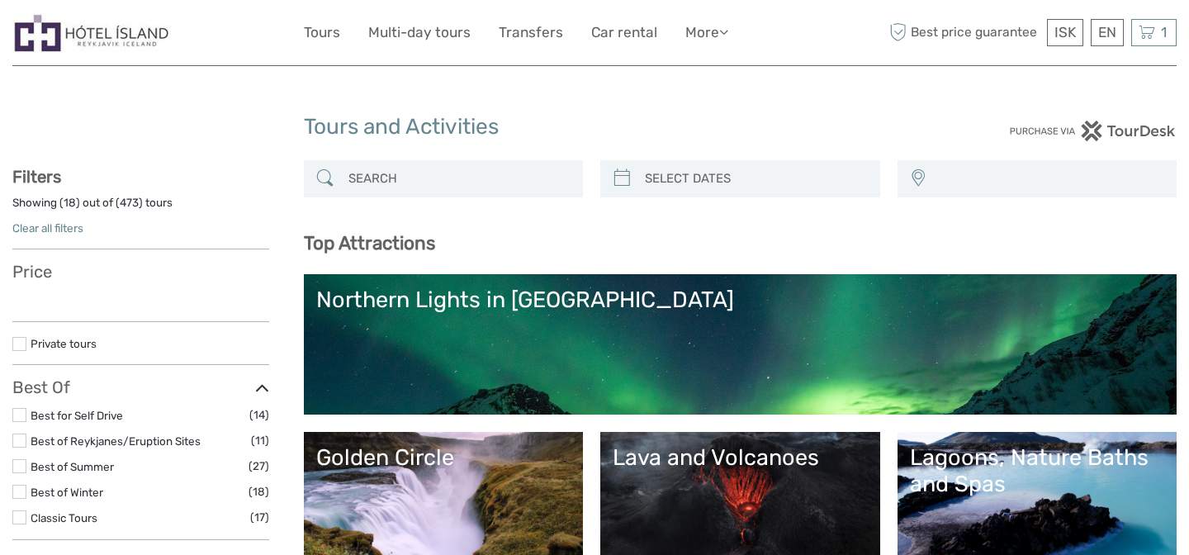
select select
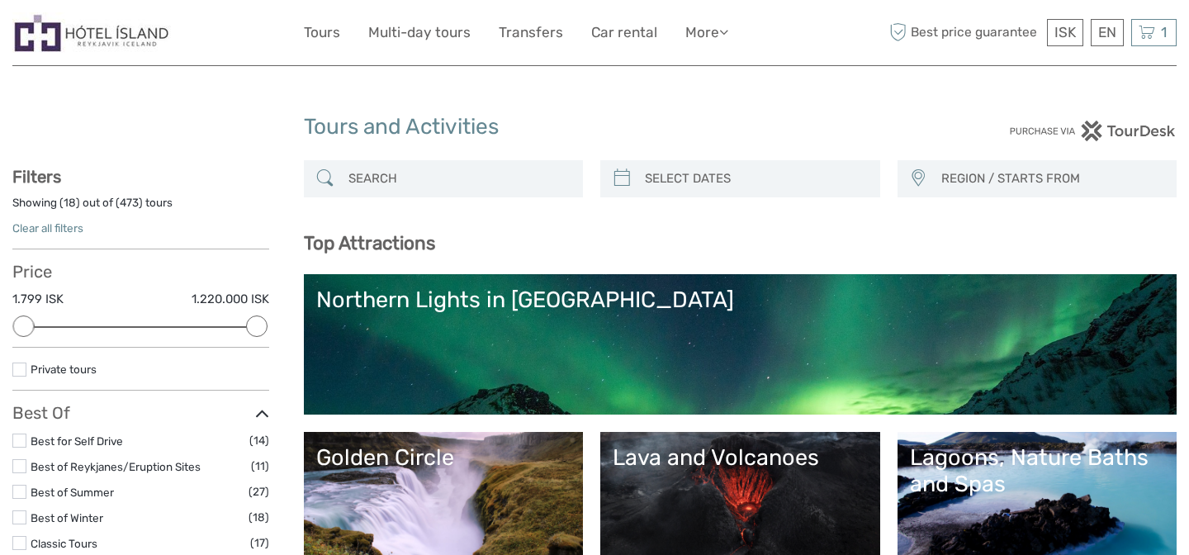
scroll to position [7, 0]
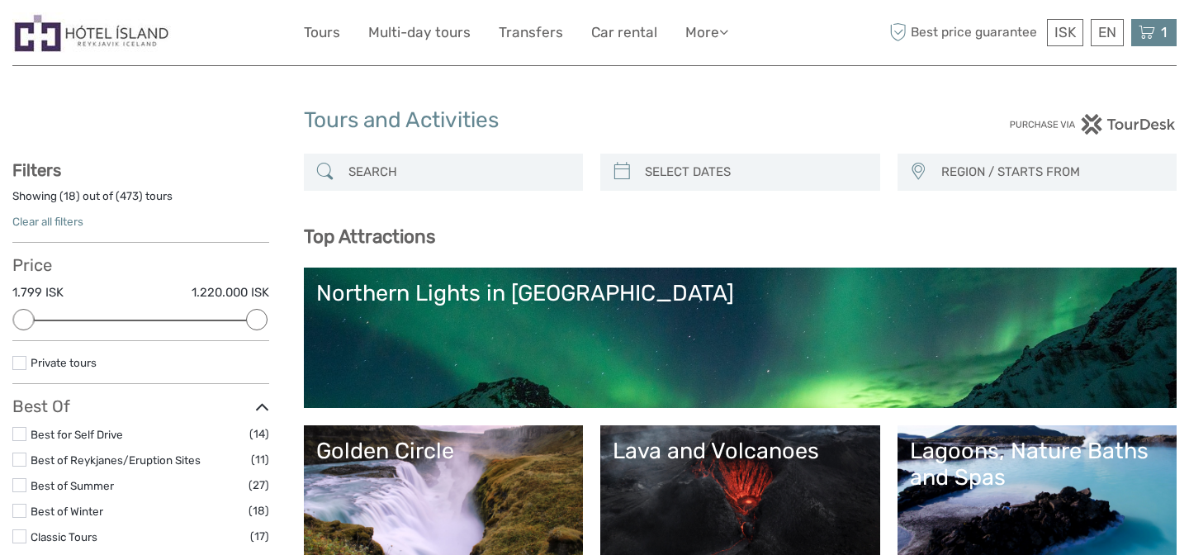
click at [1162, 32] on span "1" at bounding box center [1163, 32] width 11 height 17
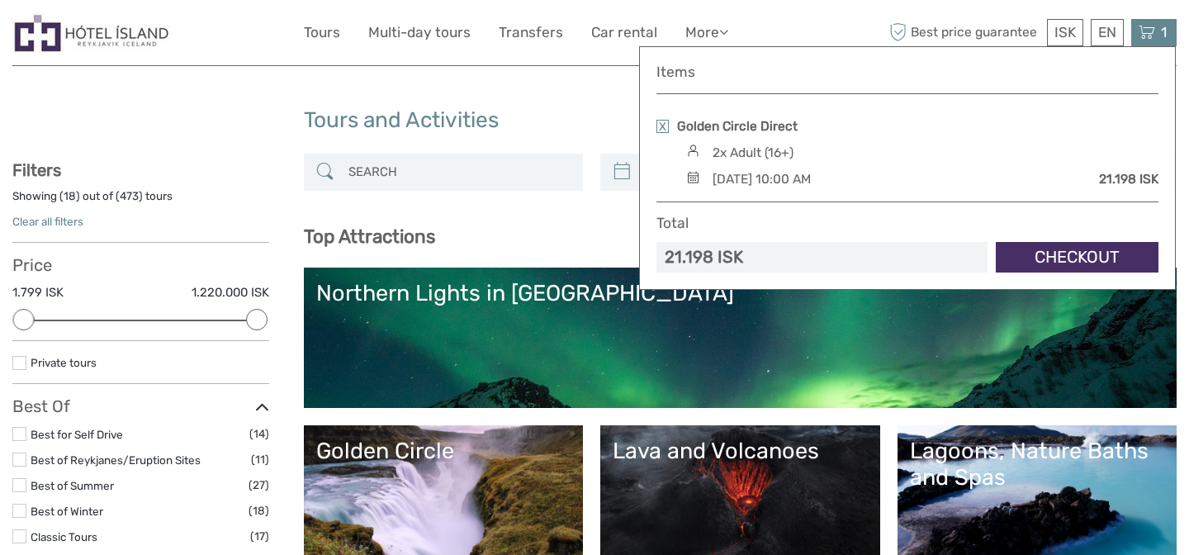
click at [1100, 258] on link "Checkout" at bounding box center [1077, 257] width 163 height 31
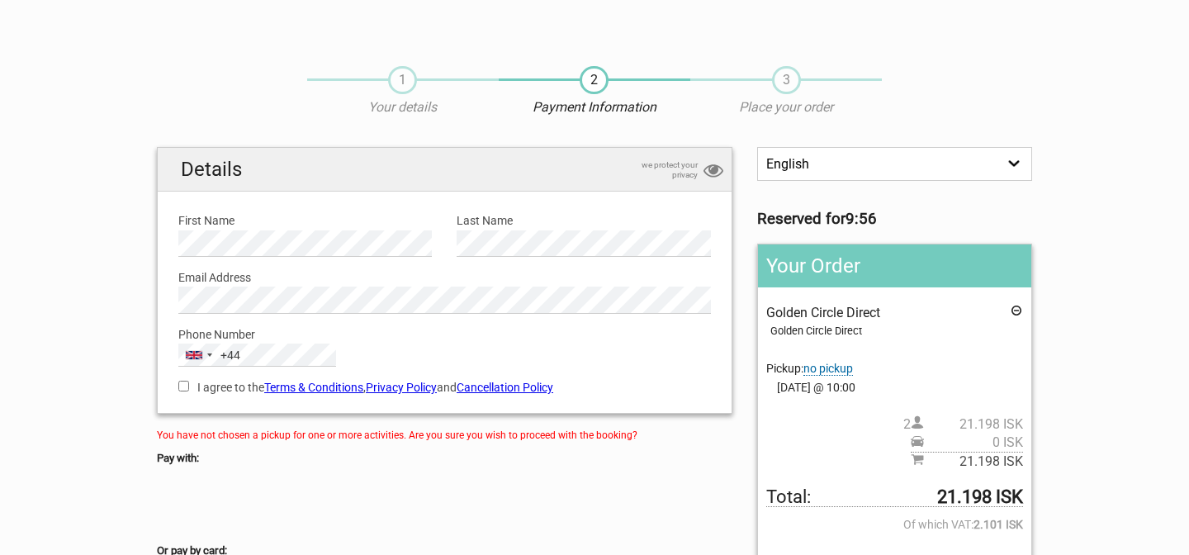
click at [182, 387] on input "I agree to the Terms & Conditions , Privacy Policy and Cancellation Policy" at bounding box center [183, 386] width 11 height 11
checkbox input "true"
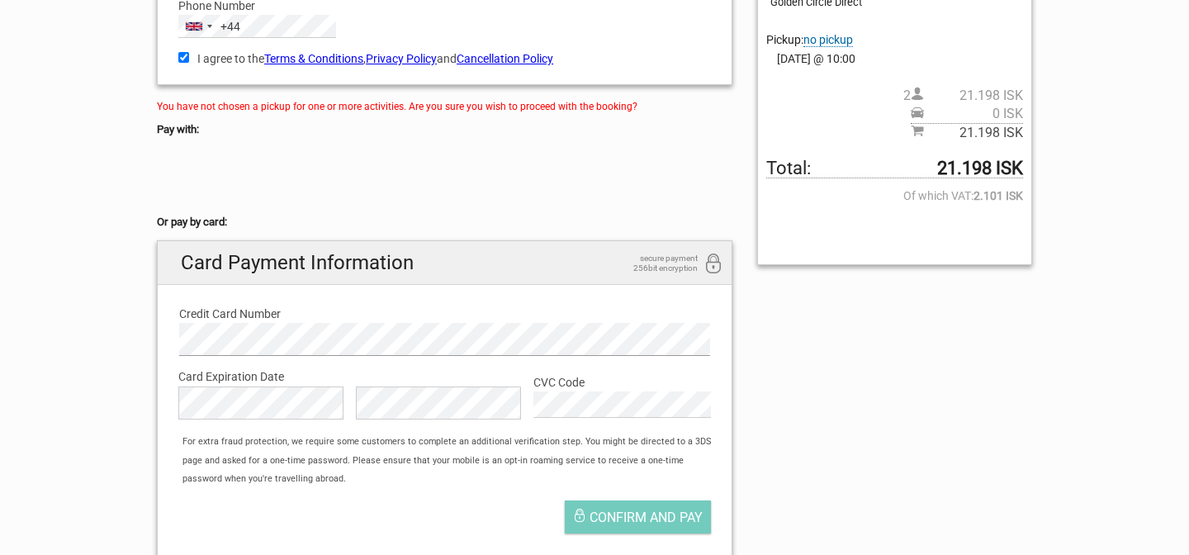
scroll to position [343, 0]
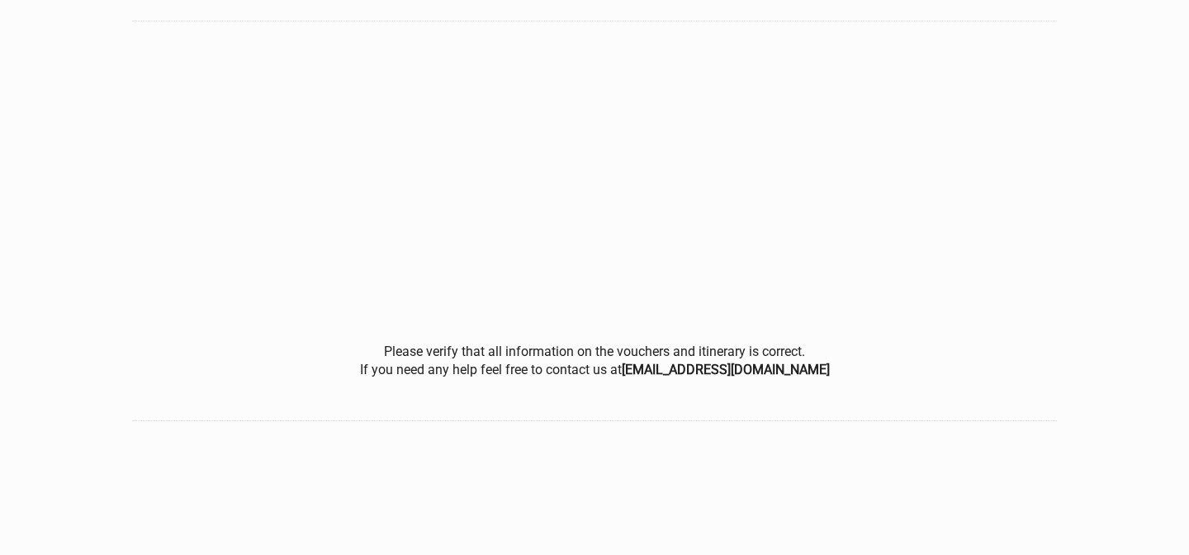
scroll to position [1, 0]
